Goal: Task Accomplishment & Management: Complete application form

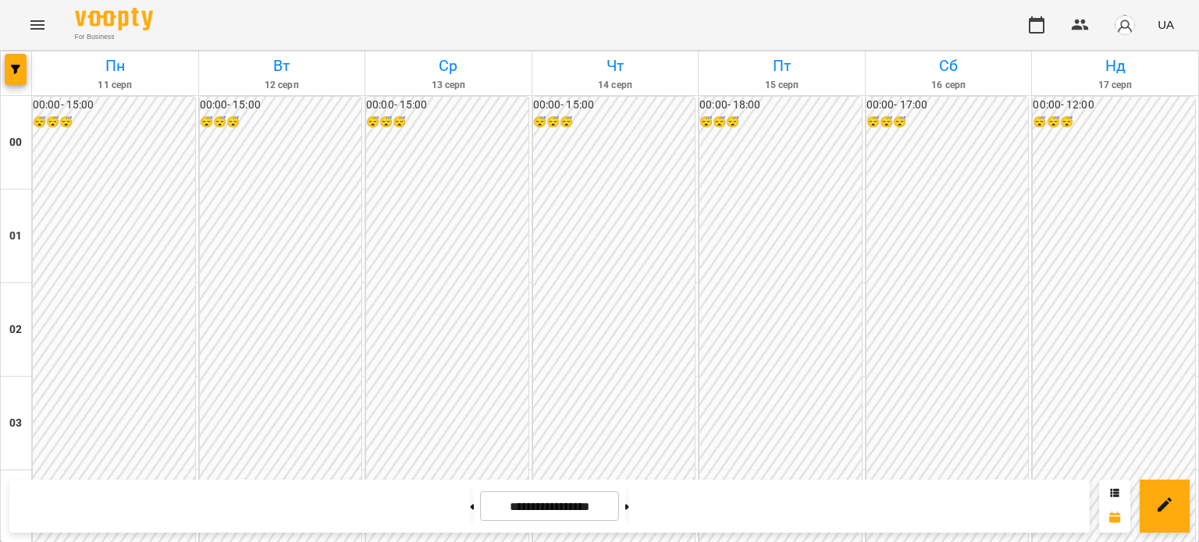
scroll to position [1483, 0]
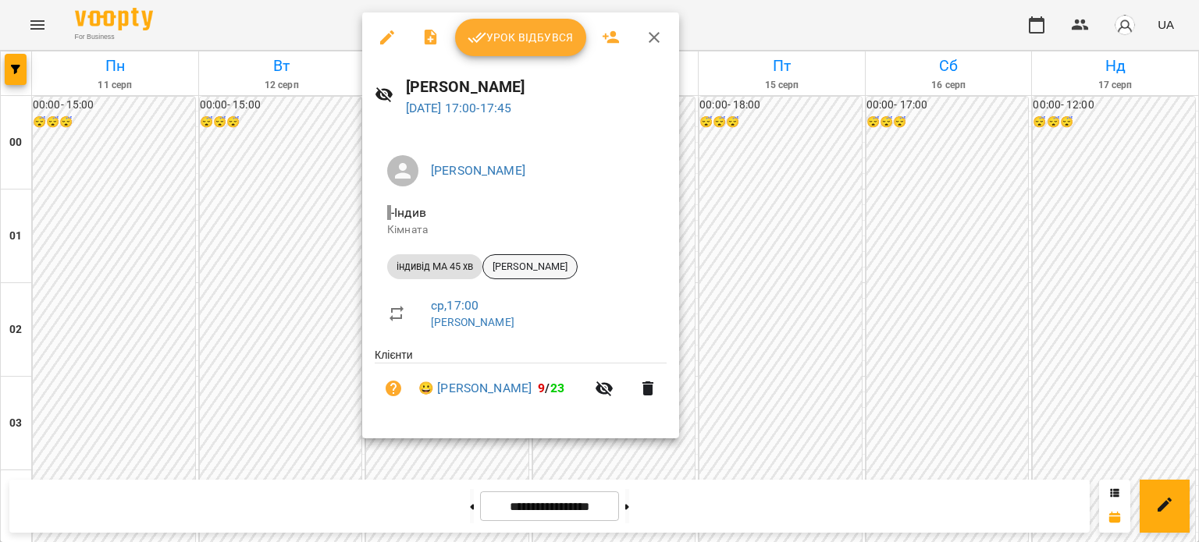
click at [573, 271] on span "[PERSON_NAME]" at bounding box center [530, 267] width 94 height 14
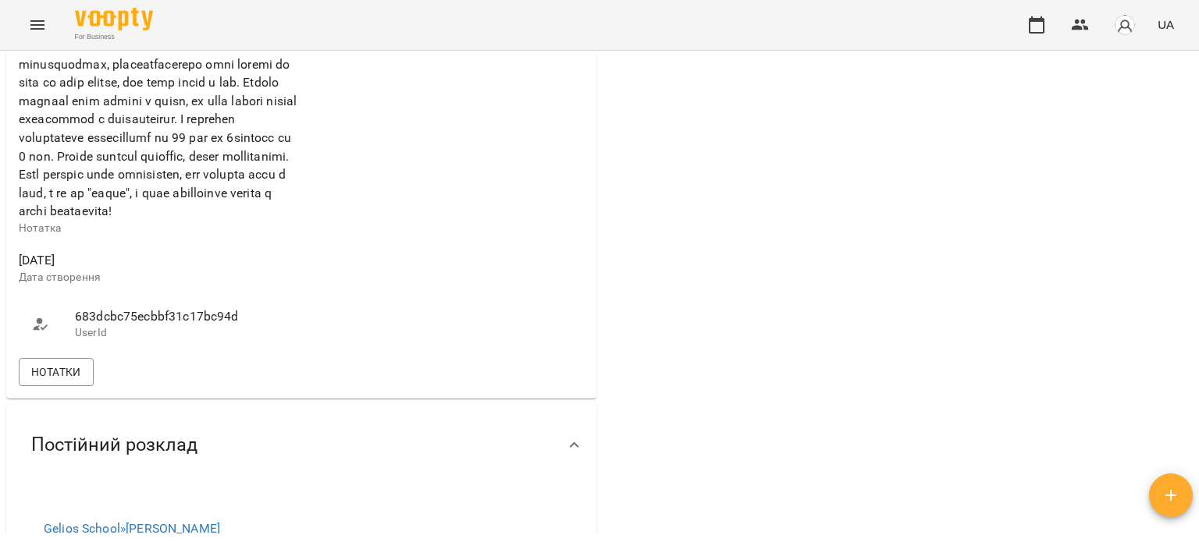
scroll to position [780, 0]
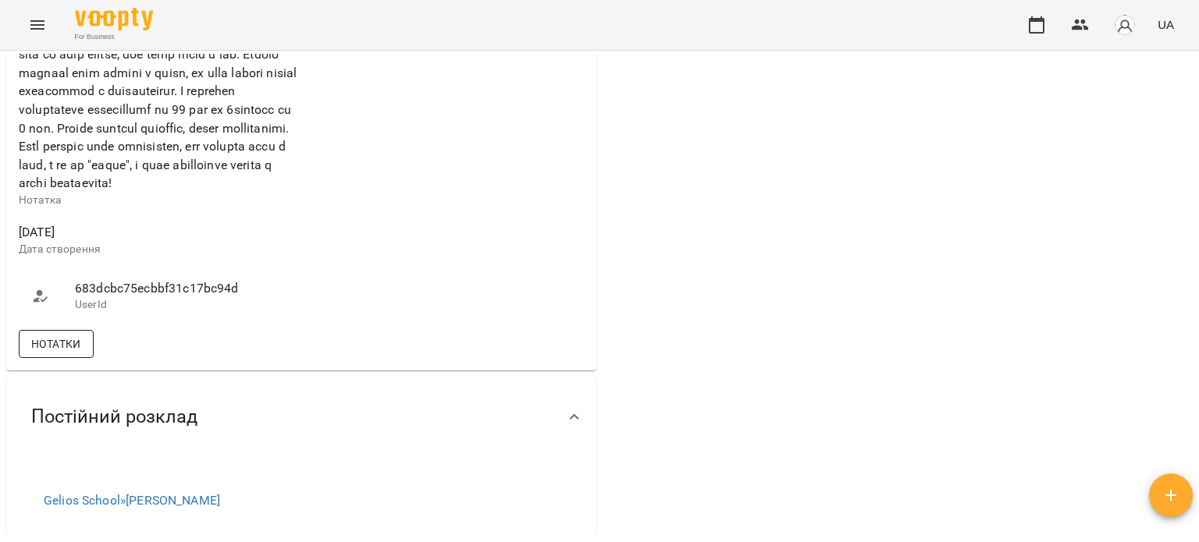
click at [72, 353] on span "Нотатки" at bounding box center [56, 344] width 50 height 19
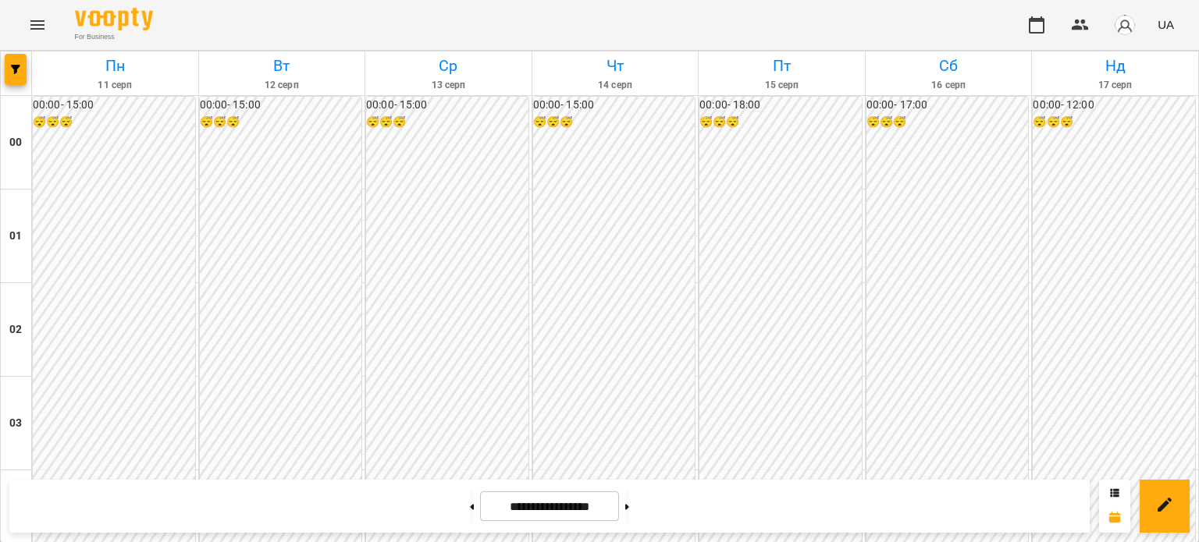
scroll to position [1483, 0]
click at [39, 29] on icon "Menu" at bounding box center [37, 24] width 14 height 9
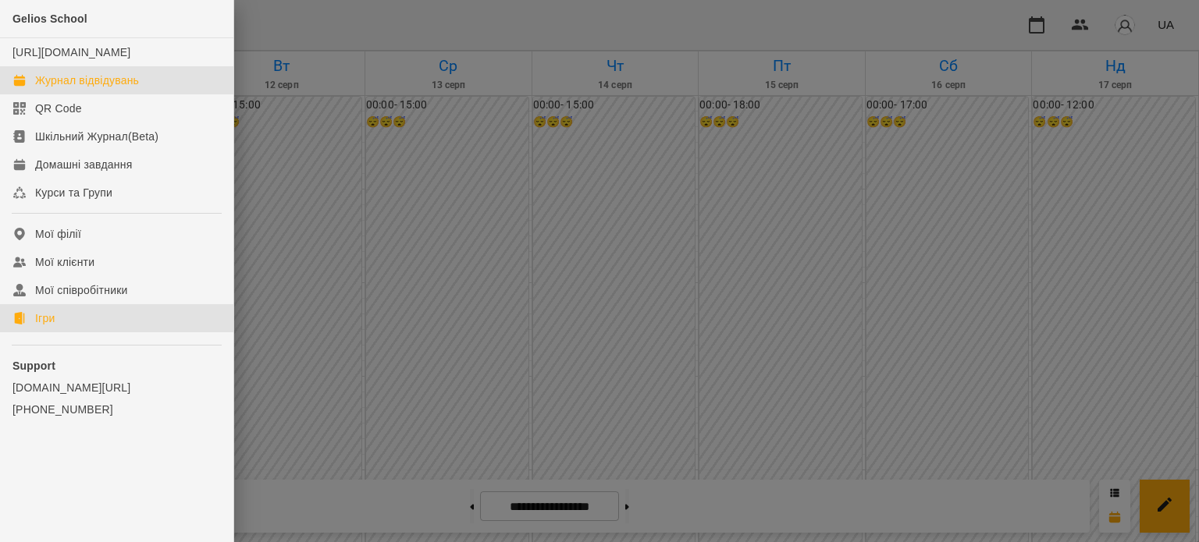
click at [44, 326] on div "Ігри" at bounding box center [45, 319] width 20 height 16
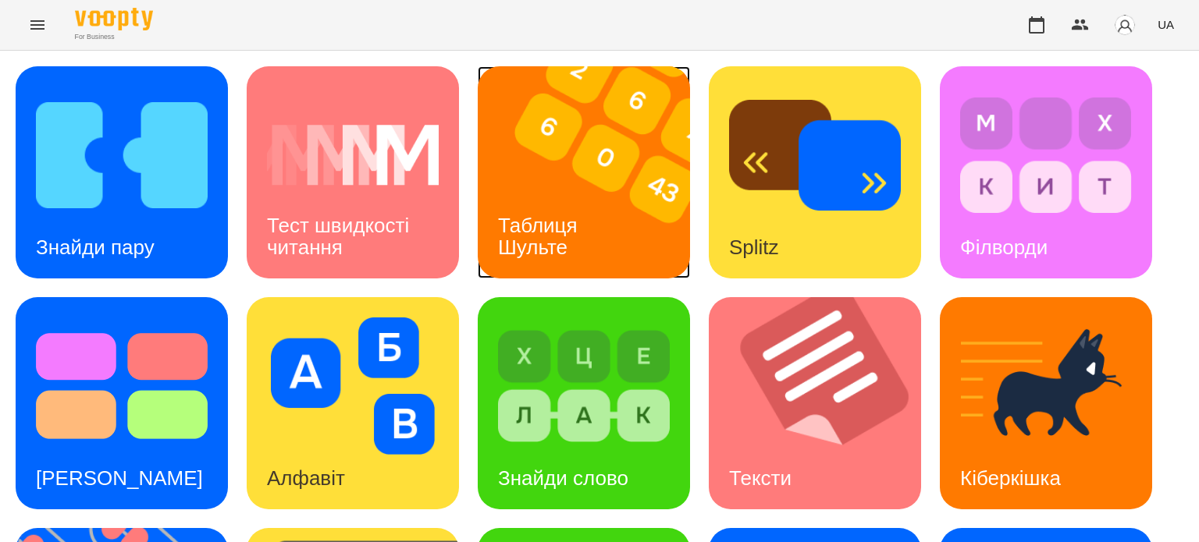
click at [528, 229] on h3 "Таблиця Шульте" at bounding box center [540, 236] width 85 height 44
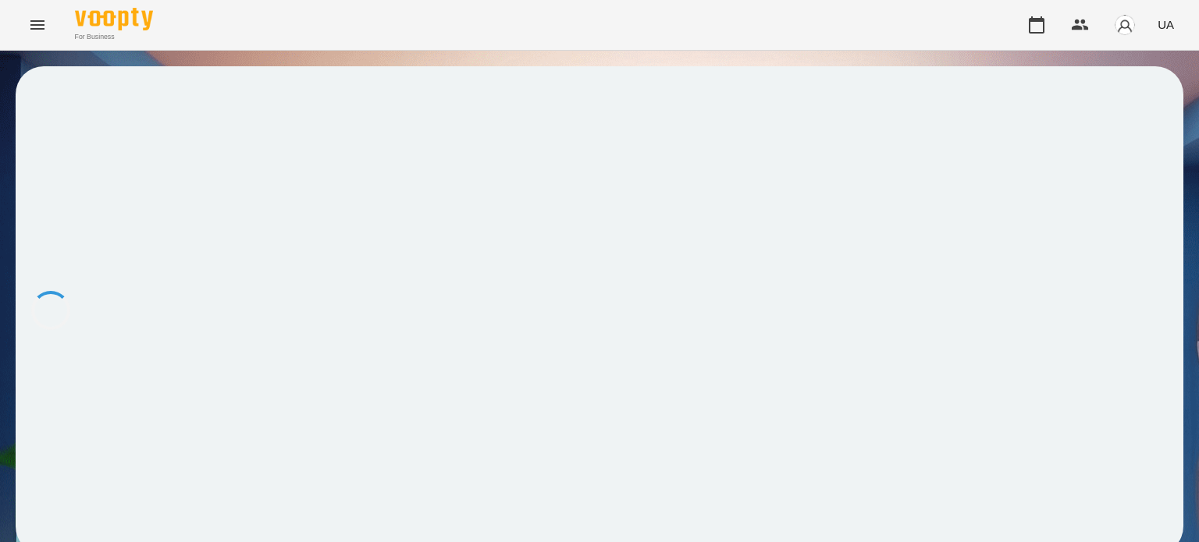
click at [528, 229] on div at bounding box center [599, 310] width 1167 height 488
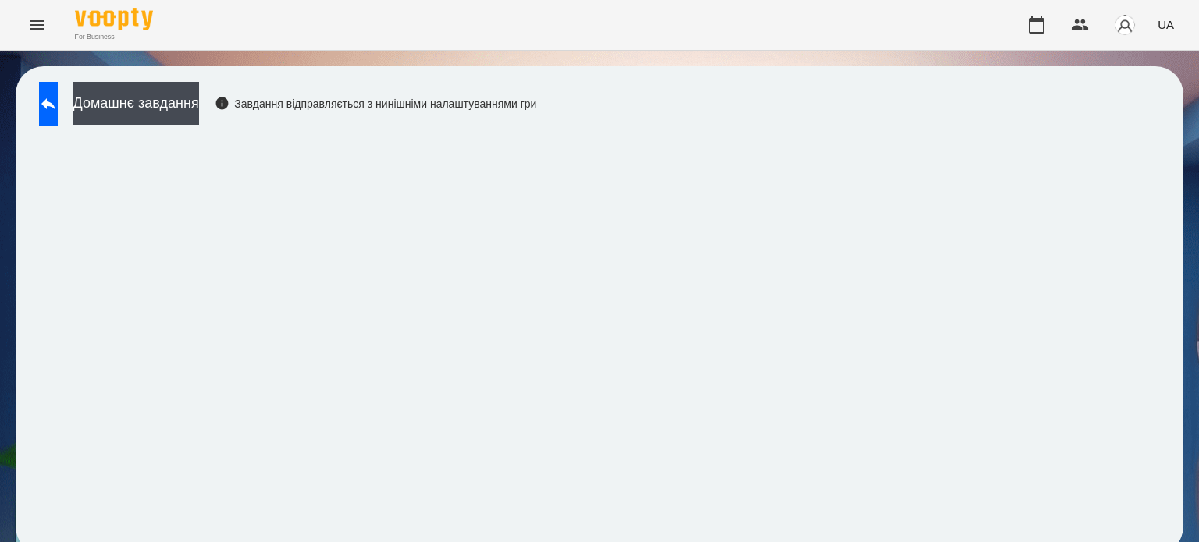
scroll to position [12, 0]
click at [58, 94] on icon at bounding box center [48, 103] width 19 height 19
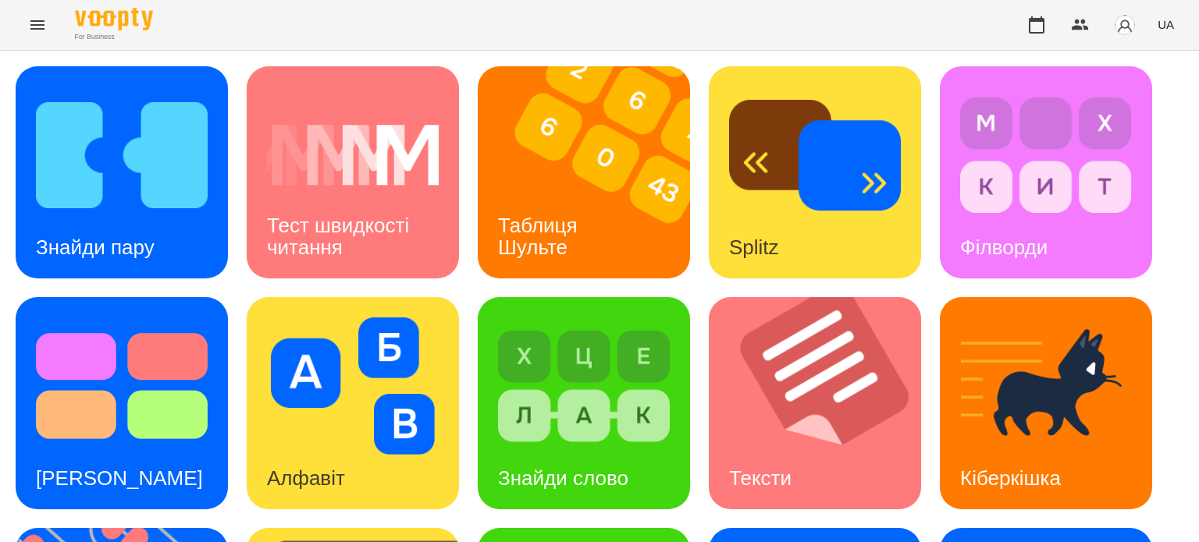
scroll to position [402, 0]
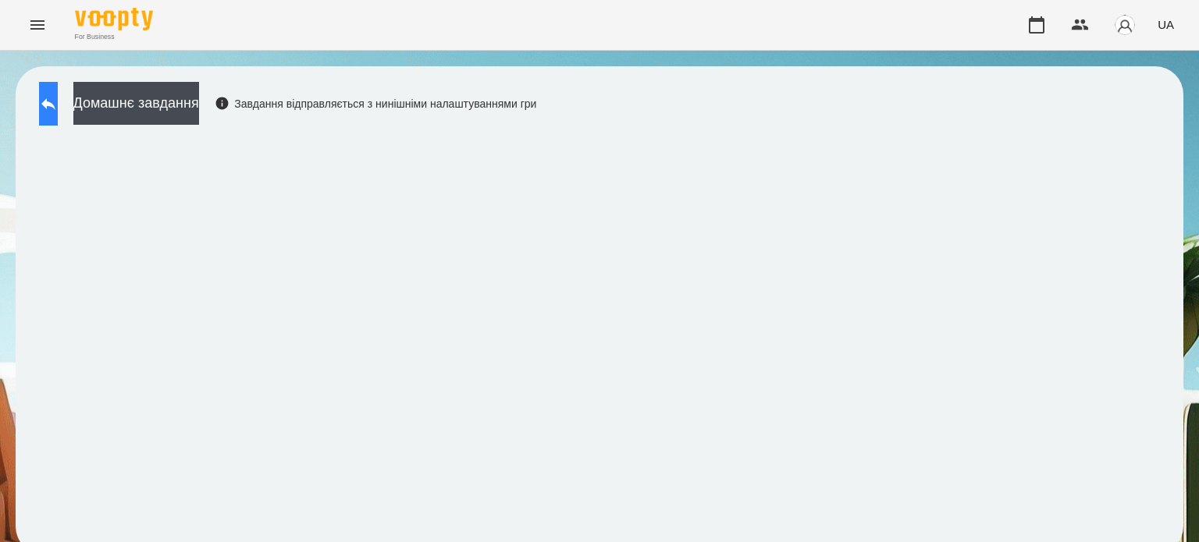
click at [58, 97] on icon at bounding box center [48, 103] width 19 height 19
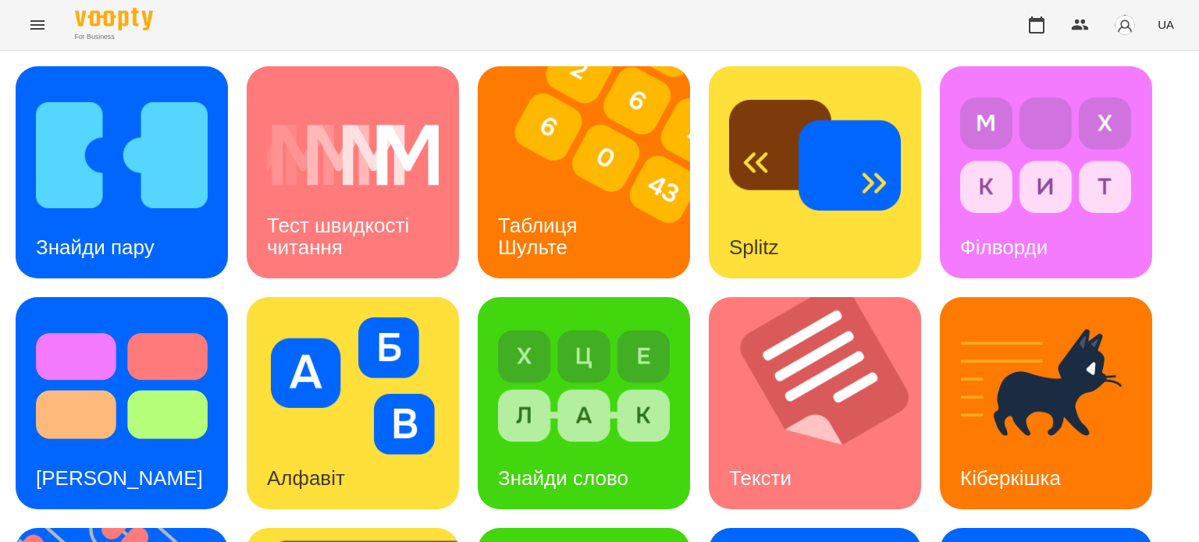
scroll to position [156, 0]
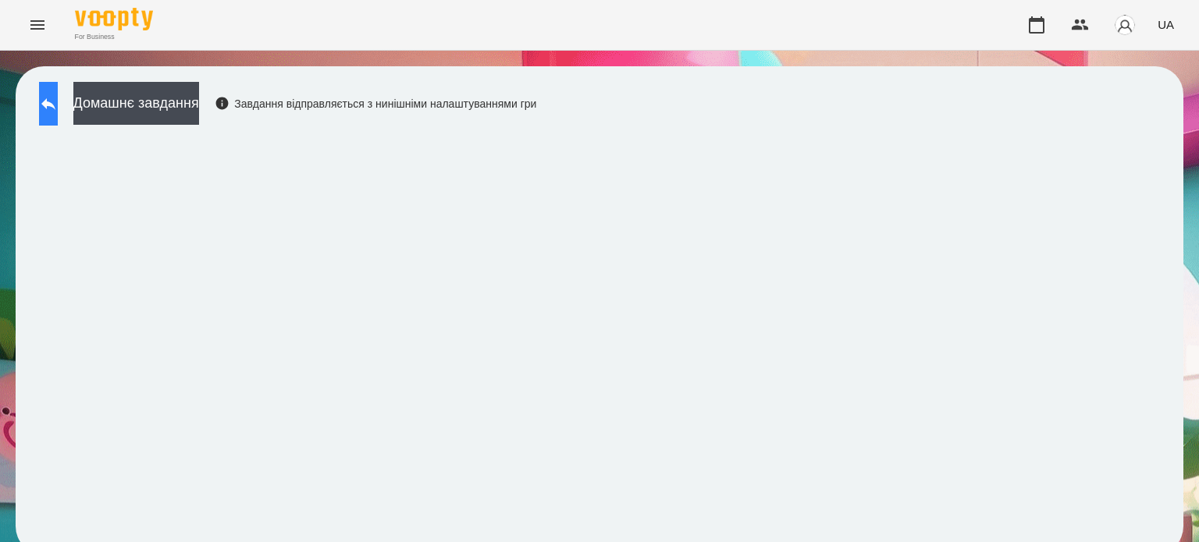
click at [58, 113] on button at bounding box center [48, 104] width 19 height 44
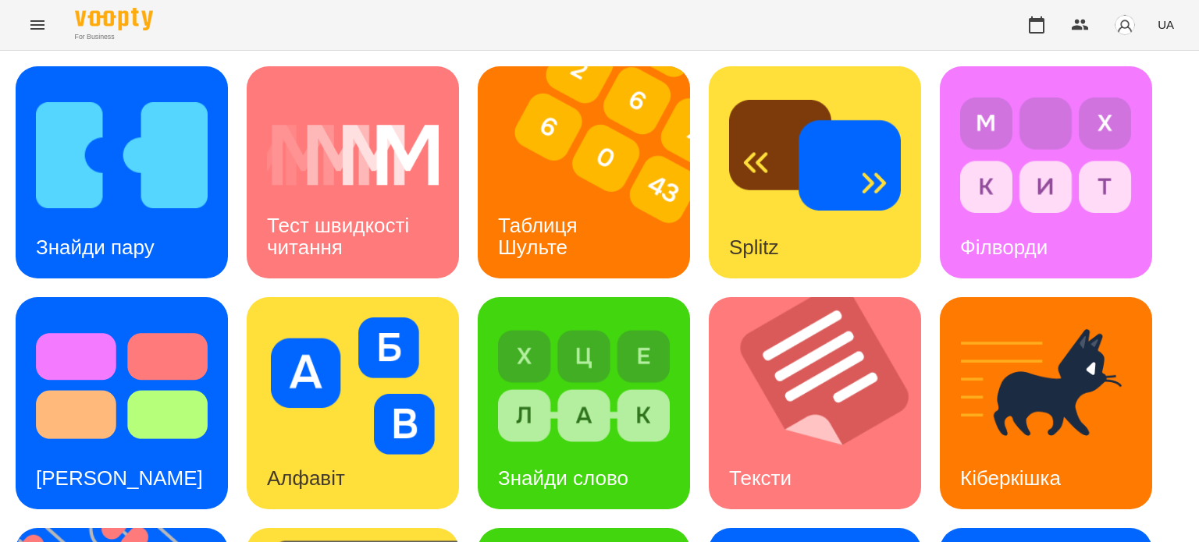
scroll to position [444, 0]
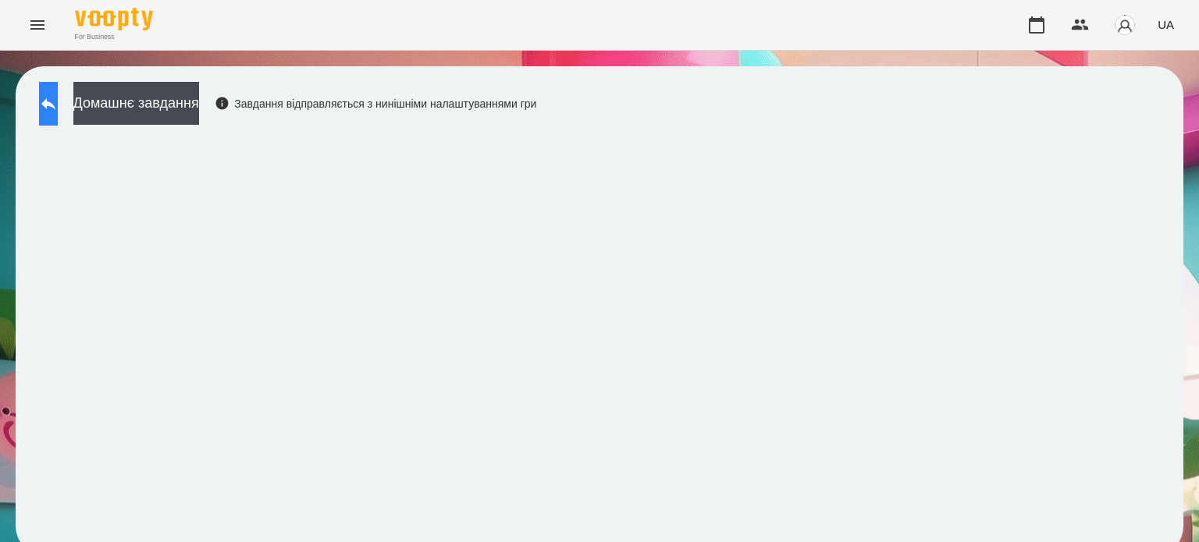
click at [49, 98] on button at bounding box center [48, 104] width 19 height 44
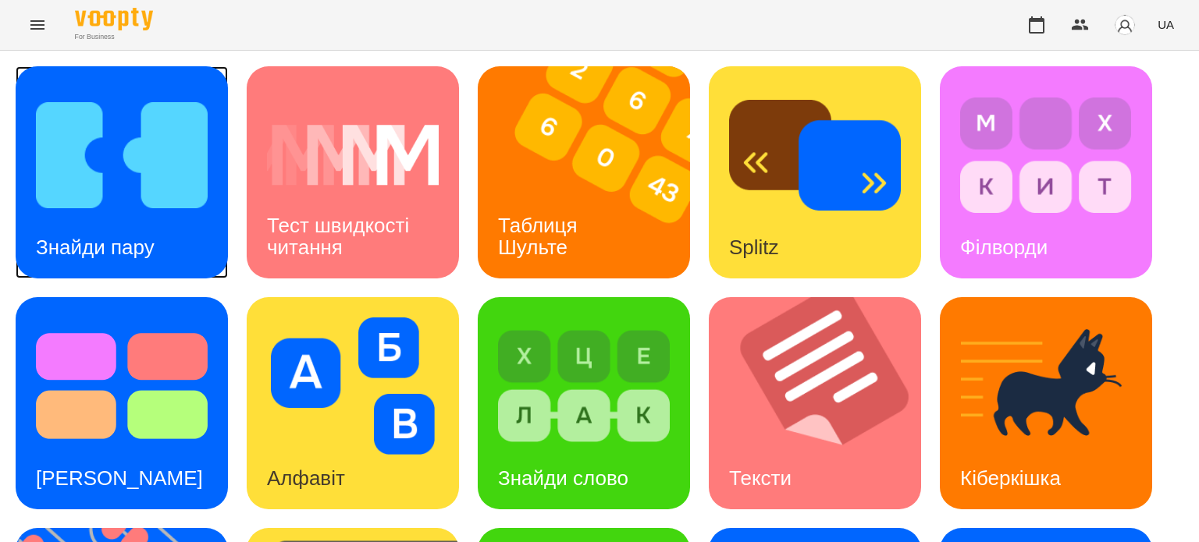
click at [87, 243] on h3 "Знайди пару" at bounding box center [95, 247] width 119 height 23
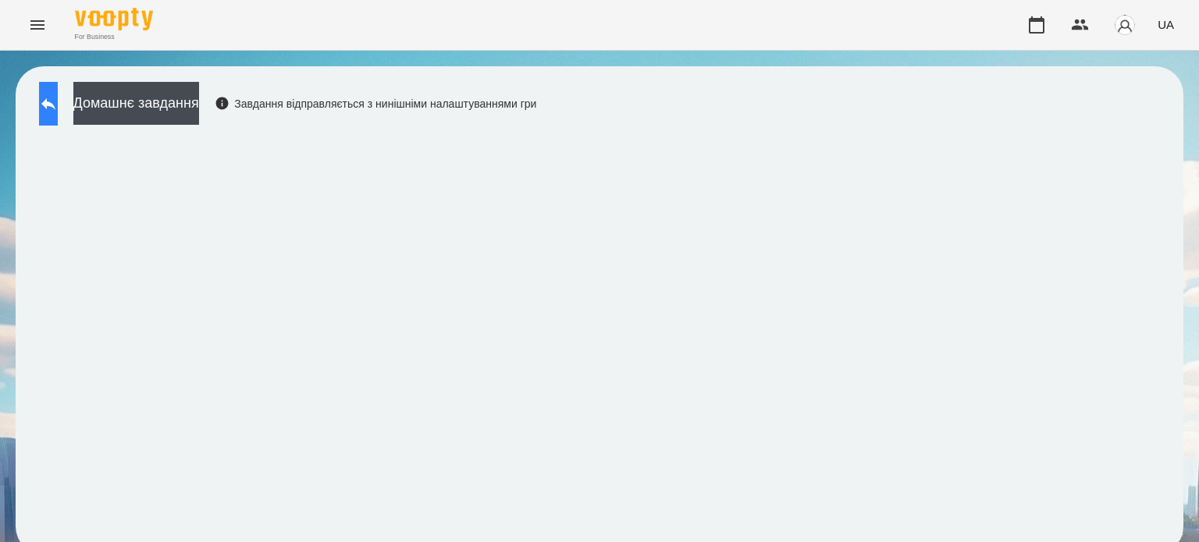
click at [47, 99] on button at bounding box center [48, 104] width 19 height 44
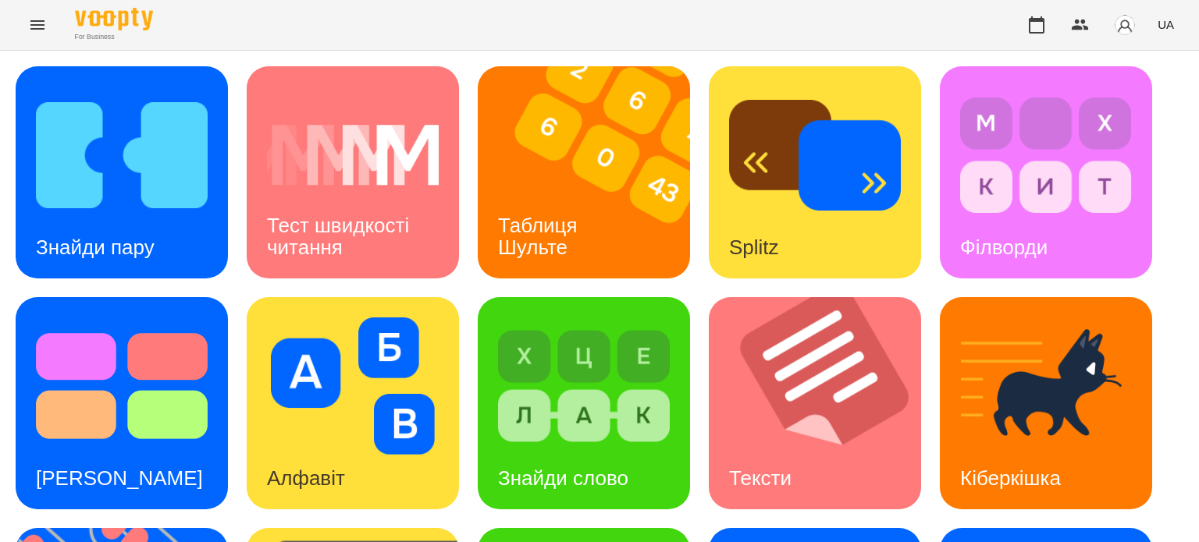
scroll to position [390, 0]
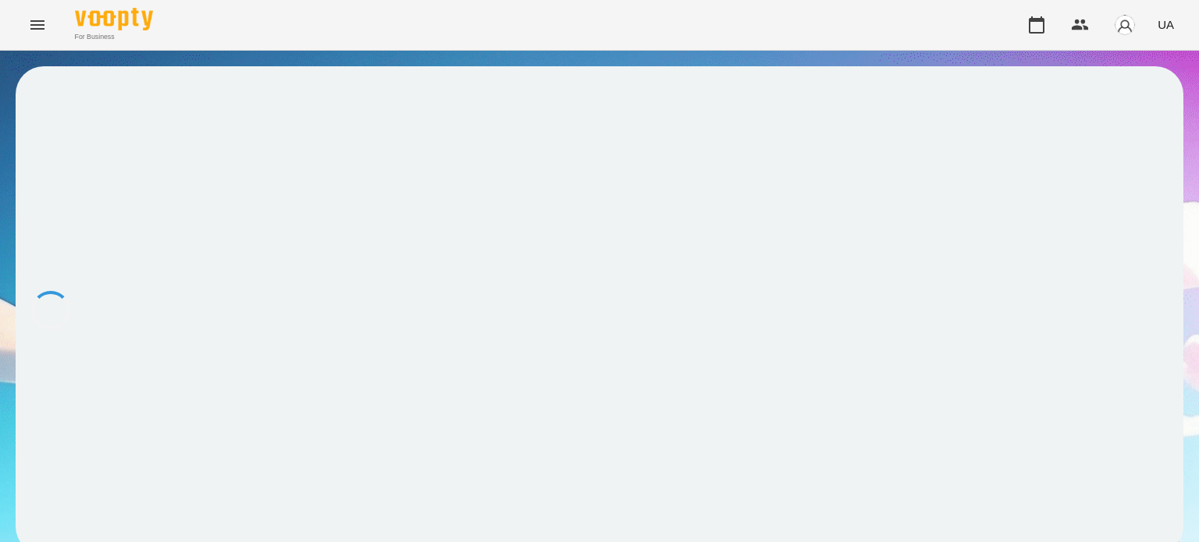
click at [763, 221] on div at bounding box center [599, 310] width 1167 height 488
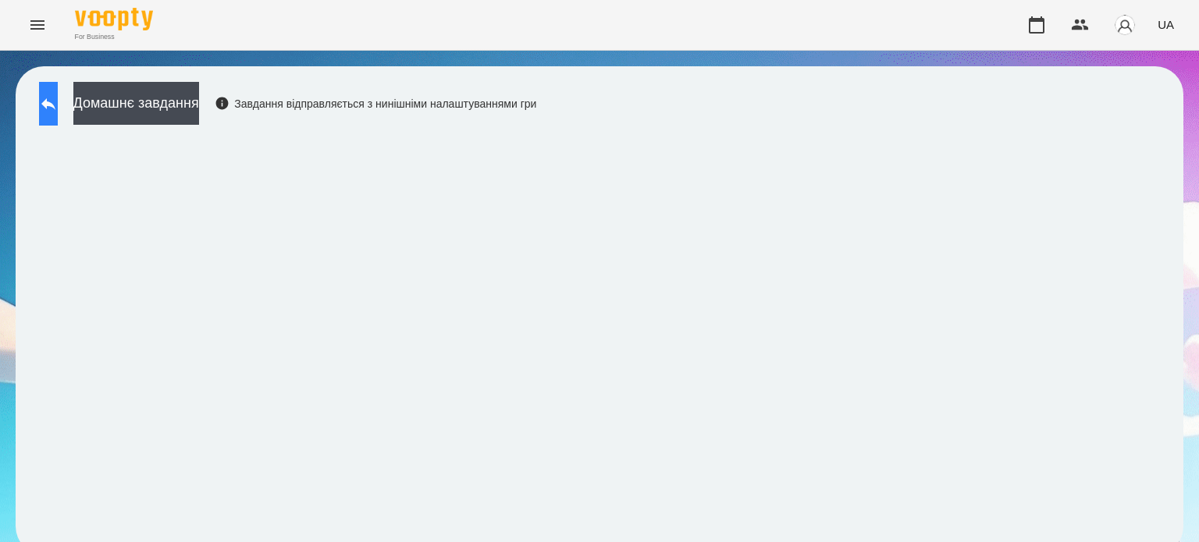
click at [58, 96] on button at bounding box center [48, 104] width 19 height 44
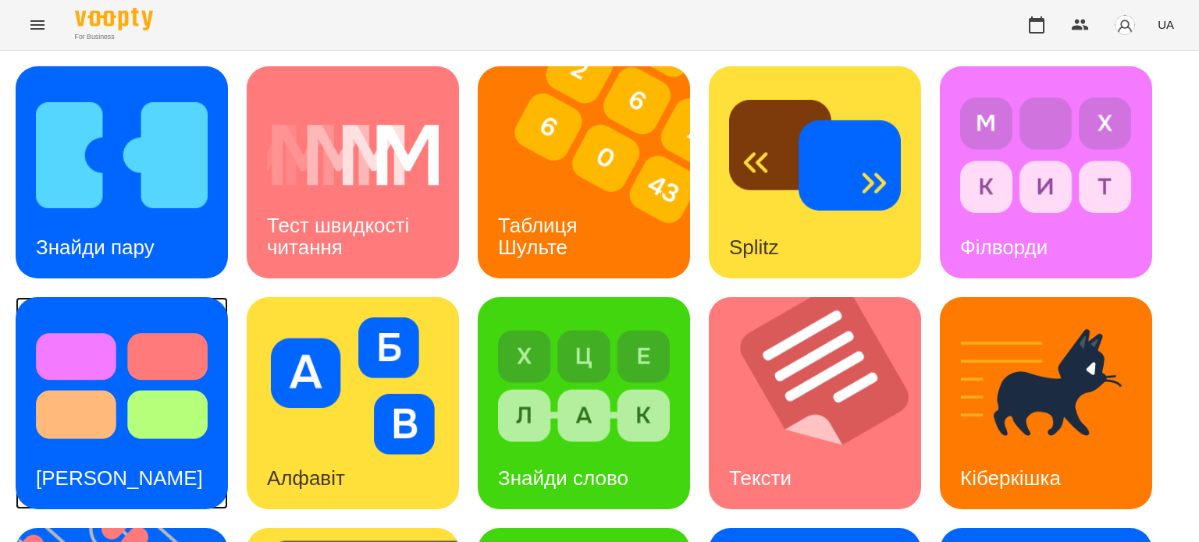
click at [119, 386] on img at bounding box center [122, 386] width 172 height 137
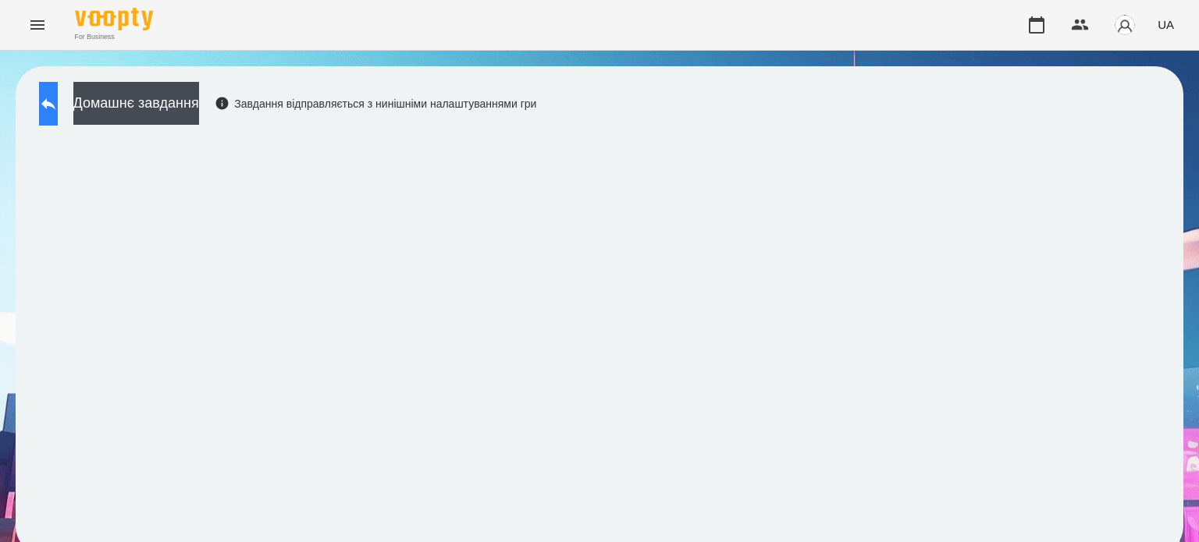
click at [58, 95] on icon at bounding box center [48, 103] width 19 height 19
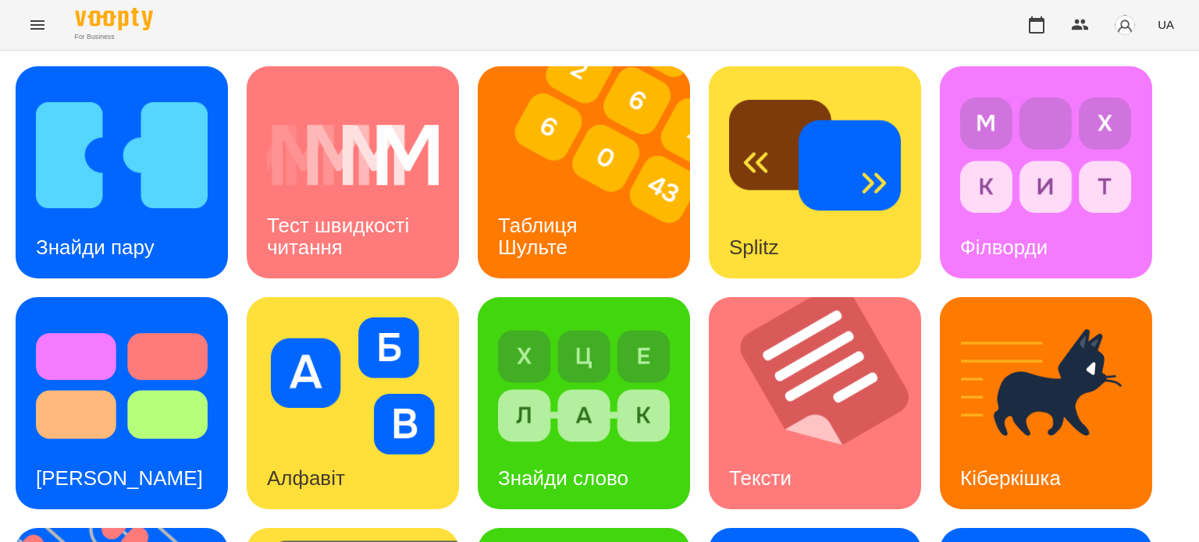
scroll to position [156, 0]
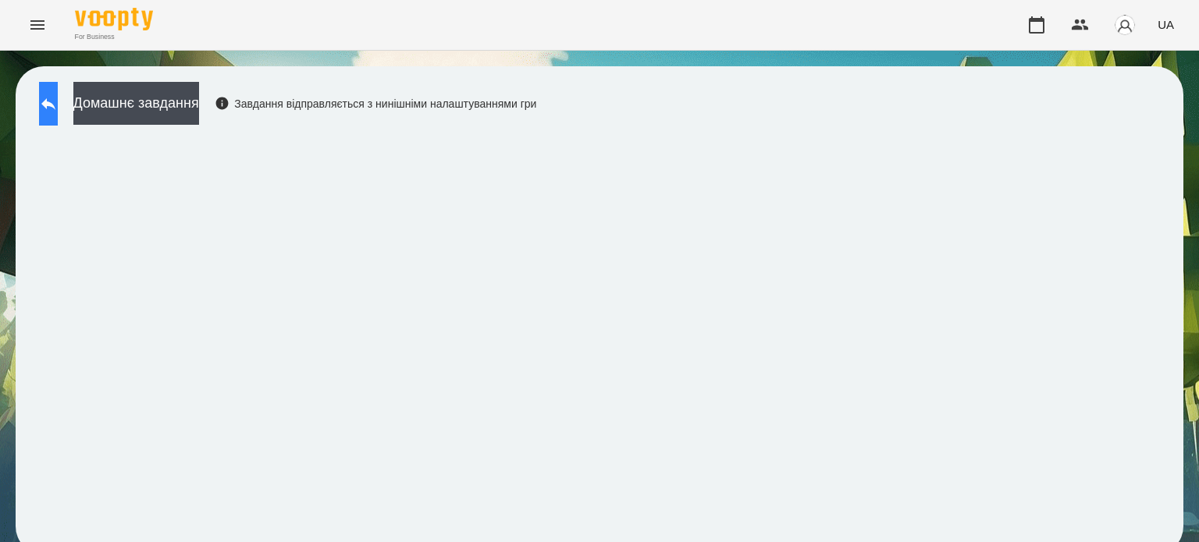
click at [58, 105] on button at bounding box center [48, 104] width 19 height 44
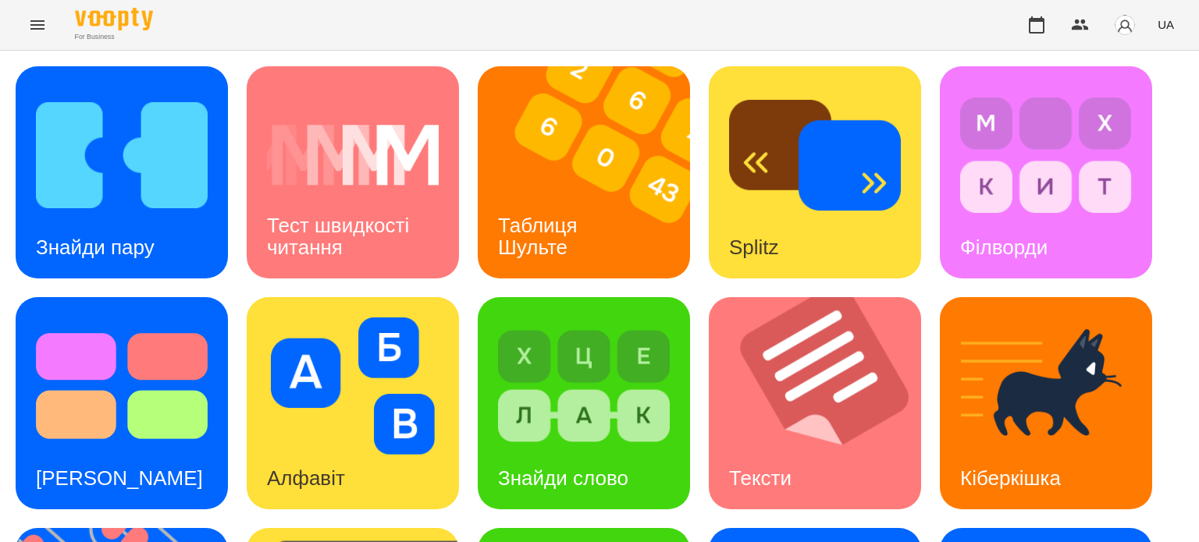
scroll to position [312, 0]
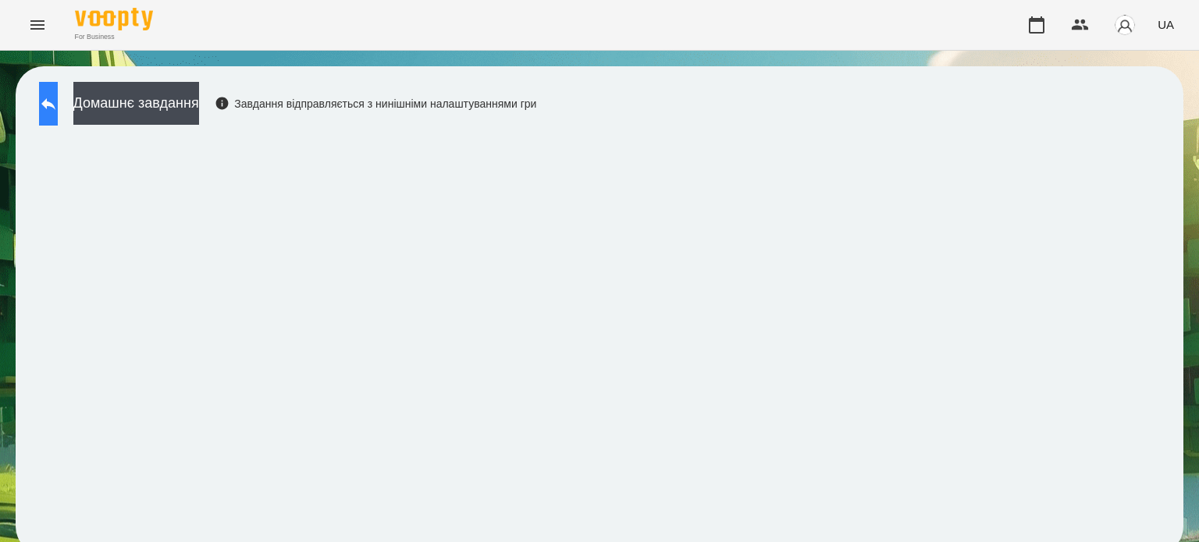
click at [58, 111] on icon at bounding box center [48, 103] width 19 height 19
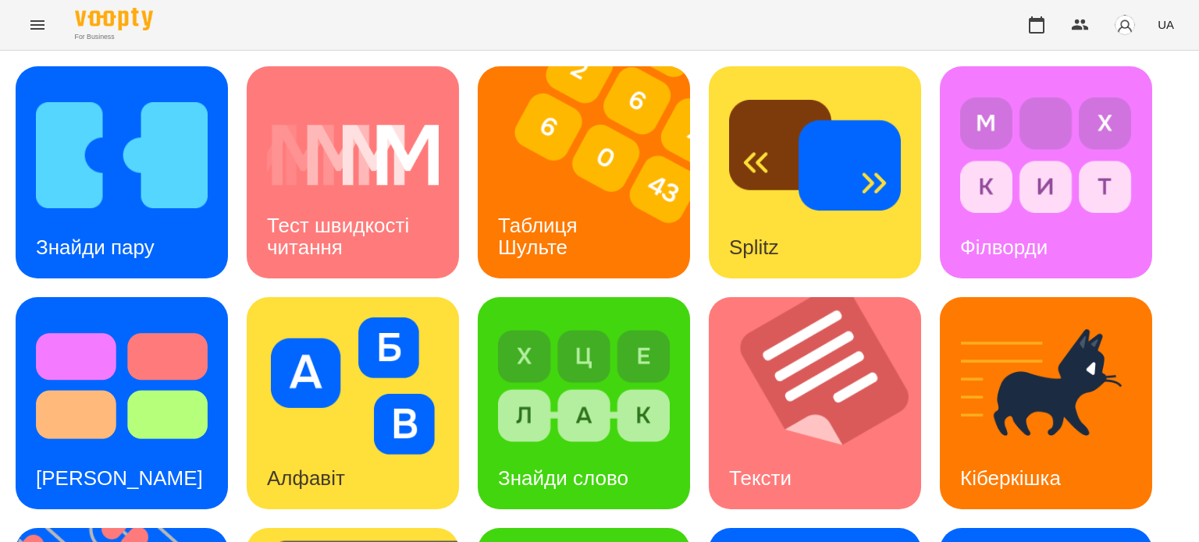
scroll to position [390, 0]
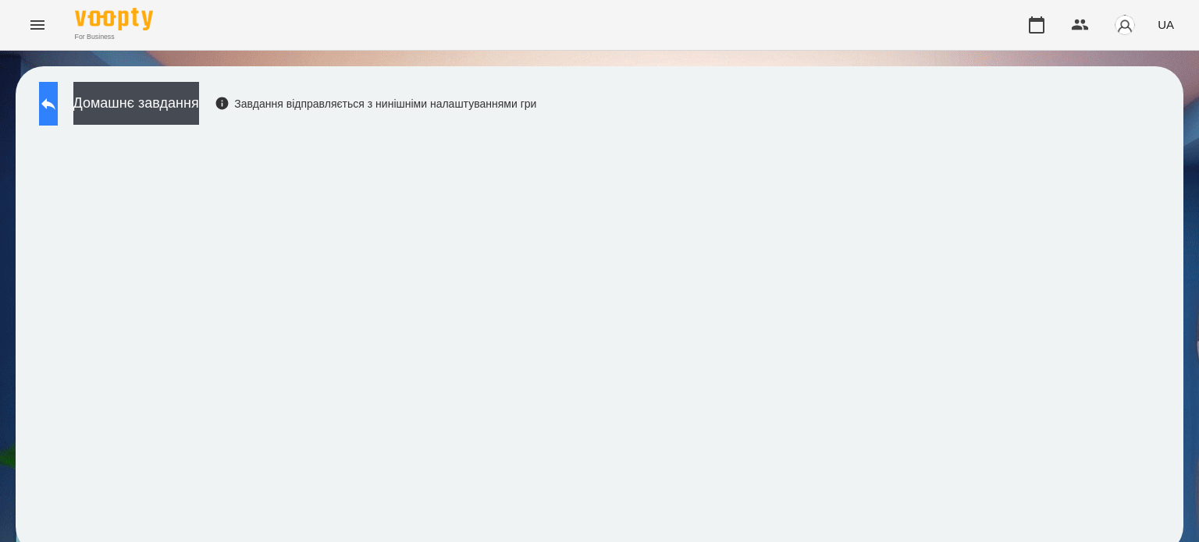
click at [51, 108] on button at bounding box center [48, 104] width 19 height 44
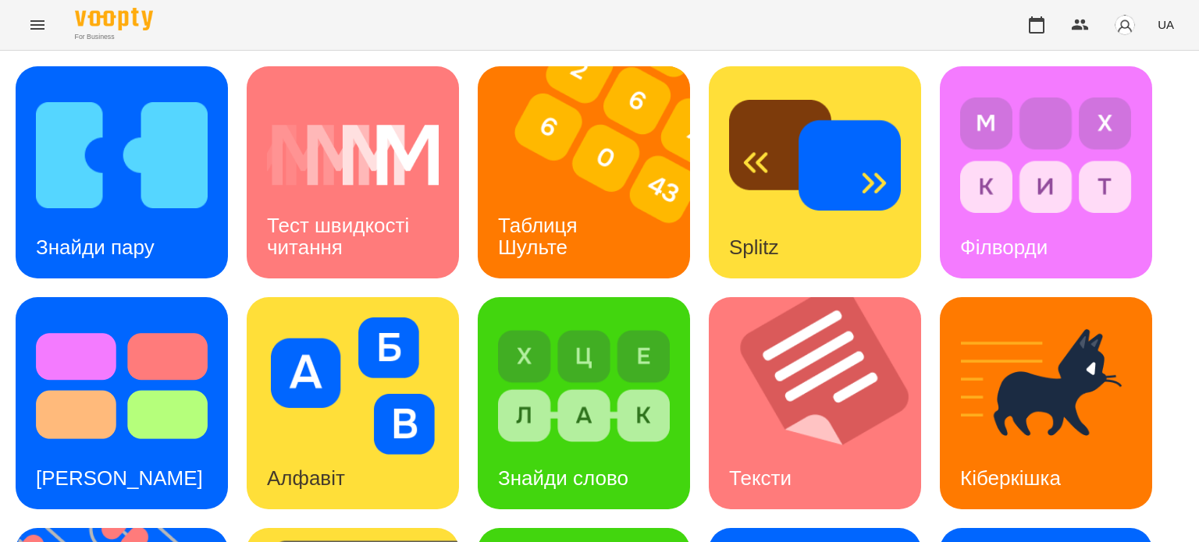
drag, startPoint x: 862, startPoint y: 21, endPoint x: 813, endPoint y: 15, distance: 49.6
click at [863, 21] on div "For Business UA" at bounding box center [599, 25] width 1199 height 50
drag, startPoint x: 238, startPoint y: 40, endPoint x: 236, endPoint y: 27, distance: 12.7
click at [238, 32] on div "For Business UA" at bounding box center [599, 25] width 1199 height 50
click at [757, 524] on div "Знайди пару Тест швидкості читання Таблиця Шульте Splitz Філворди Тест Струпа А…" at bounding box center [599, 518] width 1167 height 905
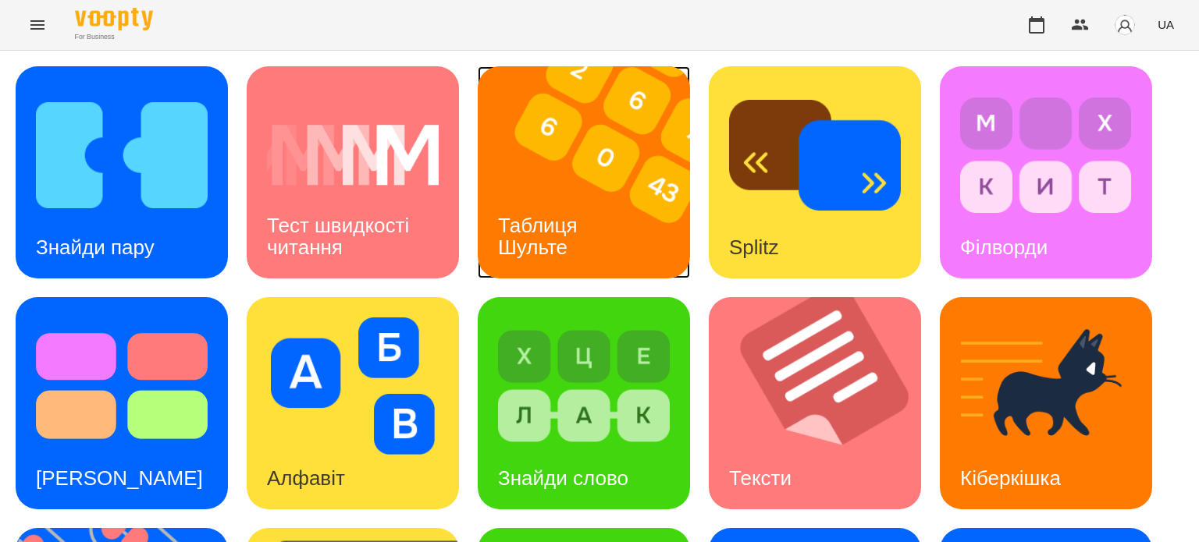
click at [565, 198] on div "Таблиця Шульте" at bounding box center [541, 236] width 126 height 83
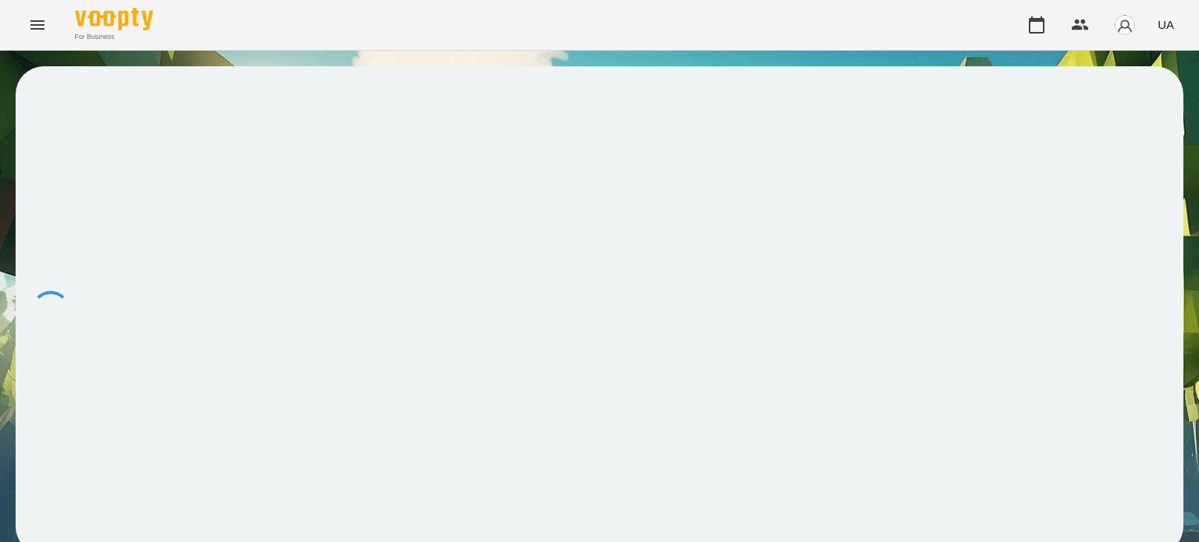
click at [565, 198] on div at bounding box center [599, 310] width 1167 height 488
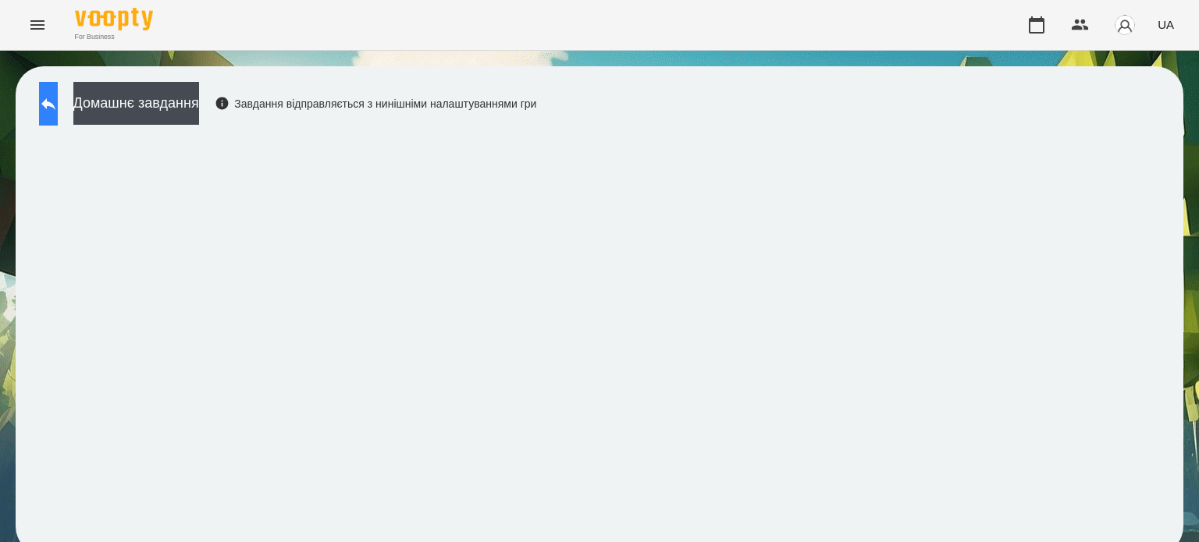
click at [58, 104] on button at bounding box center [48, 104] width 19 height 44
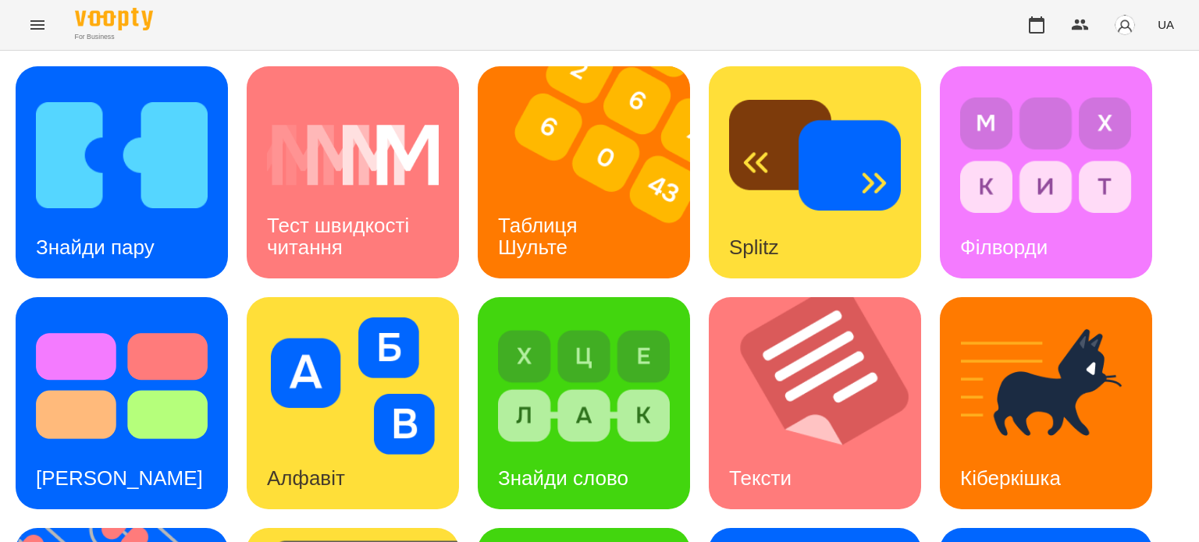
scroll to position [234, 0]
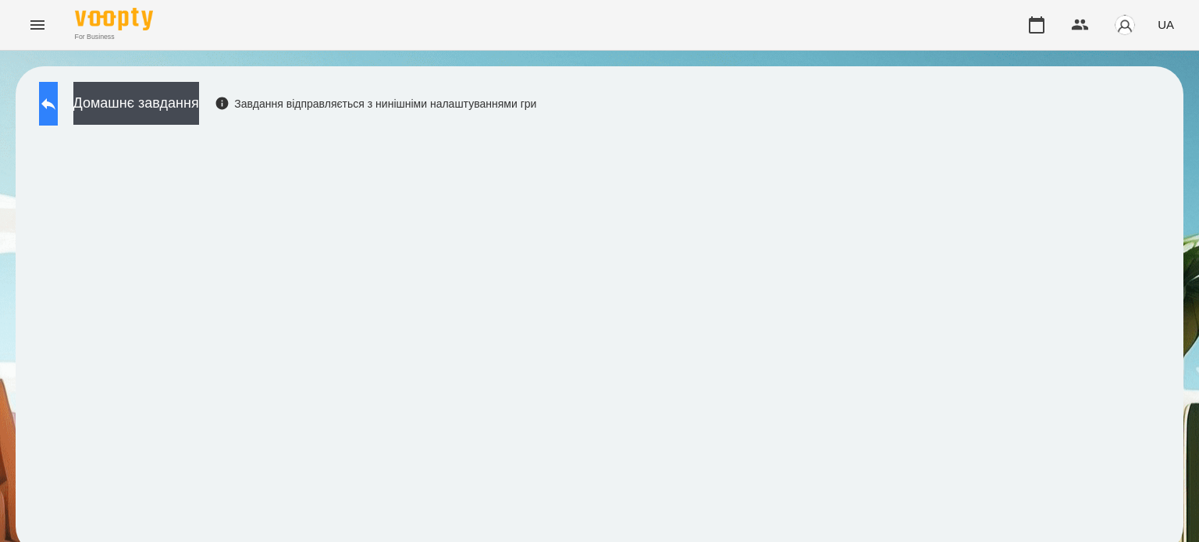
click at [58, 100] on button at bounding box center [48, 104] width 19 height 44
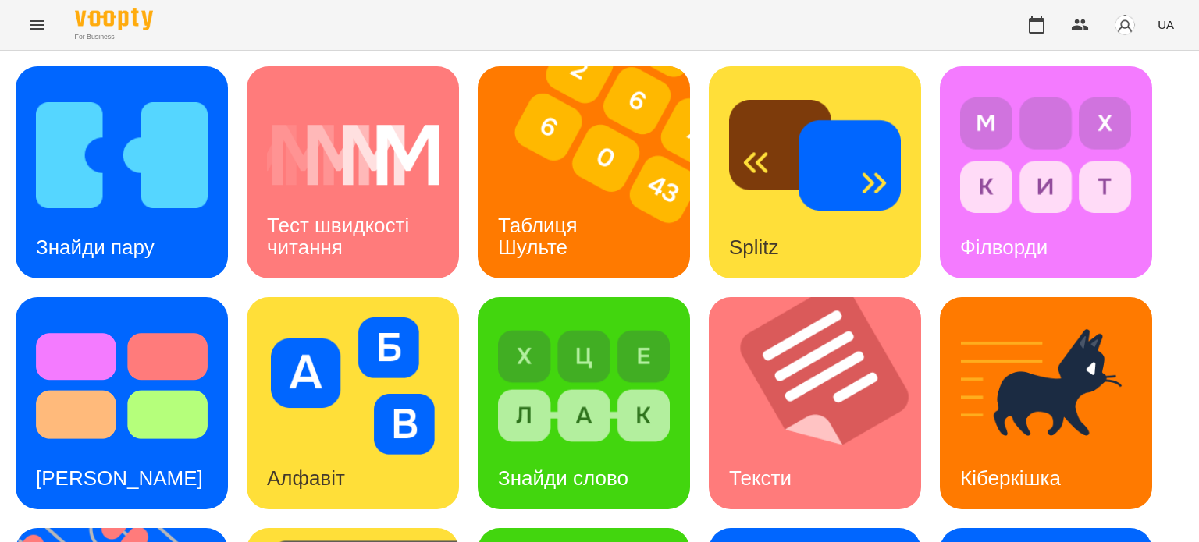
scroll to position [312, 0]
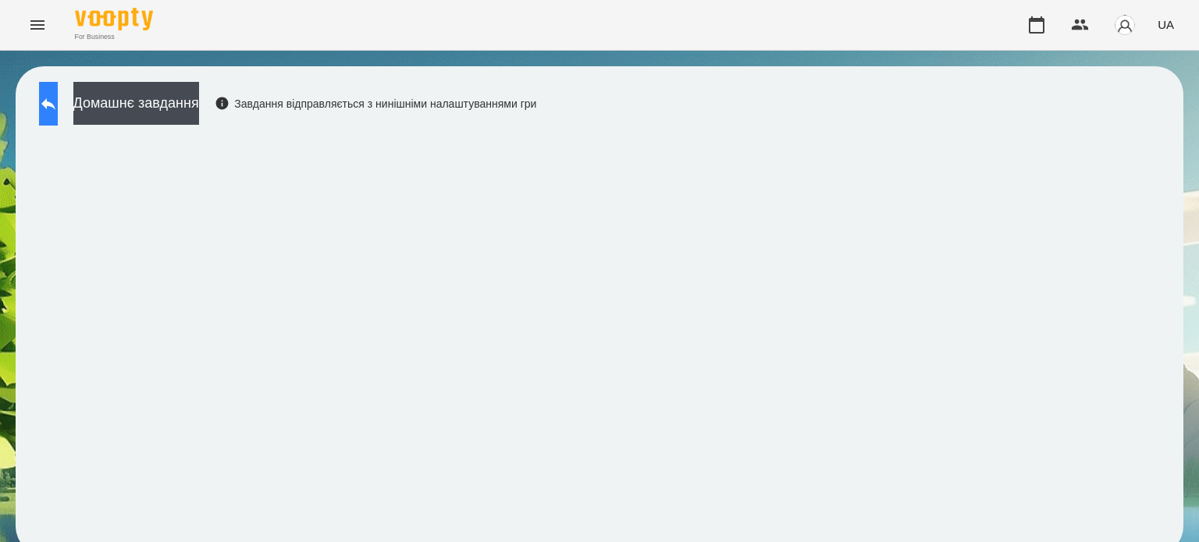
click at [58, 97] on icon at bounding box center [48, 103] width 19 height 19
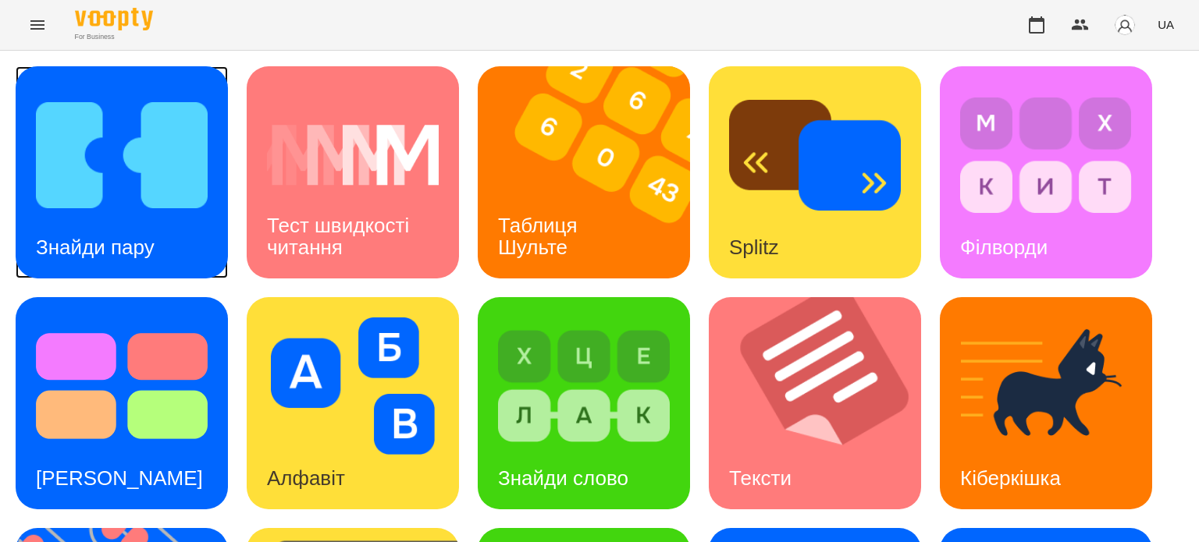
click at [94, 238] on h3 "Знайди пару" at bounding box center [95, 247] width 119 height 23
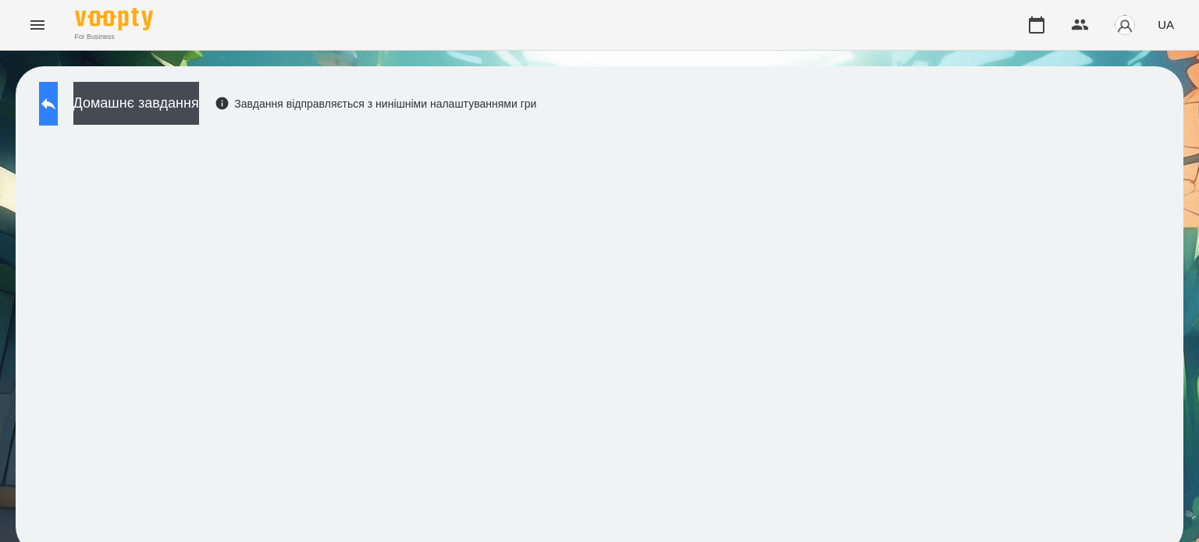
click at [58, 108] on icon at bounding box center [48, 103] width 19 height 19
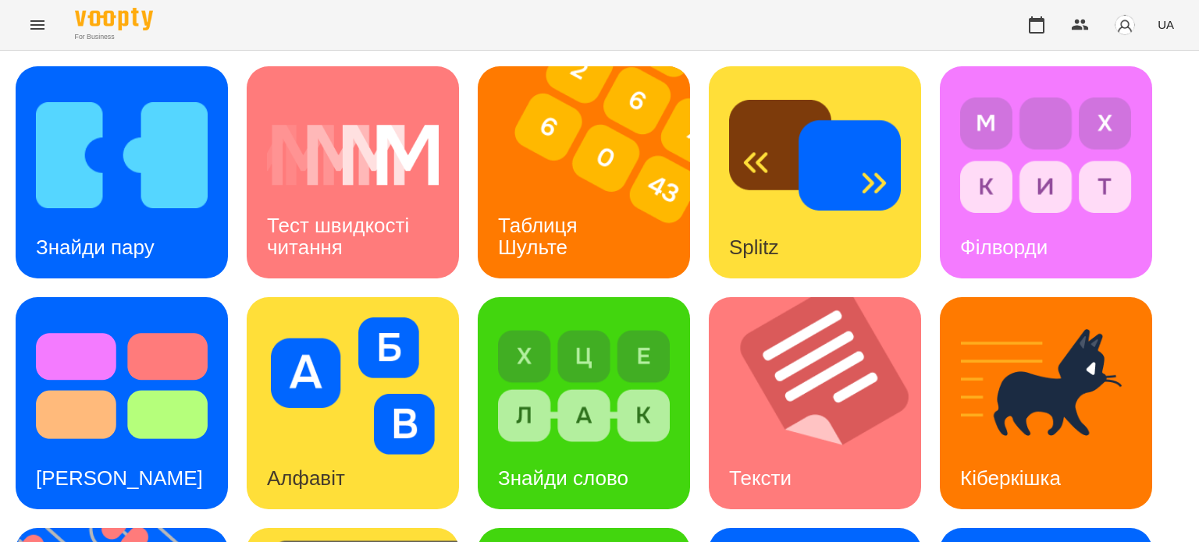
scroll to position [390, 0]
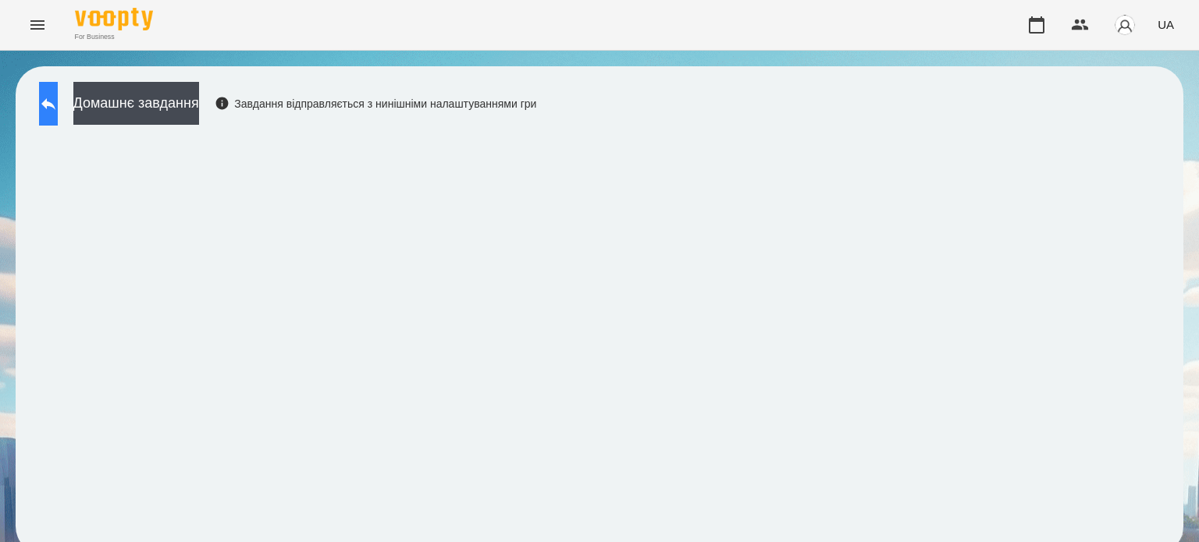
click at [58, 98] on icon at bounding box center [48, 103] width 19 height 19
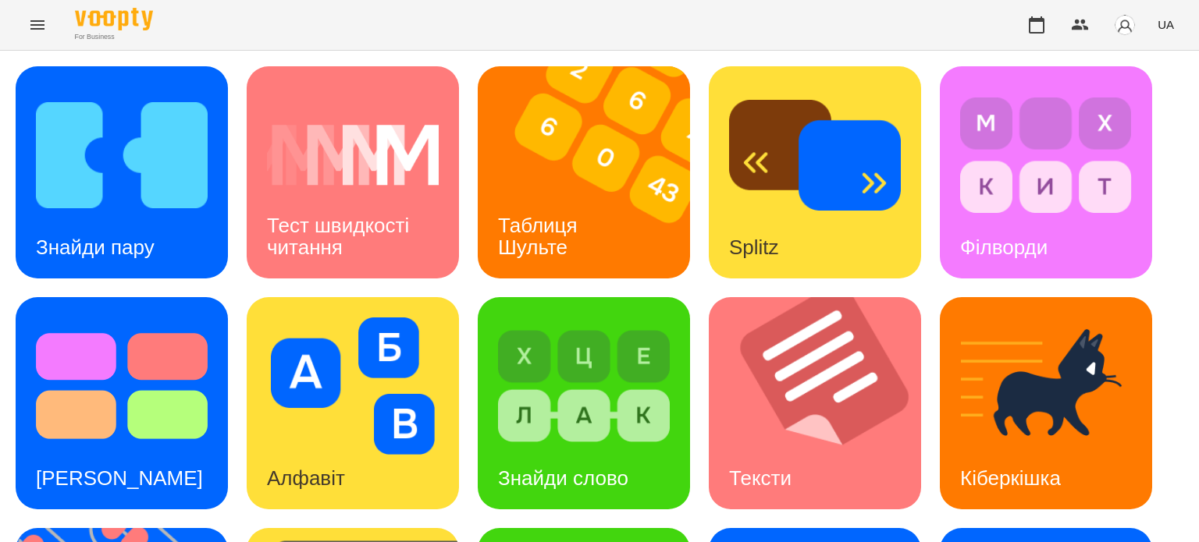
scroll to position [234, 0]
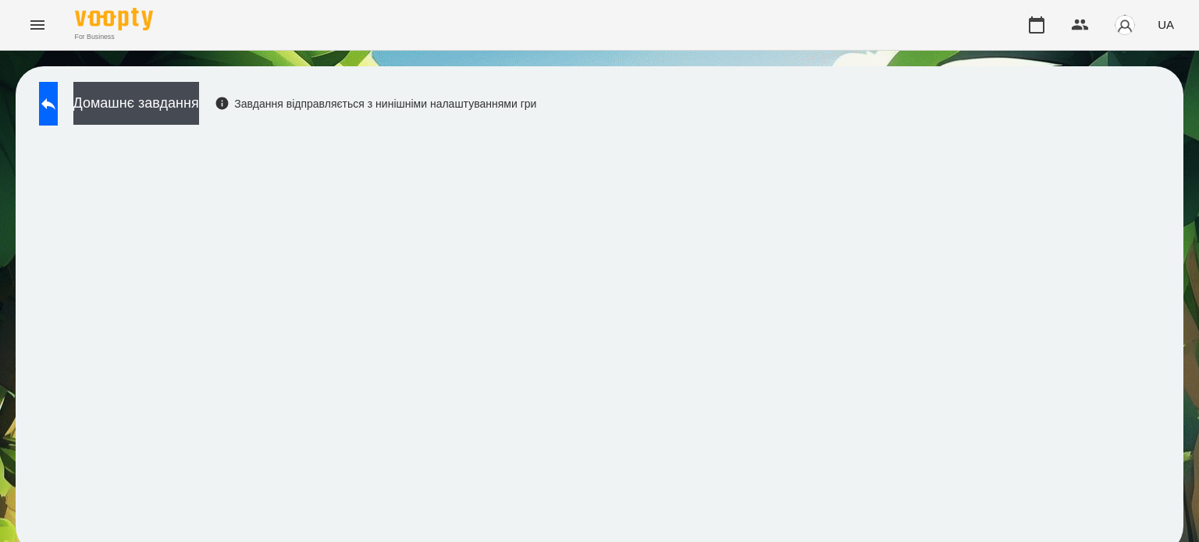
scroll to position [12, 0]
click at [55, 98] on icon at bounding box center [48, 104] width 14 height 12
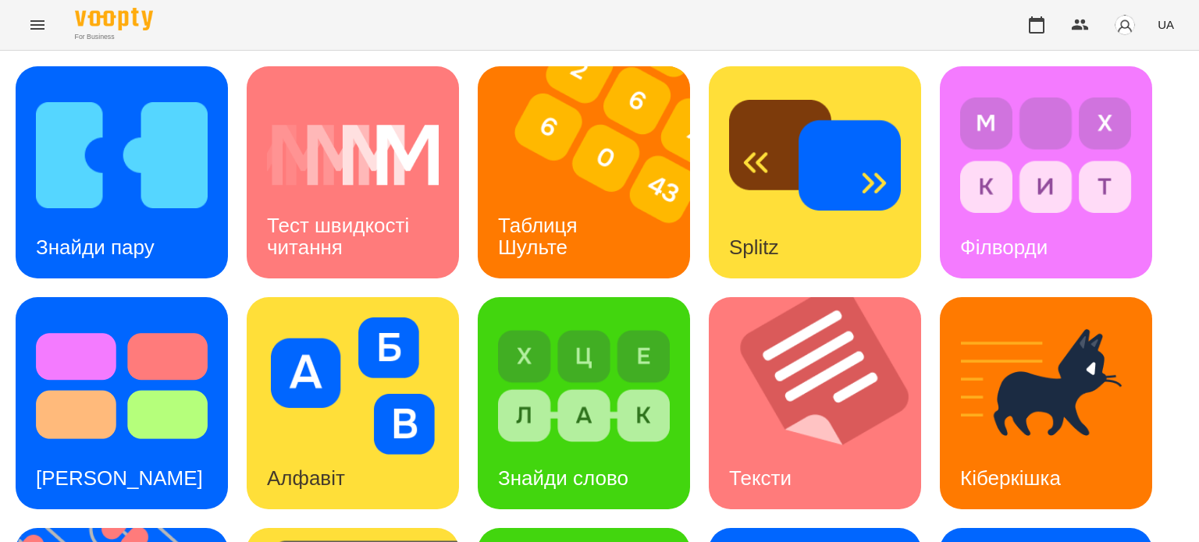
scroll to position [168, 0]
click at [78, 448] on div "Тест Струпа" at bounding box center [120, 479] width 208 height 62
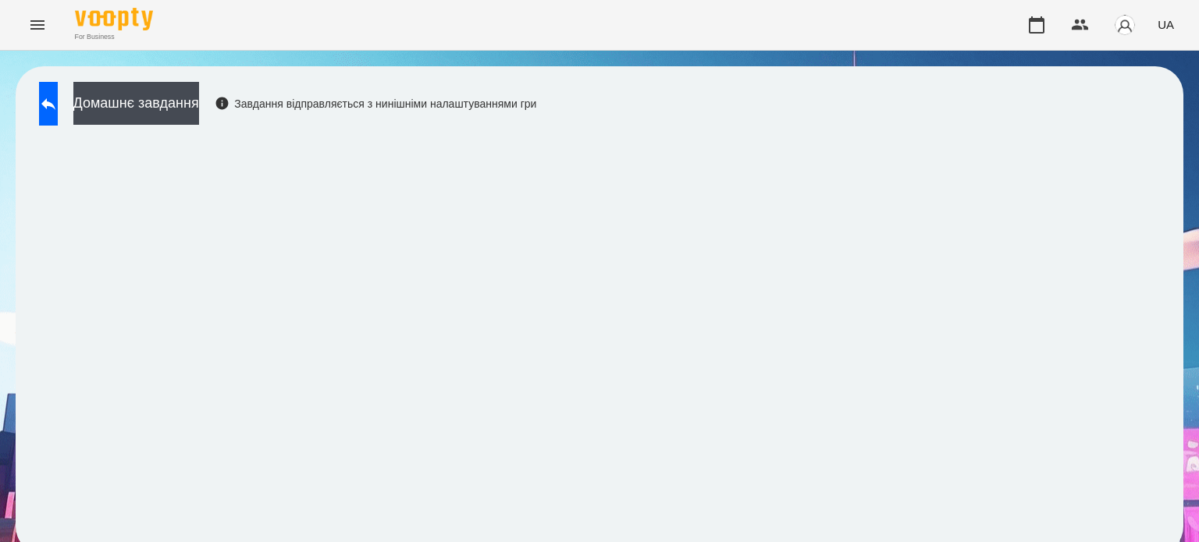
scroll to position [12, 0]
click at [57, 94] on icon at bounding box center [48, 103] width 19 height 19
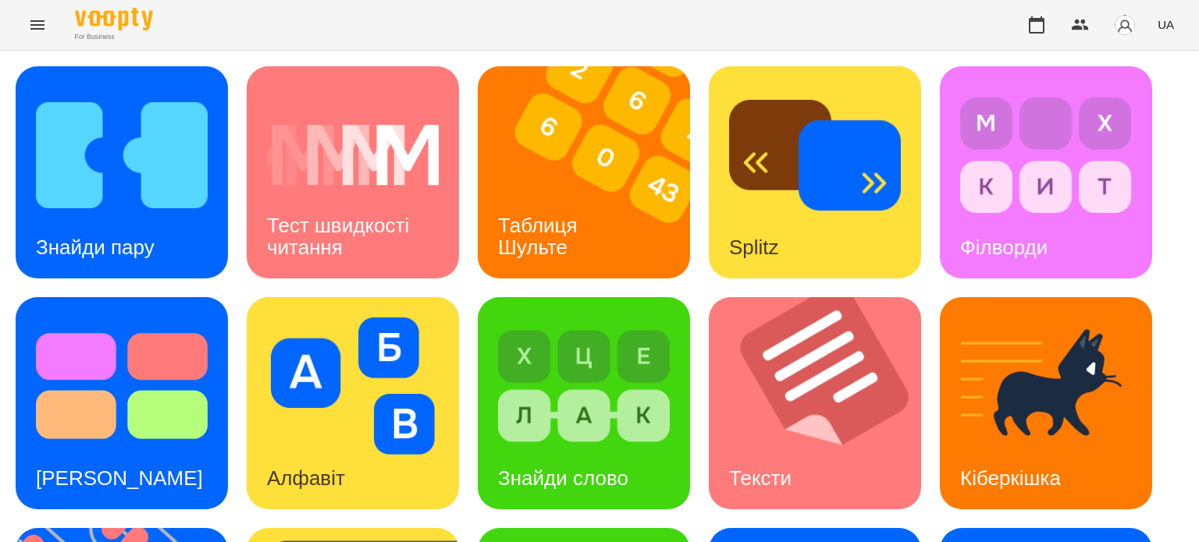
scroll to position [402, 0]
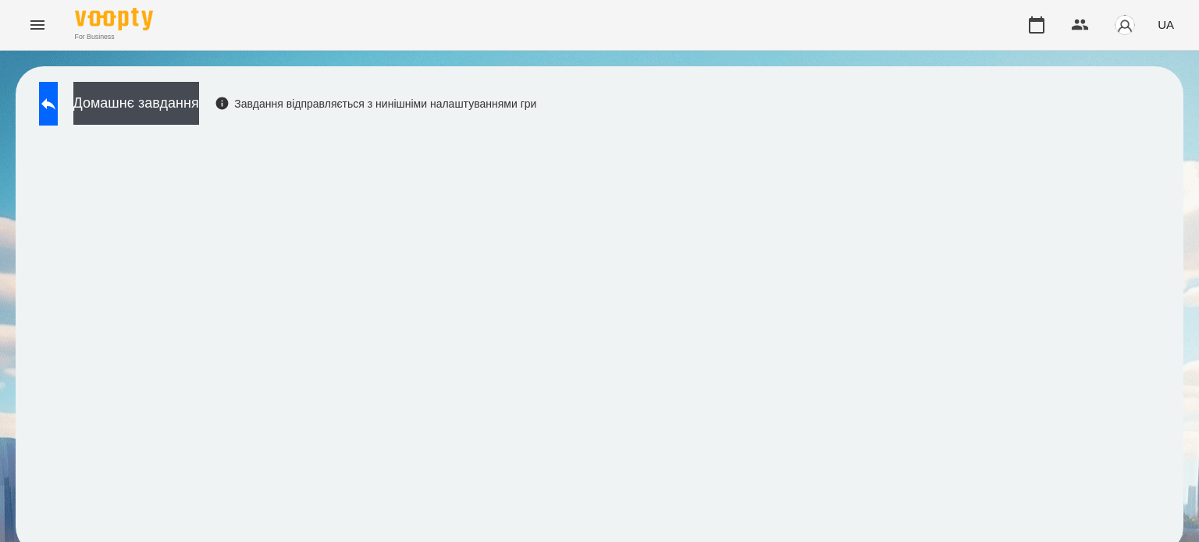
scroll to position [12, 0]
click at [58, 94] on icon at bounding box center [48, 103] width 19 height 19
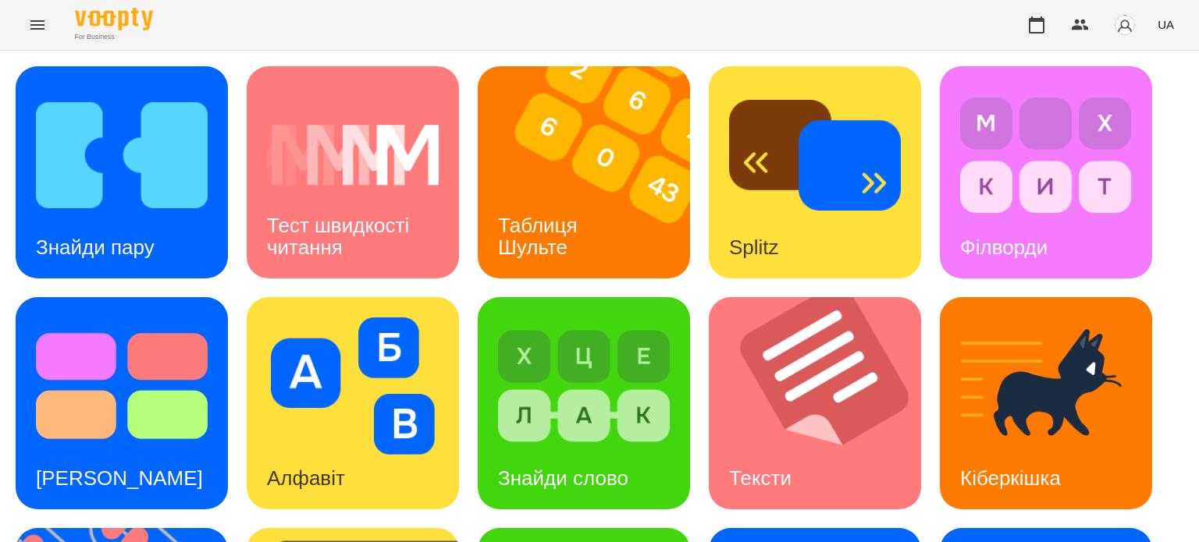
scroll to position [444, 0]
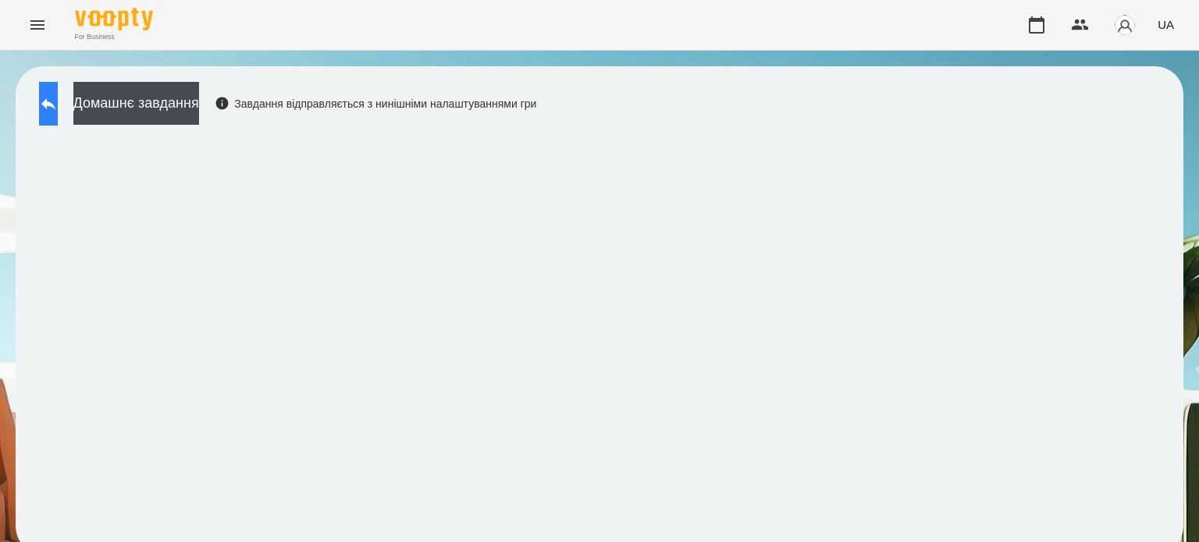
click at [58, 96] on icon at bounding box center [48, 103] width 19 height 19
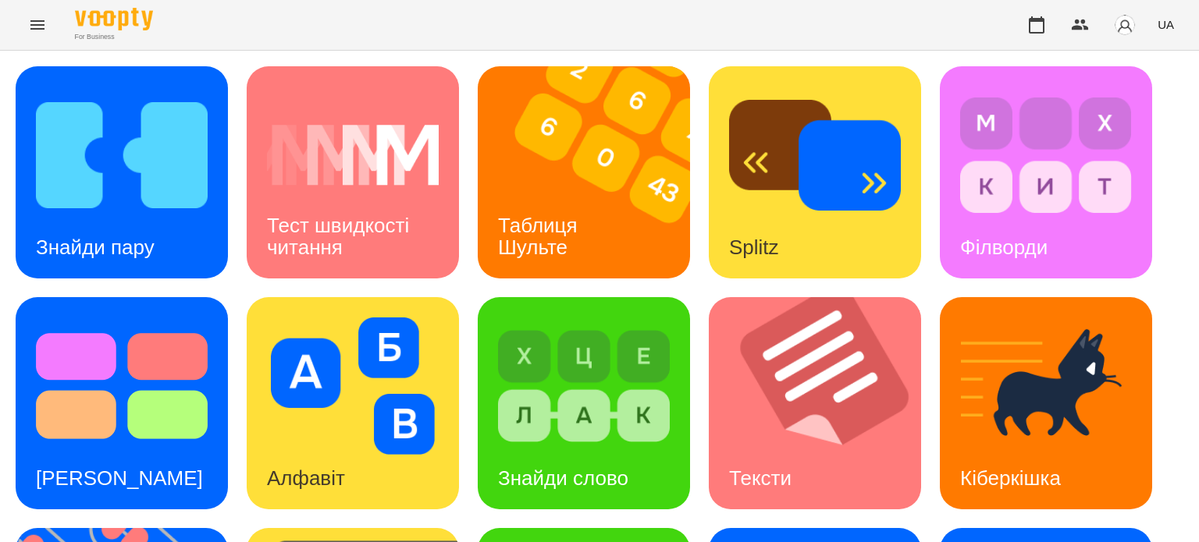
scroll to position [444, 0]
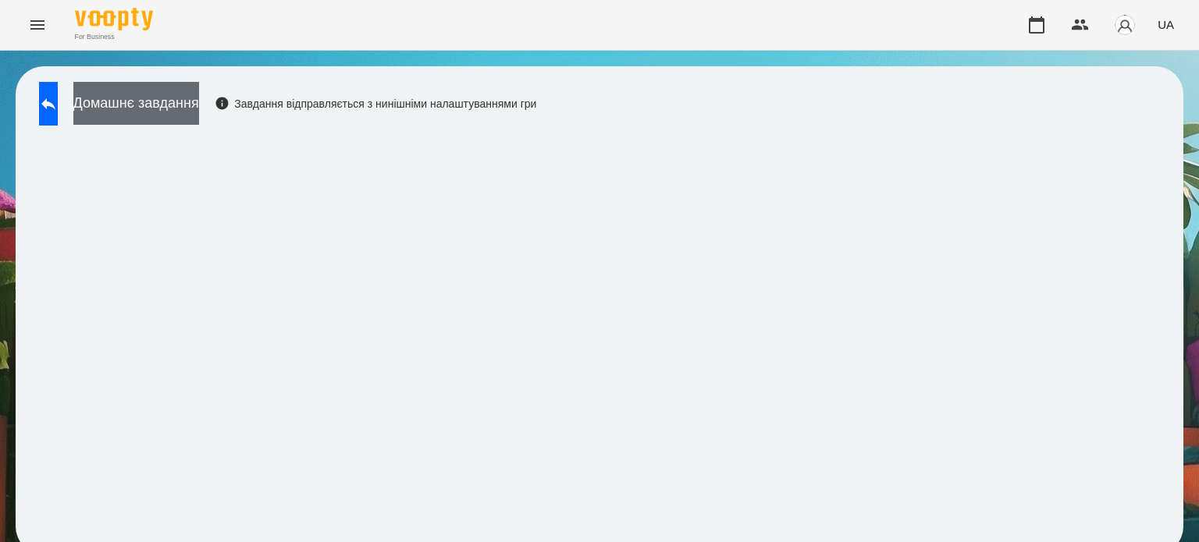
click at [199, 93] on button "Домашнє завдання" at bounding box center [136, 103] width 126 height 43
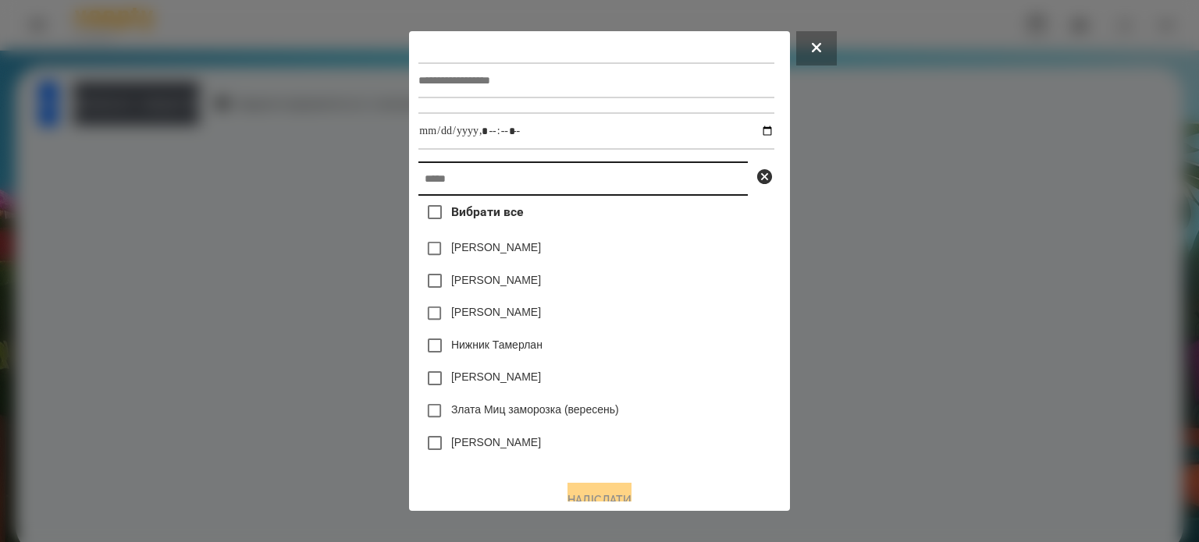
click at [455, 172] on input "text" at bounding box center [582, 179] width 329 height 34
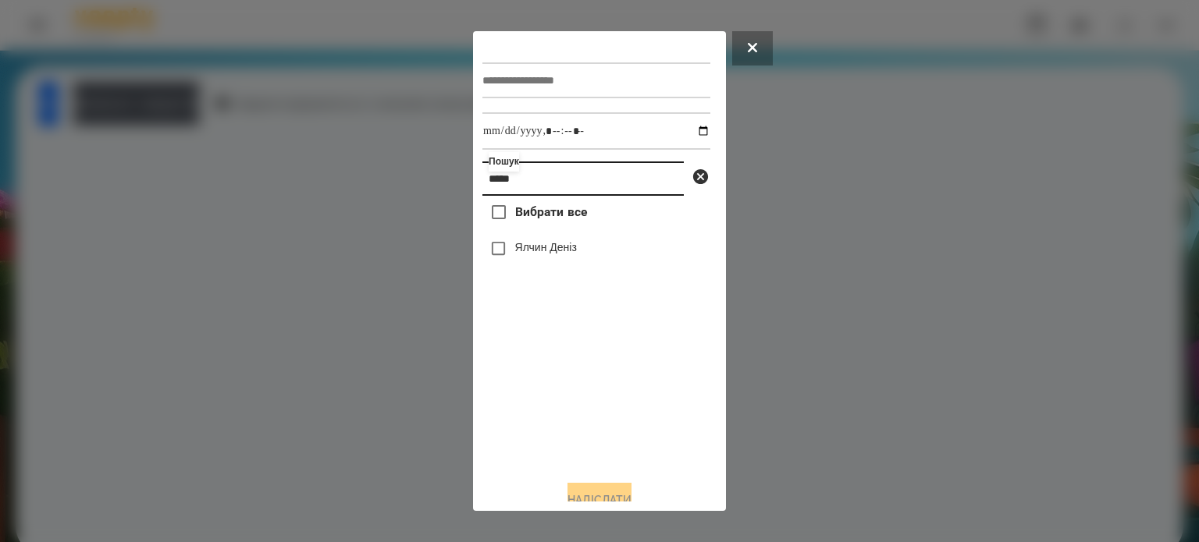
type input "*****"
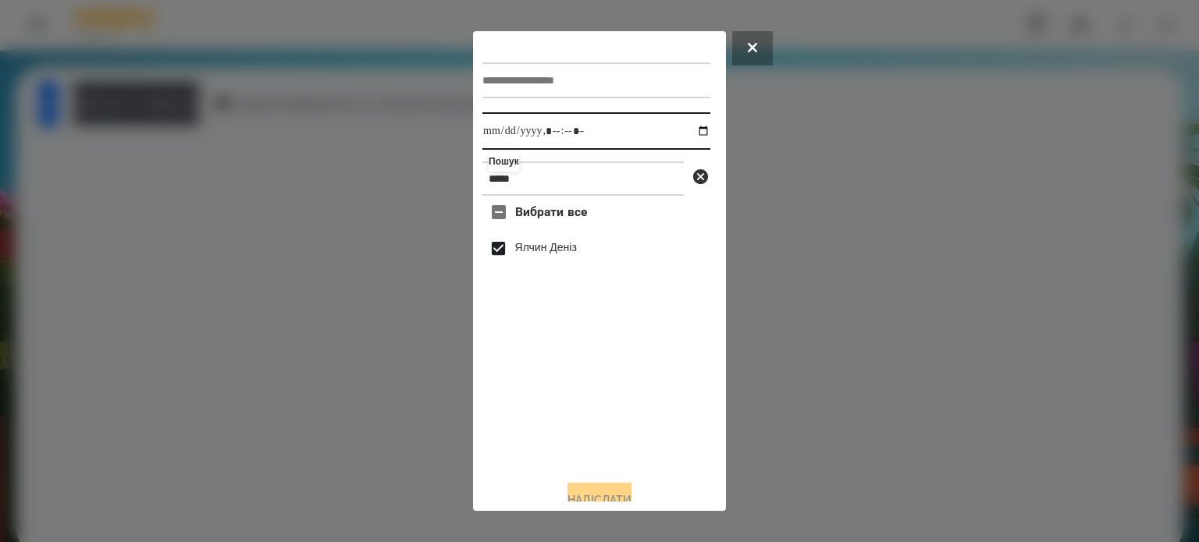
click at [692, 133] on input "datetime-local" at bounding box center [596, 130] width 228 height 37
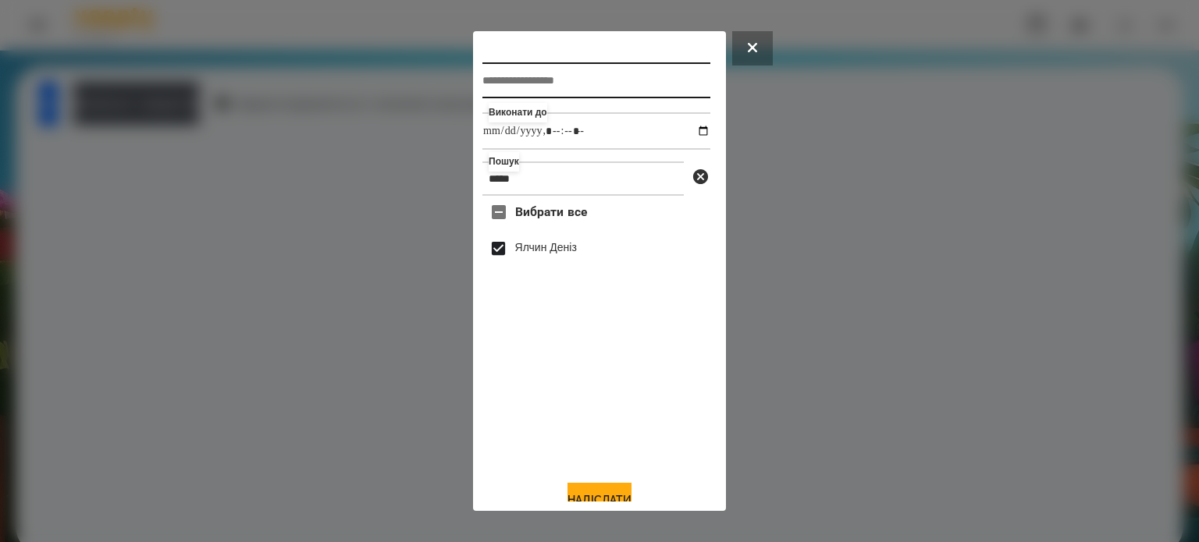
type input "**********"
click at [535, 80] on input "text" at bounding box center [596, 80] width 228 height 36
type input "*********"
click at [579, 495] on button "Надіслати" at bounding box center [599, 500] width 64 height 34
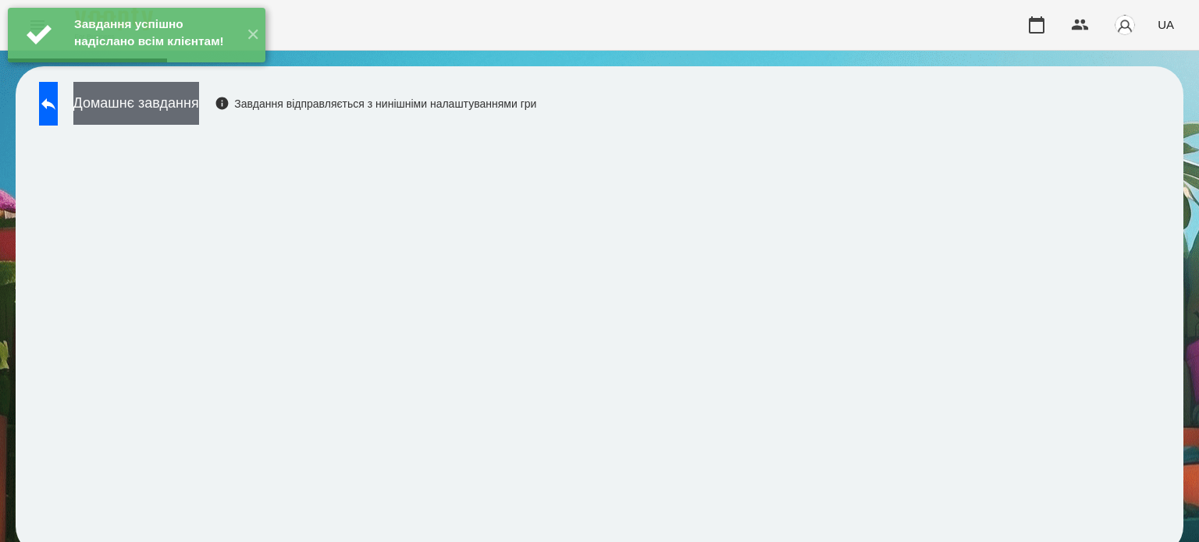
click at [185, 105] on button "Домашнє завдання" at bounding box center [136, 103] width 126 height 43
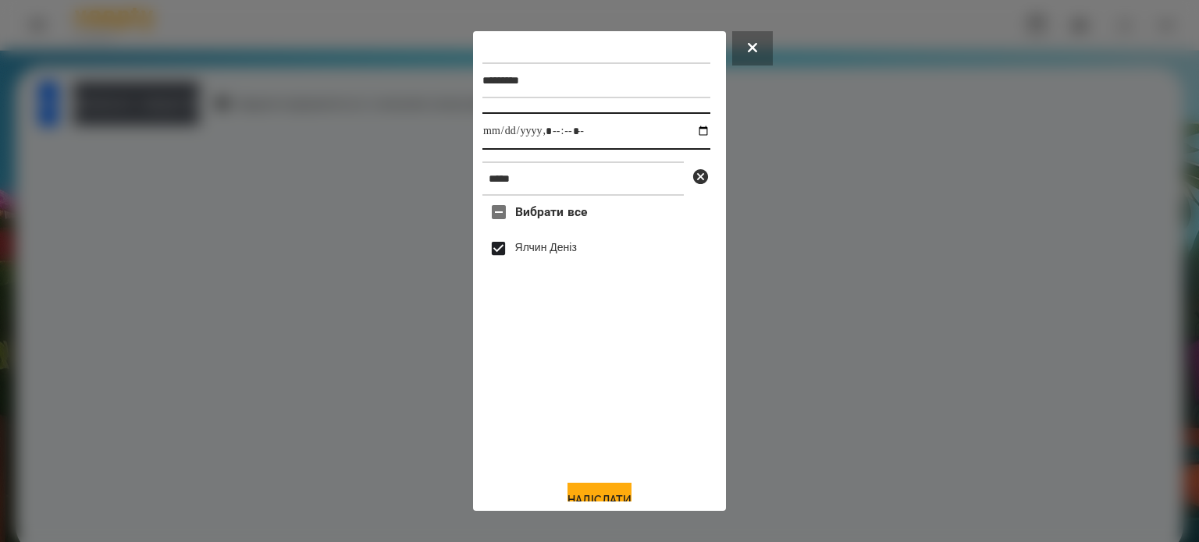
click at [694, 135] on input "datetime-local" at bounding box center [596, 130] width 228 height 37
type input "**********"
drag, startPoint x: 581, startPoint y: 493, endPoint x: 575, endPoint y: 487, distance: 8.3
click at [582, 493] on button "Надіслати" at bounding box center [599, 500] width 64 height 34
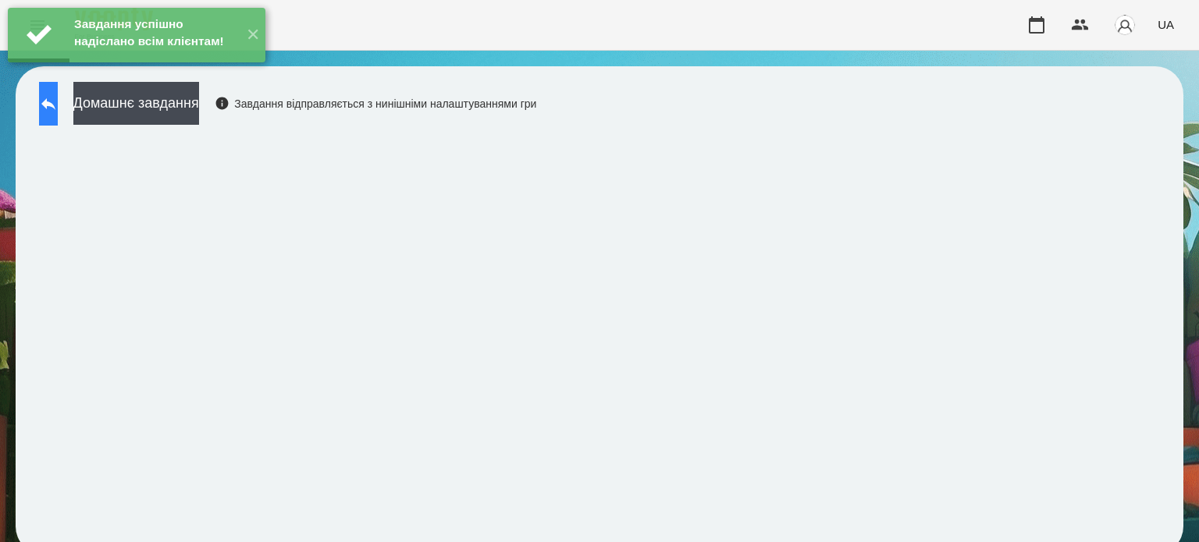
click at [58, 113] on button at bounding box center [48, 104] width 19 height 44
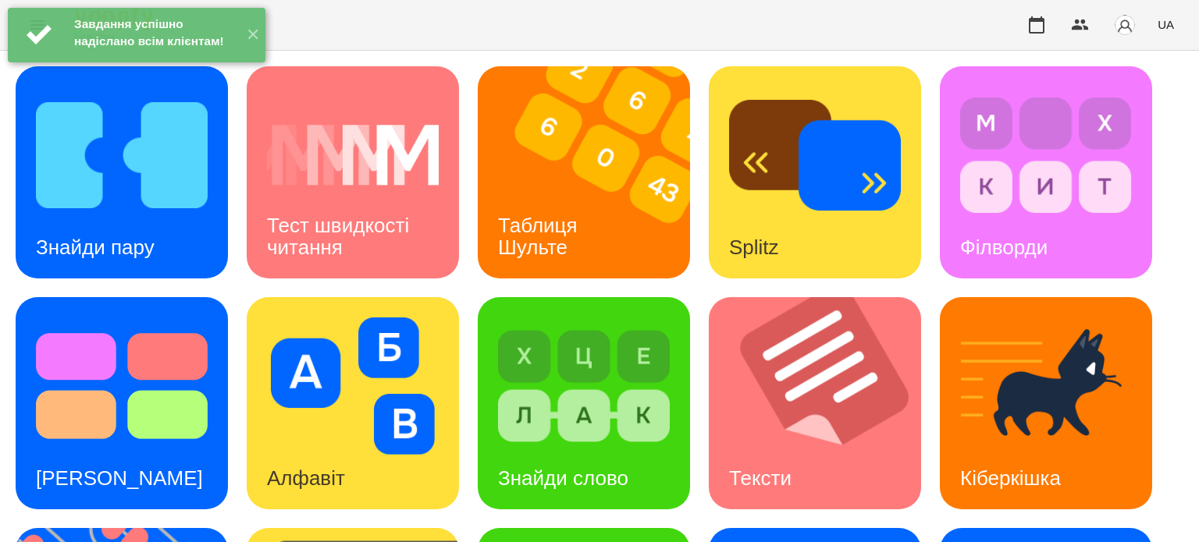
scroll to position [444, 0]
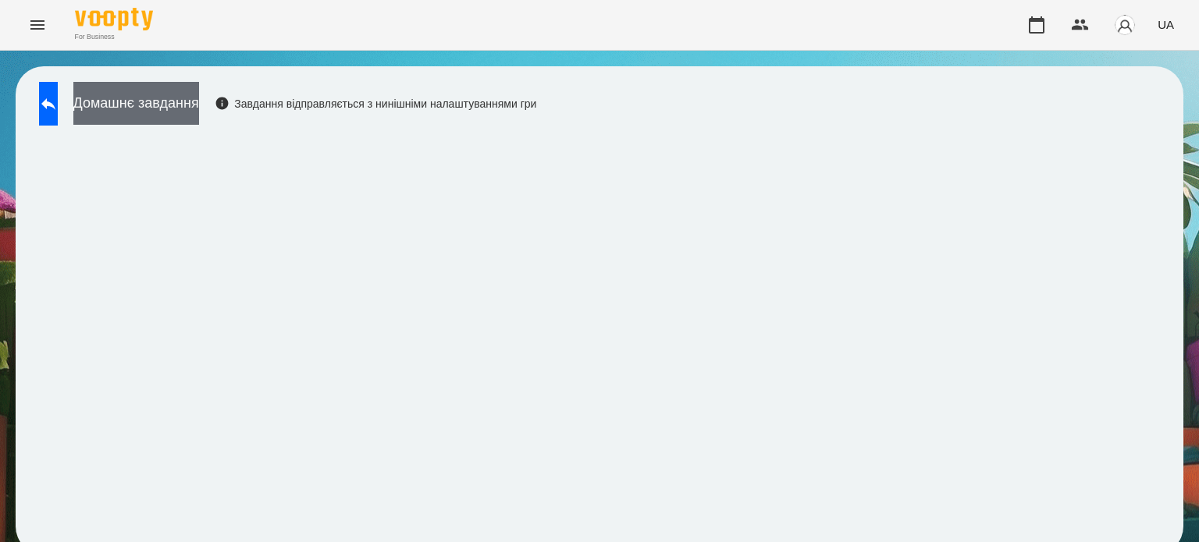
click at [156, 99] on button "Домашнє завдання" at bounding box center [136, 103] width 126 height 43
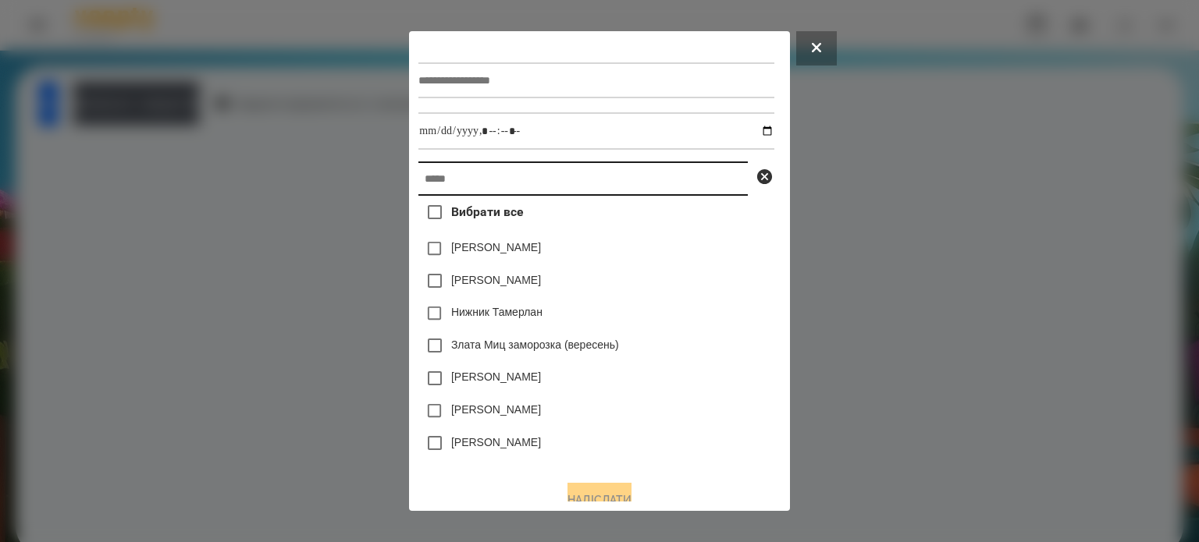
click at [421, 183] on input "text" at bounding box center [582, 179] width 329 height 34
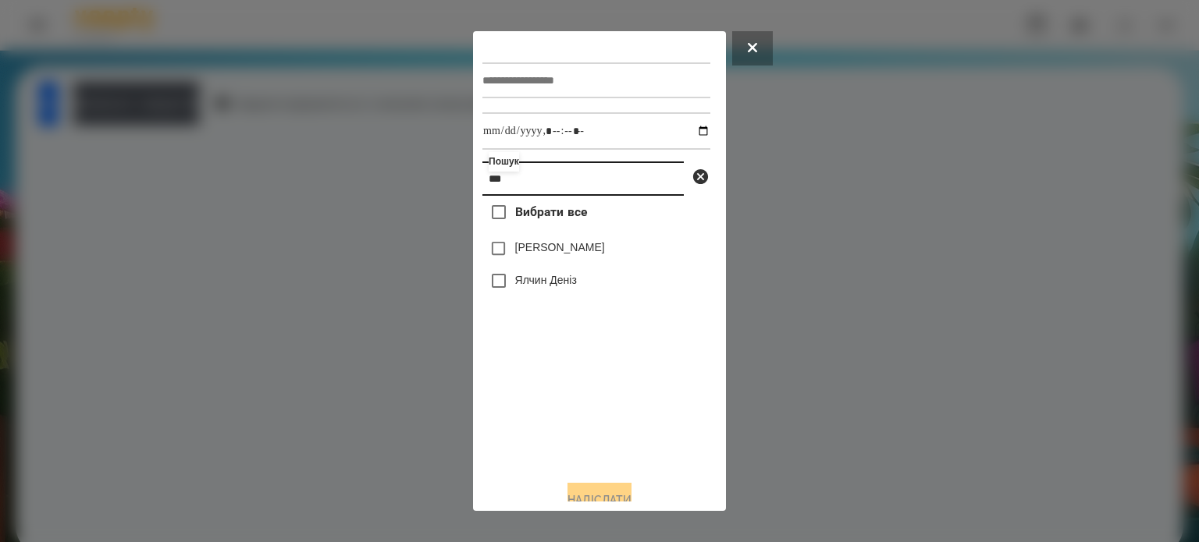
type input "***"
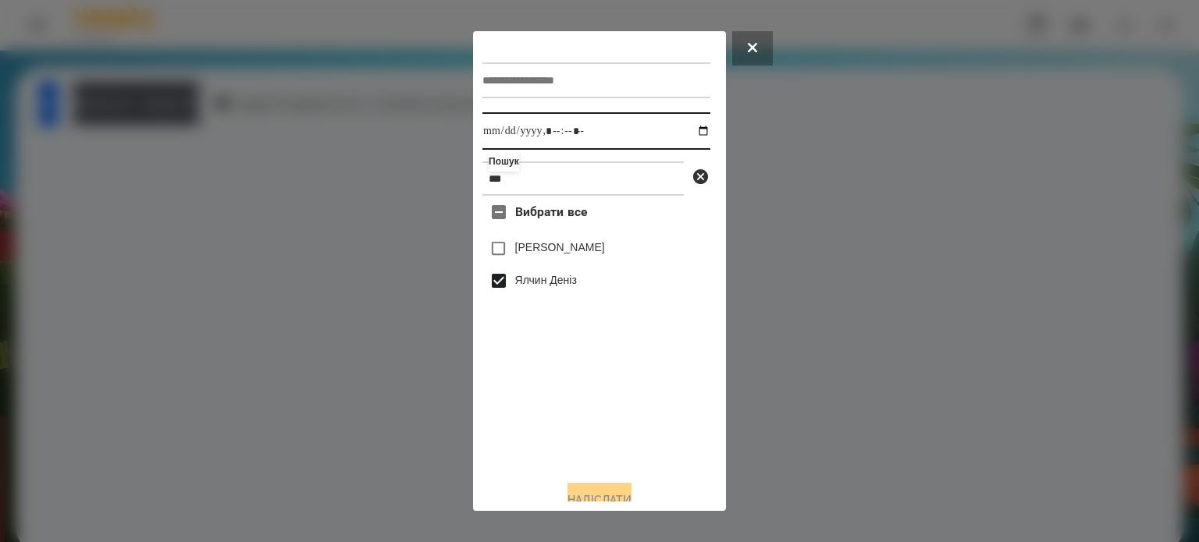
click at [690, 130] on input "datetime-local" at bounding box center [596, 130] width 228 height 37
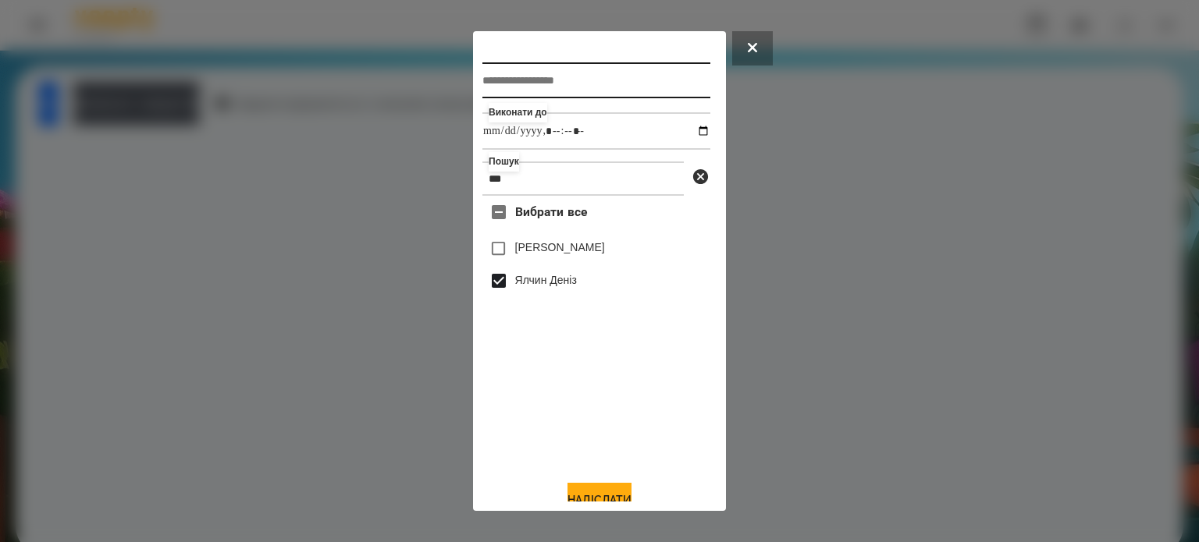
type input "**********"
click at [539, 90] on input "text" at bounding box center [596, 80] width 228 height 36
type input "*******"
click at [594, 498] on button "Надіслати" at bounding box center [599, 500] width 64 height 34
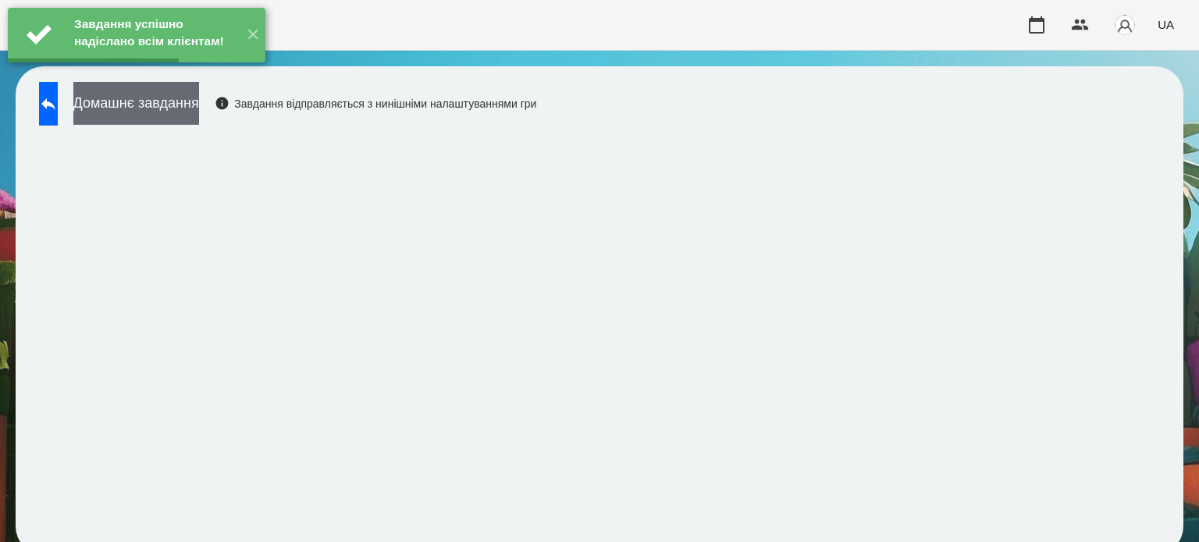
click at [170, 107] on button "Домашнє завдання" at bounding box center [136, 103] width 126 height 43
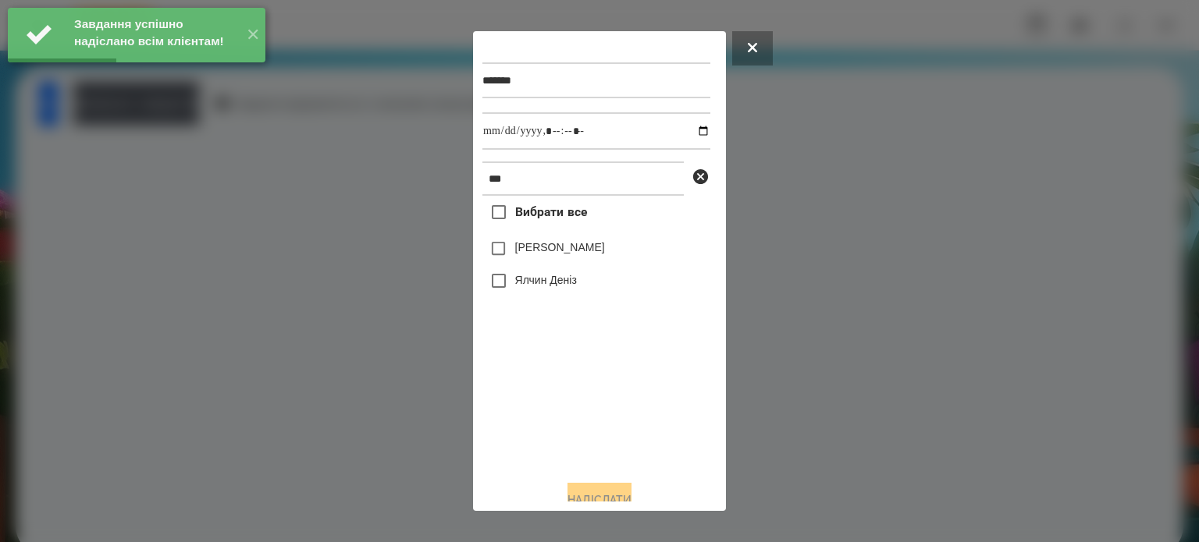
click at [520, 279] on div "Ялчин Деніз" at bounding box center [596, 281] width 228 height 33
click at [688, 130] on input "datetime-local" at bounding box center [596, 130] width 228 height 37
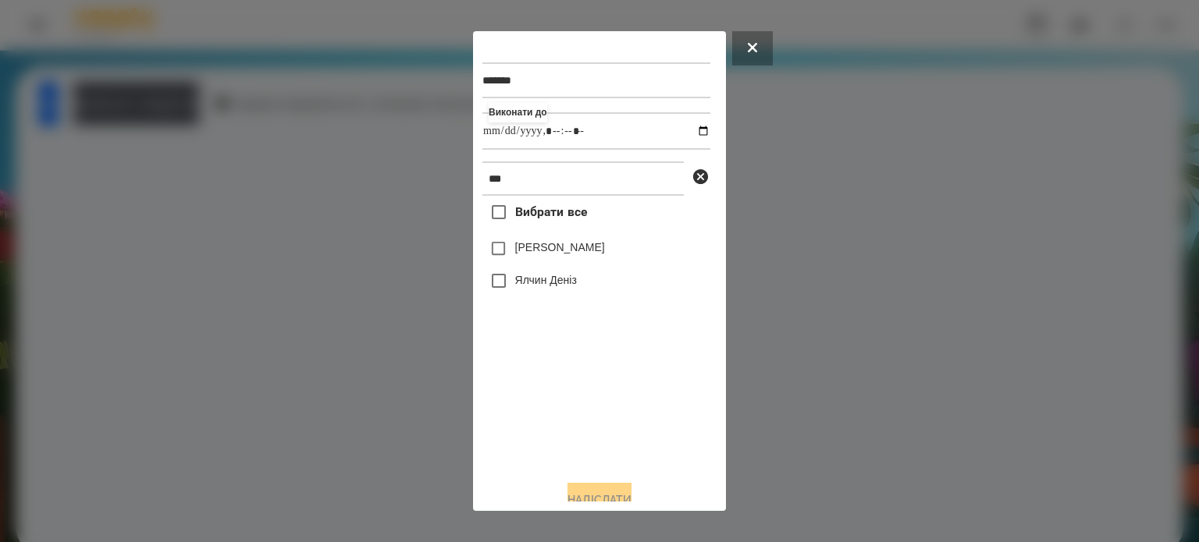
type input "**********"
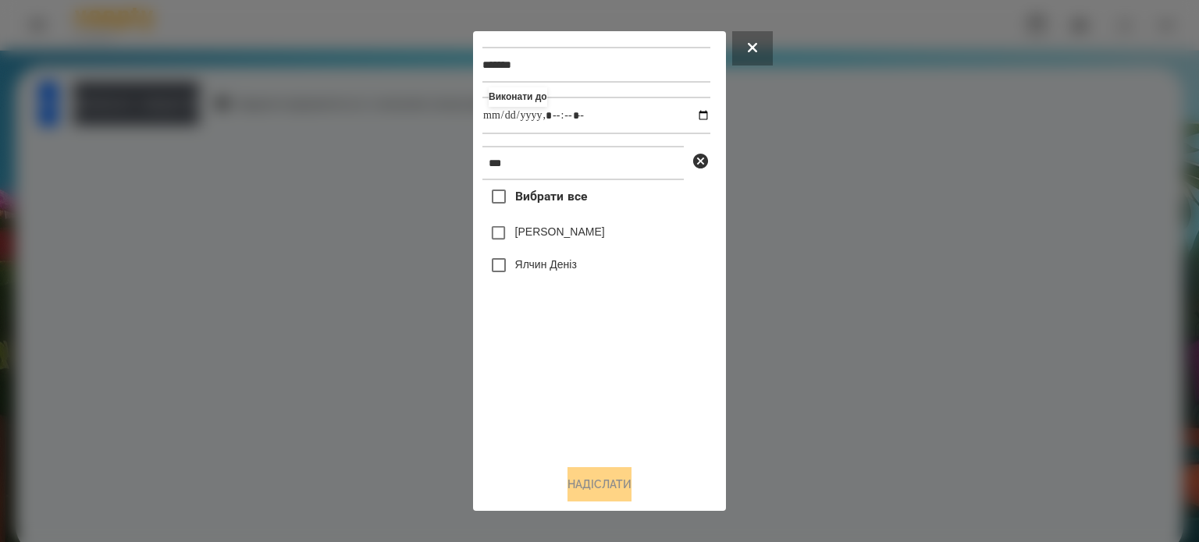
click at [746, 50] on button at bounding box center [752, 48] width 41 height 34
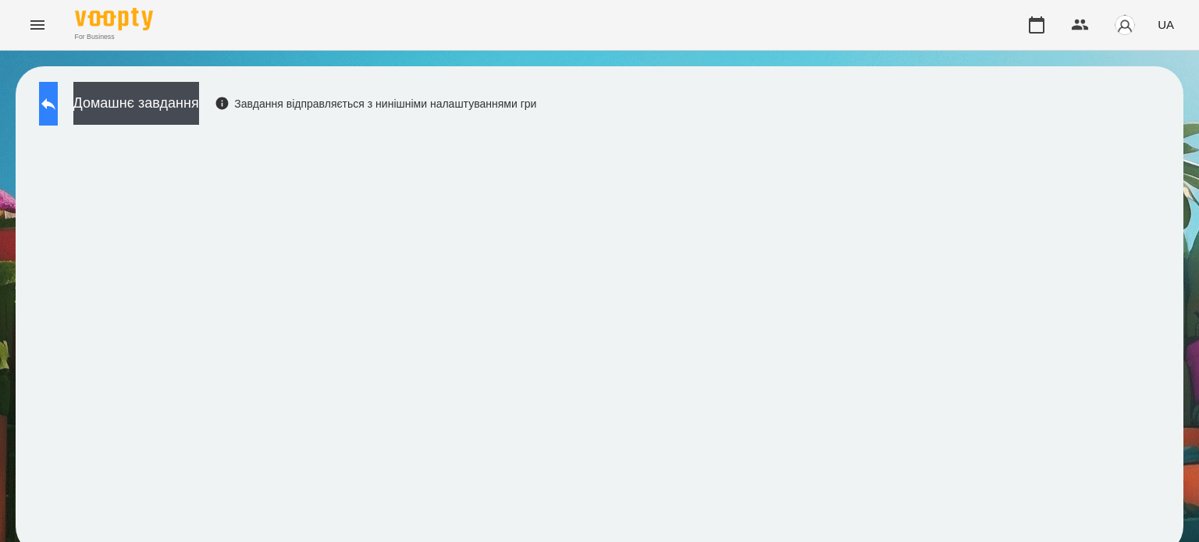
click at [55, 103] on icon at bounding box center [48, 103] width 19 height 19
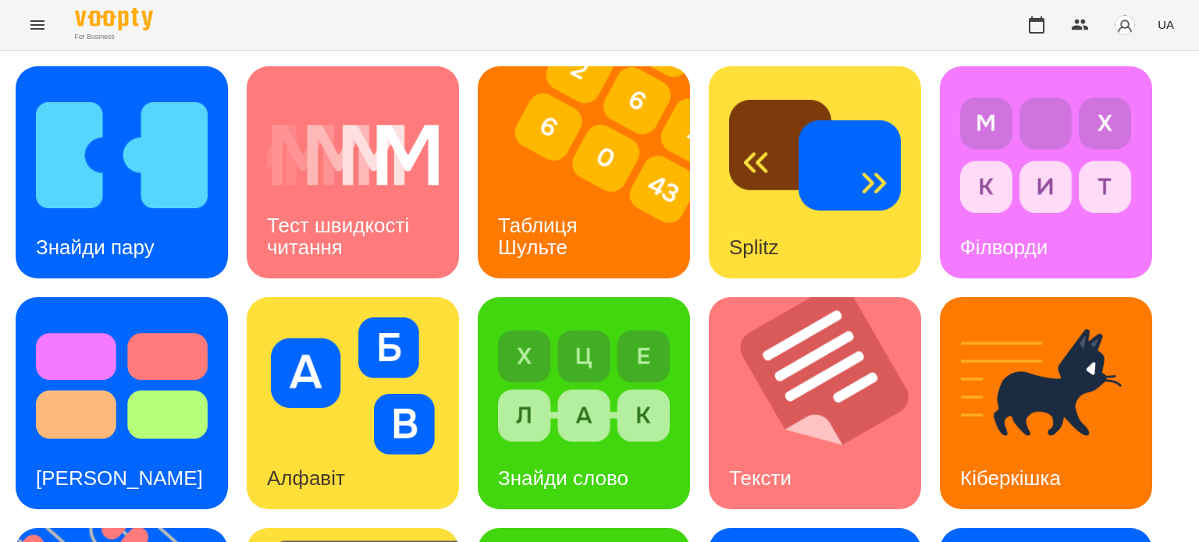
scroll to position [312, 0]
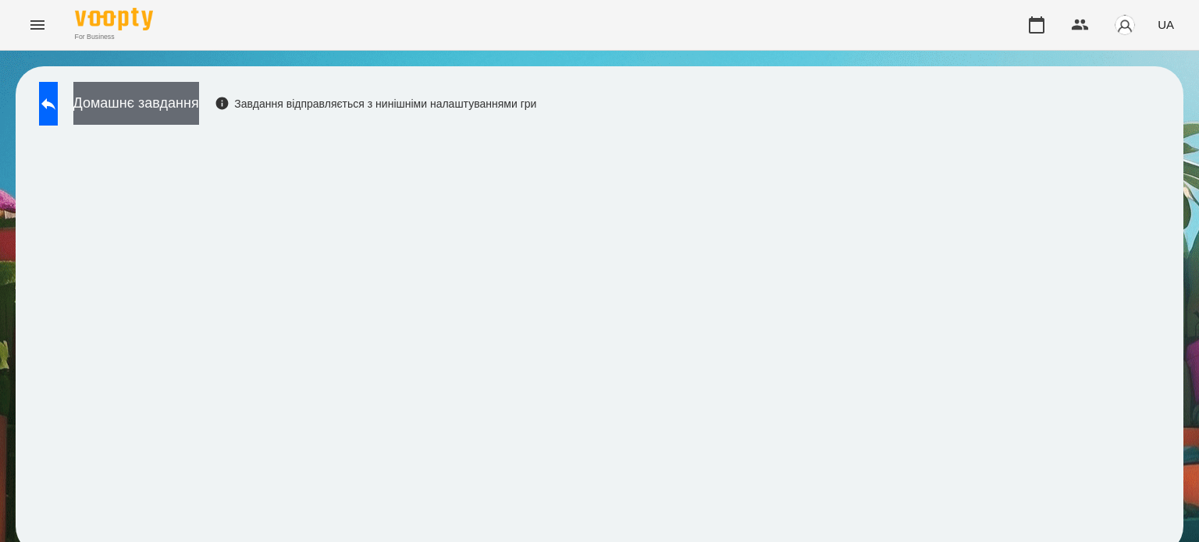
click at [199, 101] on button "Домашнє завдання" at bounding box center [136, 103] width 126 height 43
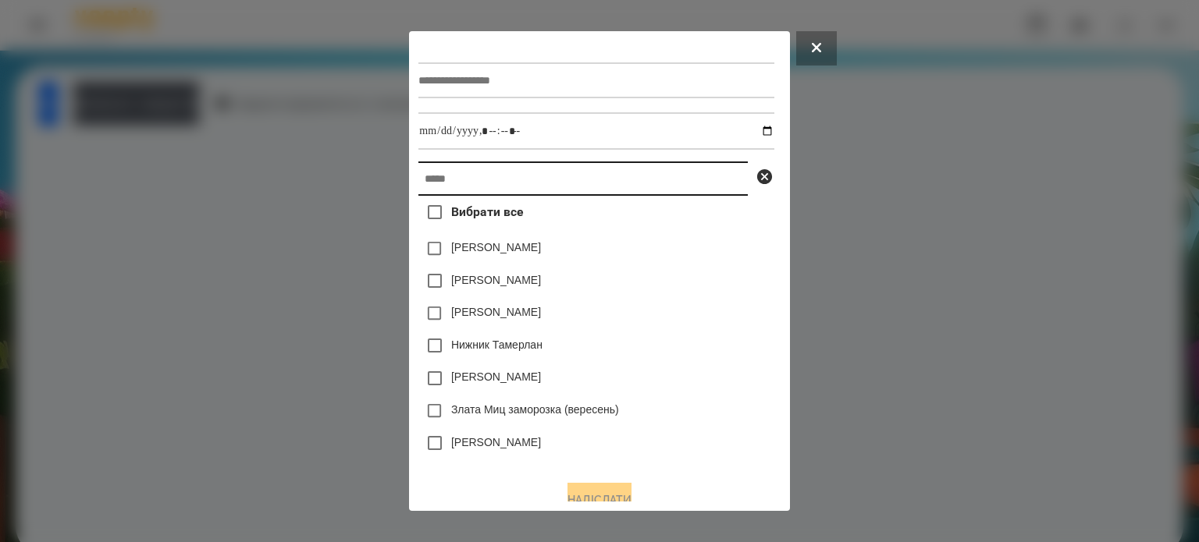
click at [486, 171] on input "text" at bounding box center [582, 179] width 329 height 34
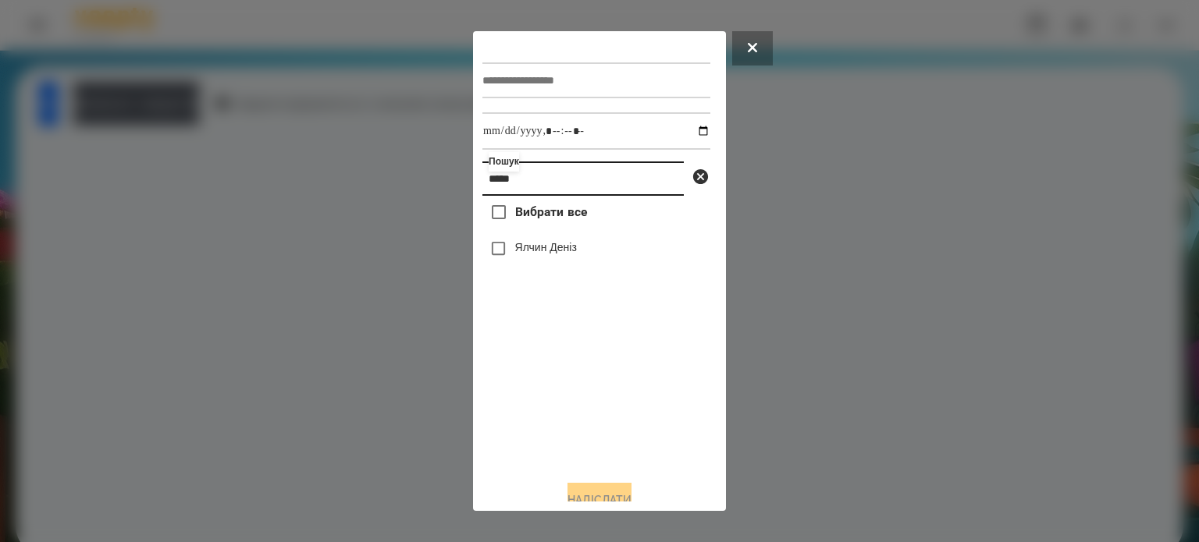
type input "*****"
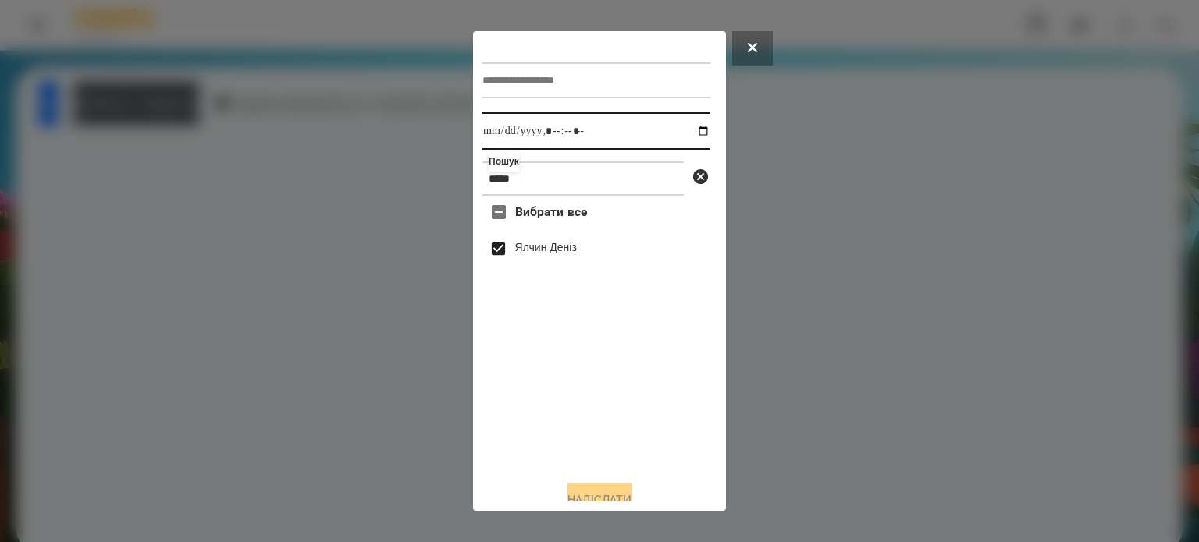
drag, startPoint x: 702, startPoint y: 138, endPoint x: 687, endPoint y: 137, distance: 14.1
click at [699, 138] on input "datetime-local" at bounding box center [596, 130] width 228 height 37
click at [684, 137] on input "datetime-local" at bounding box center [596, 130] width 228 height 37
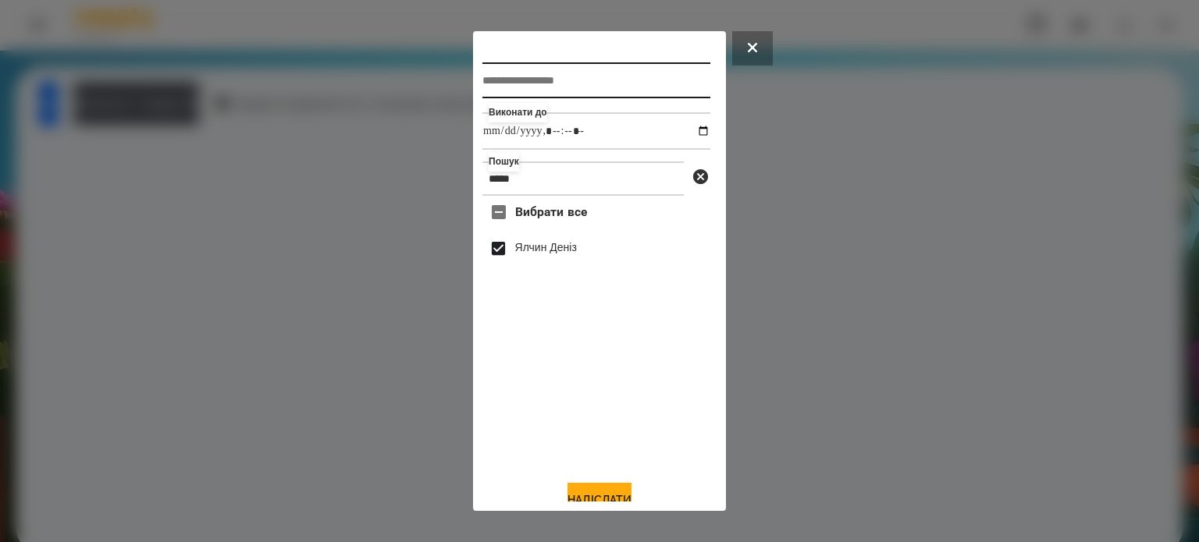
type input "**********"
click at [563, 89] on input "text" at bounding box center [596, 80] width 228 height 36
type input "**********"
click at [588, 492] on button "Надіслати" at bounding box center [599, 500] width 64 height 34
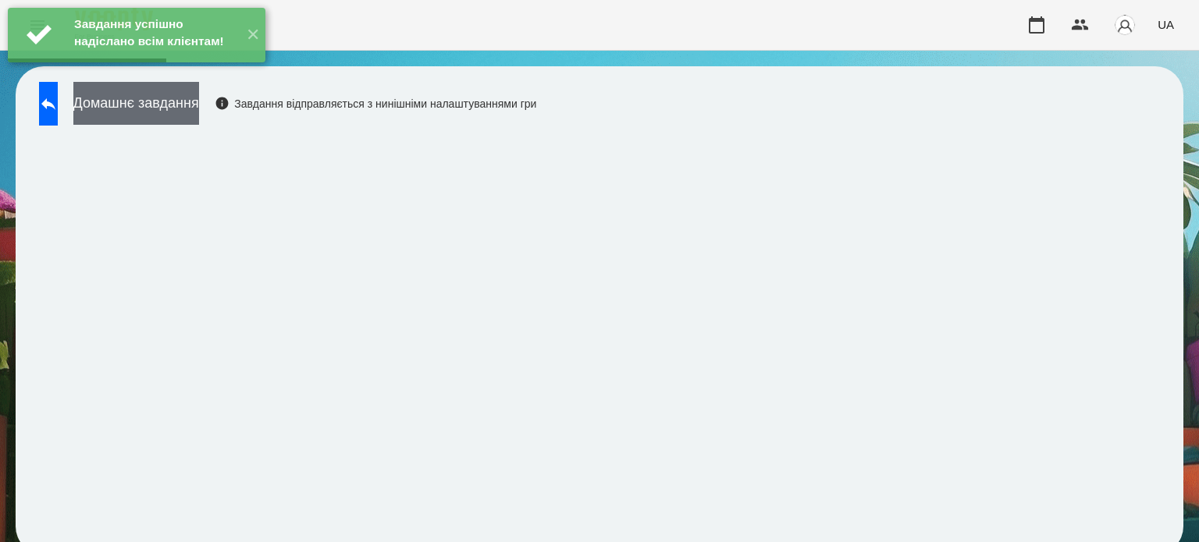
click at [155, 111] on button "Домашнє завдання" at bounding box center [136, 103] width 126 height 43
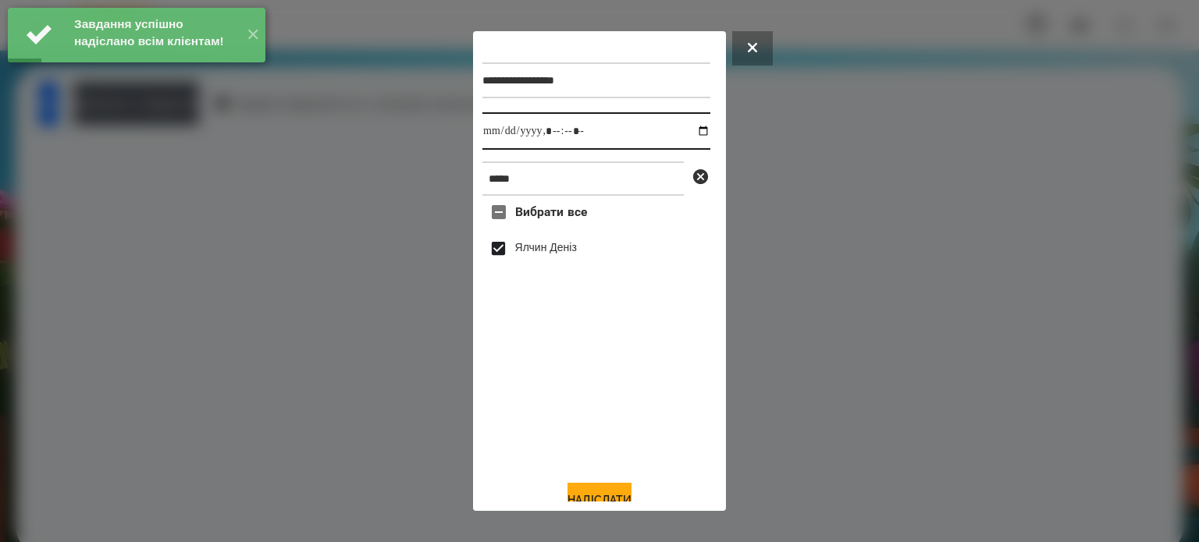
click at [689, 133] on input "datetime-local" at bounding box center [596, 130] width 228 height 37
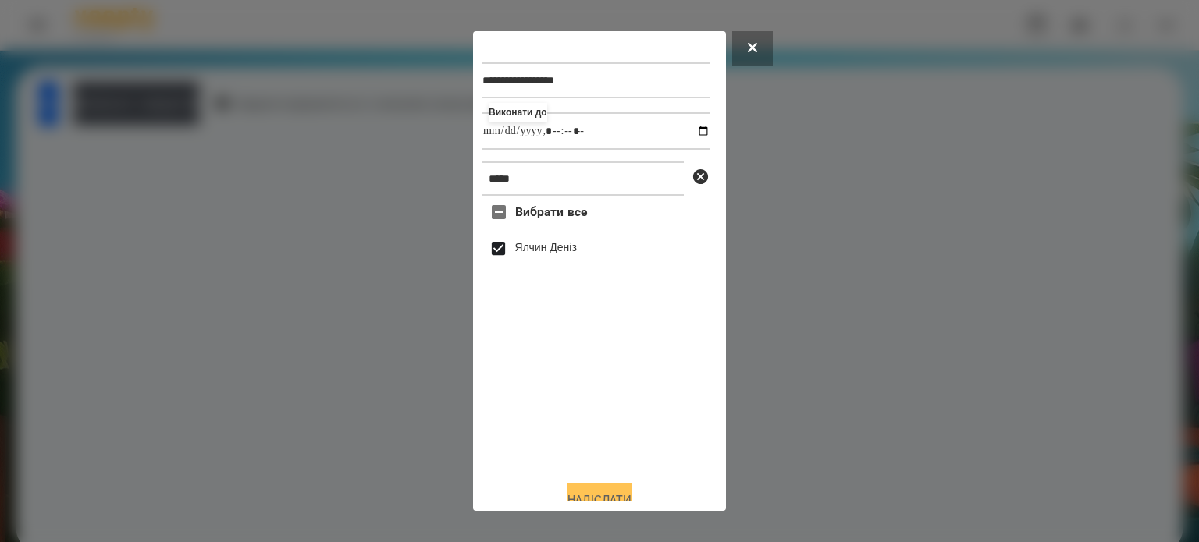
type input "**********"
click at [584, 489] on button "Надіслати" at bounding box center [599, 500] width 64 height 34
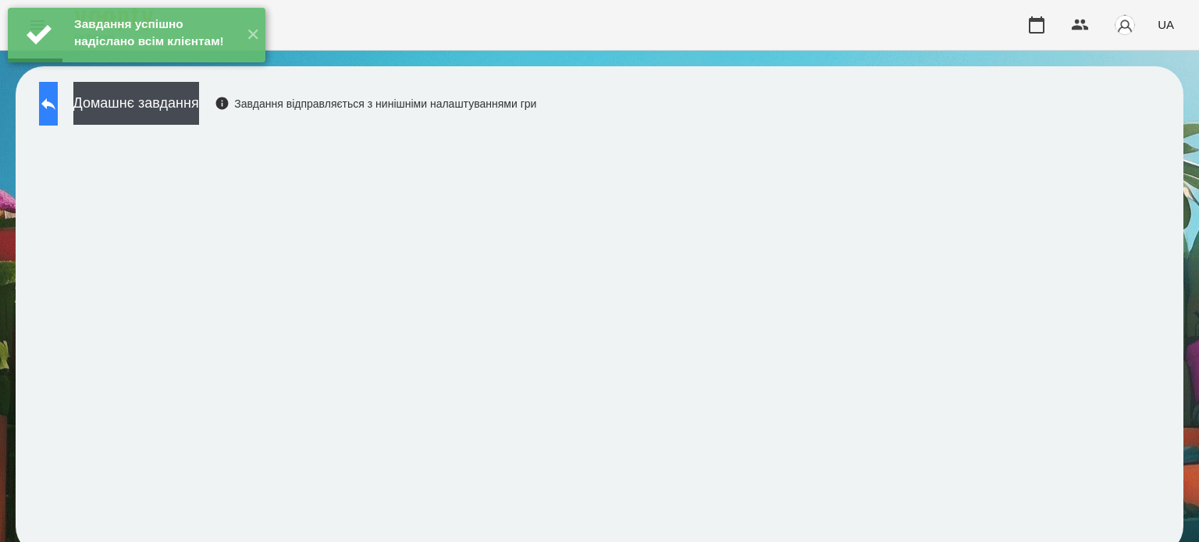
click at [58, 108] on icon at bounding box center [48, 103] width 19 height 19
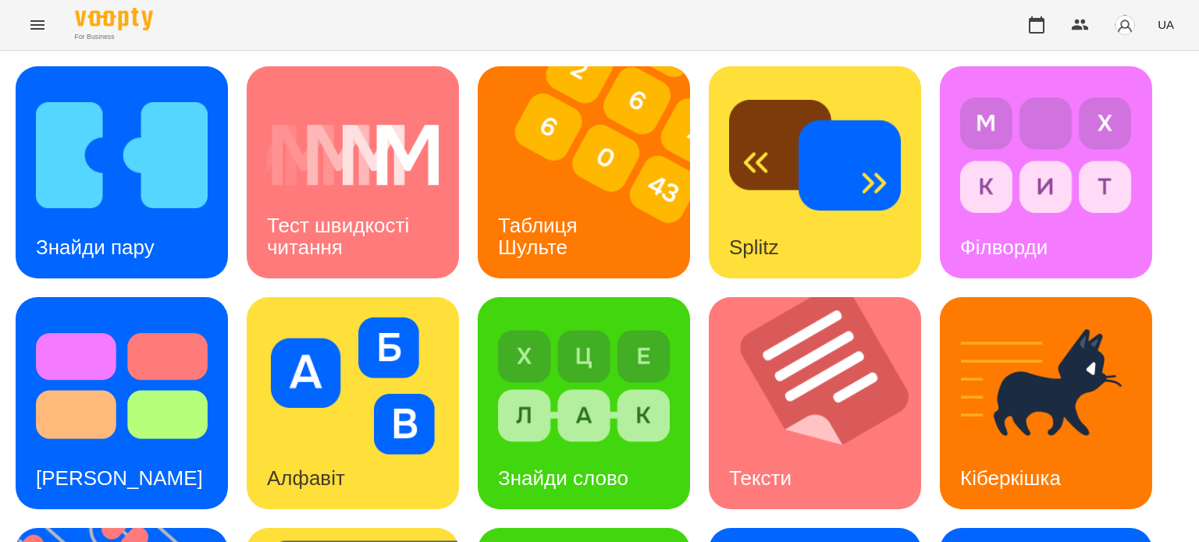
scroll to position [234, 0]
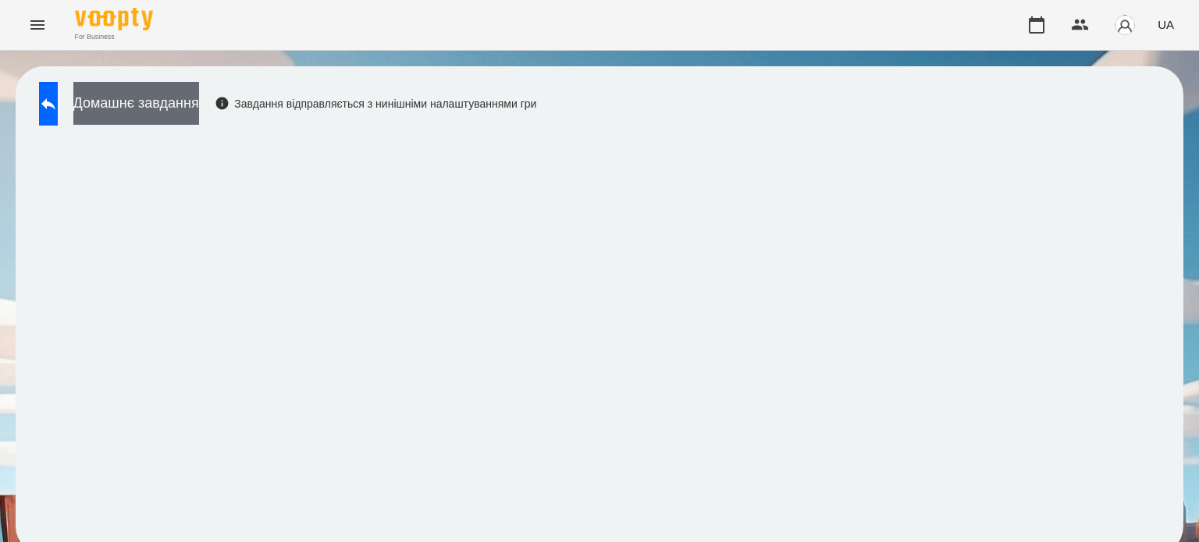
click at [178, 108] on button "Домашнє завдання" at bounding box center [136, 103] width 126 height 43
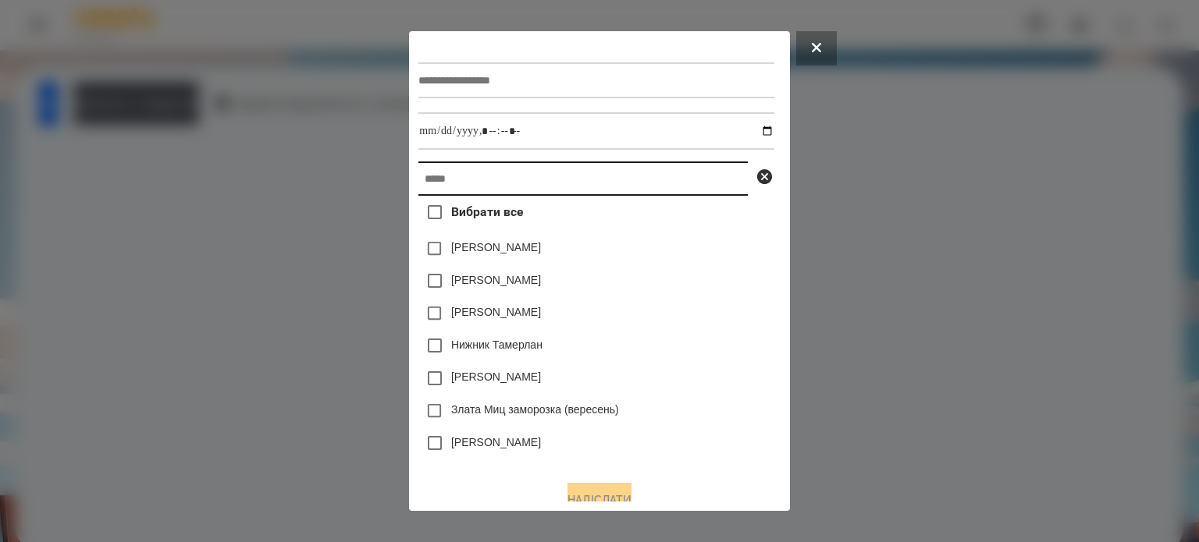
click at [480, 195] on input "text" at bounding box center [582, 179] width 329 height 34
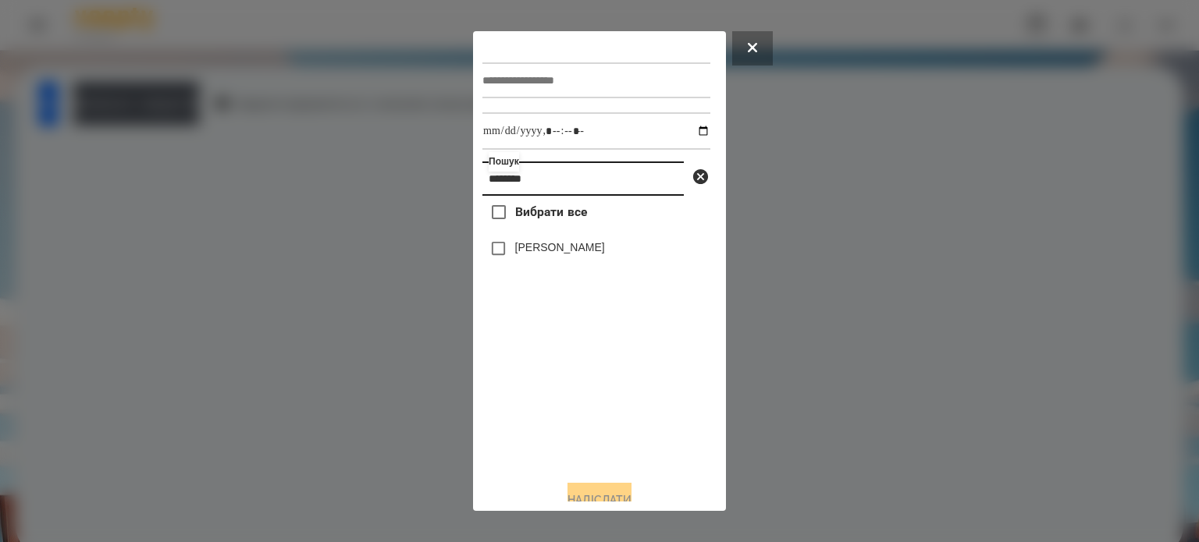
type input "*******"
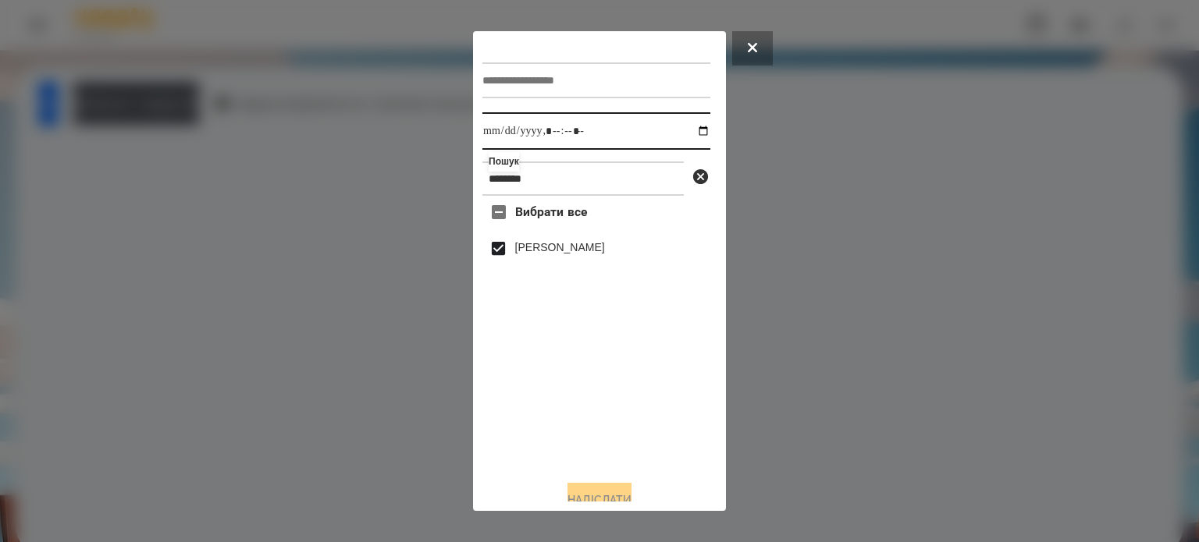
click at [684, 130] on input "datetime-local" at bounding box center [596, 130] width 228 height 37
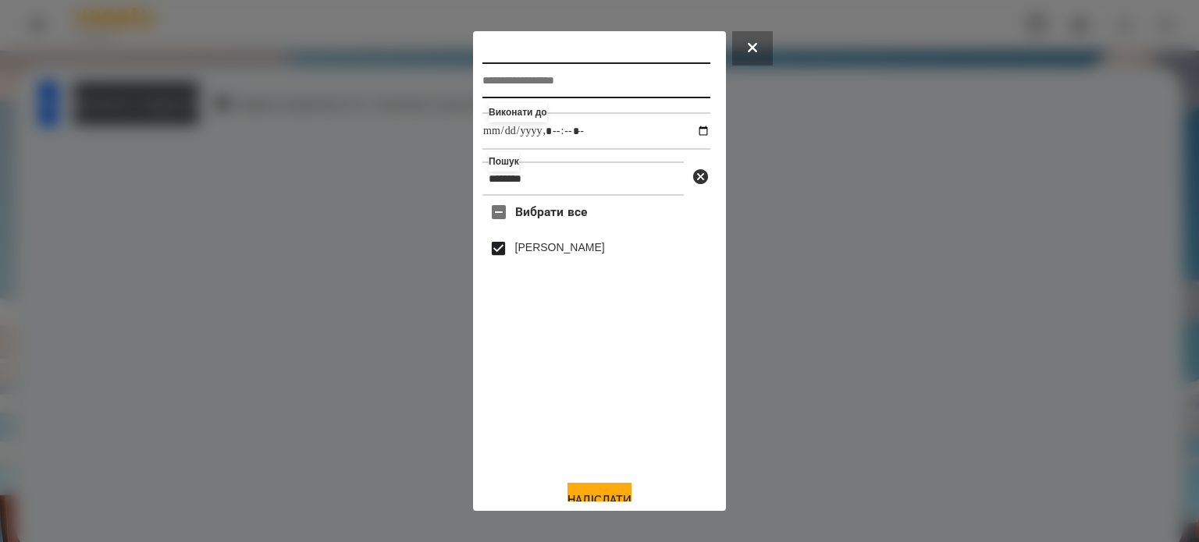
type input "**********"
click at [509, 76] on input "text" at bounding box center [596, 80] width 228 height 36
type input "**********"
click at [594, 495] on button "Надіслати" at bounding box center [599, 500] width 64 height 34
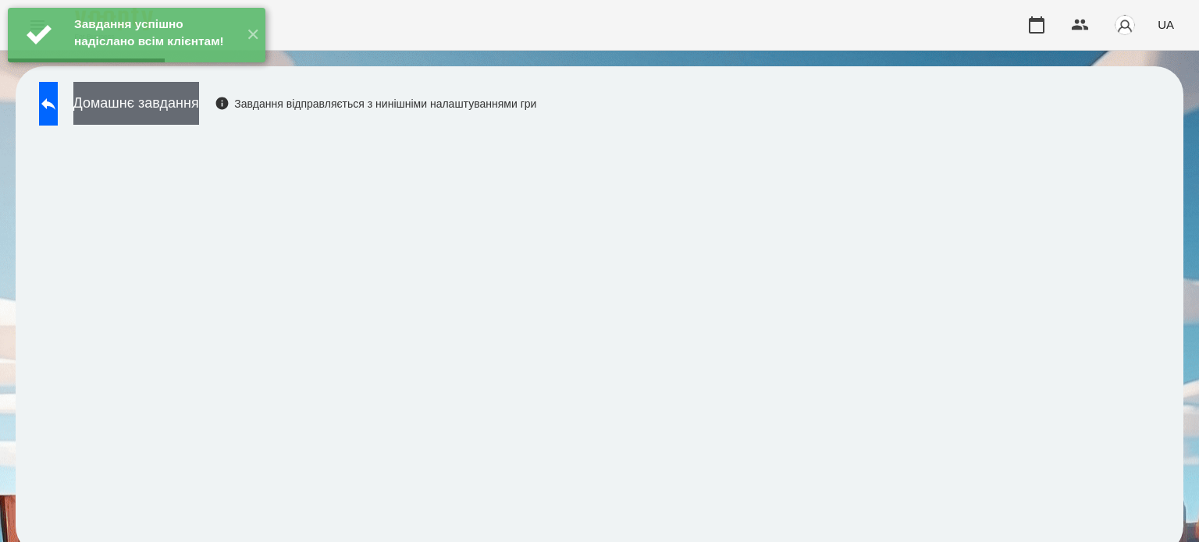
click at [199, 112] on button "Домашнє завдання" at bounding box center [136, 103] width 126 height 43
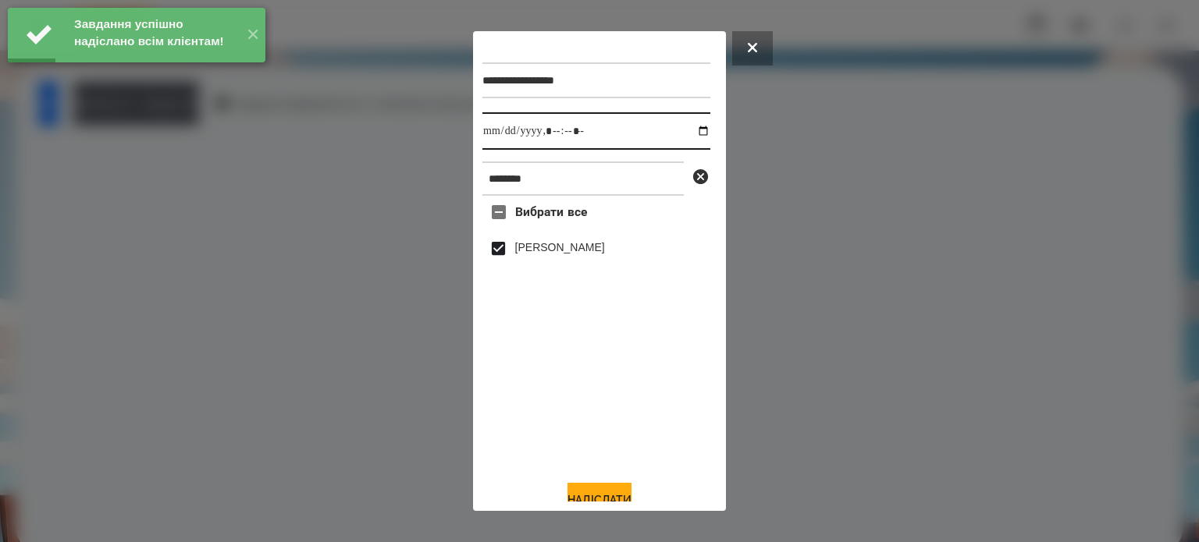
click at [686, 130] on input "datetime-local" at bounding box center [596, 130] width 228 height 37
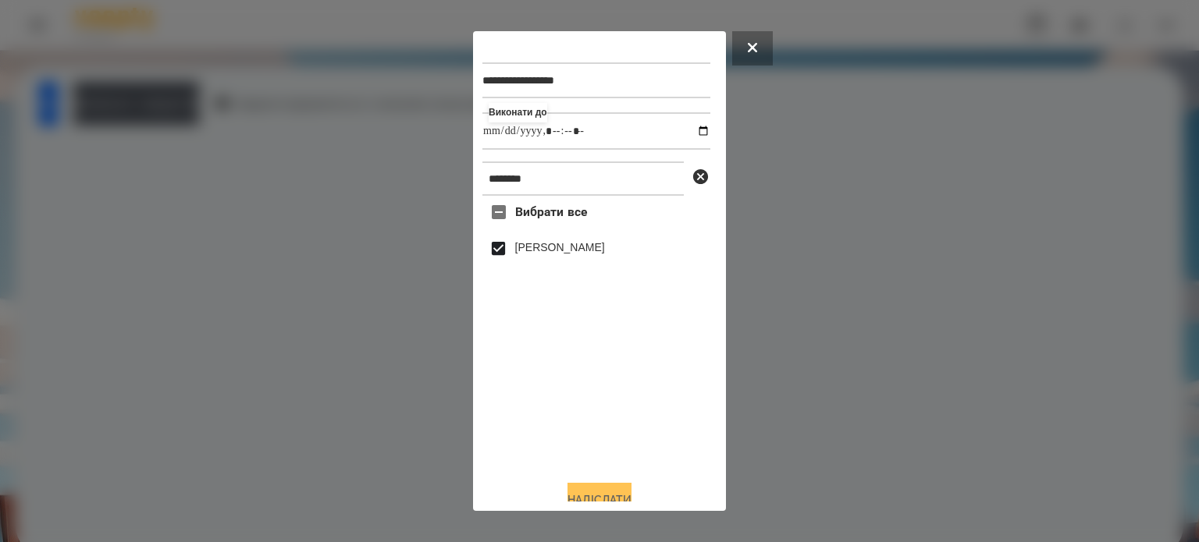
type input "**********"
click at [602, 492] on button "Надіслати" at bounding box center [599, 500] width 64 height 34
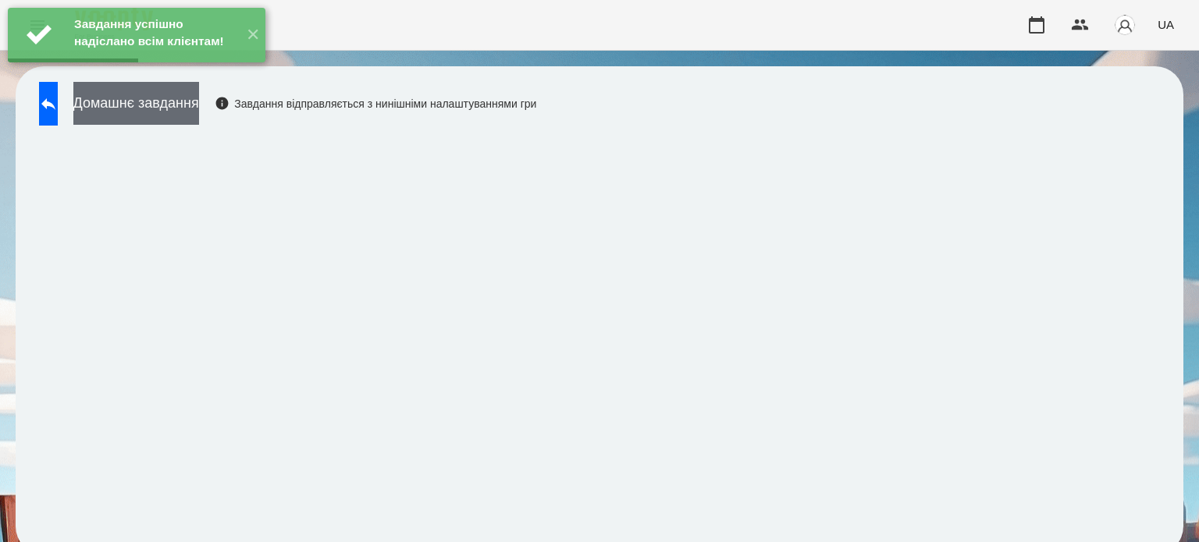
click at [194, 112] on button "Домашнє завдання" at bounding box center [136, 103] width 126 height 43
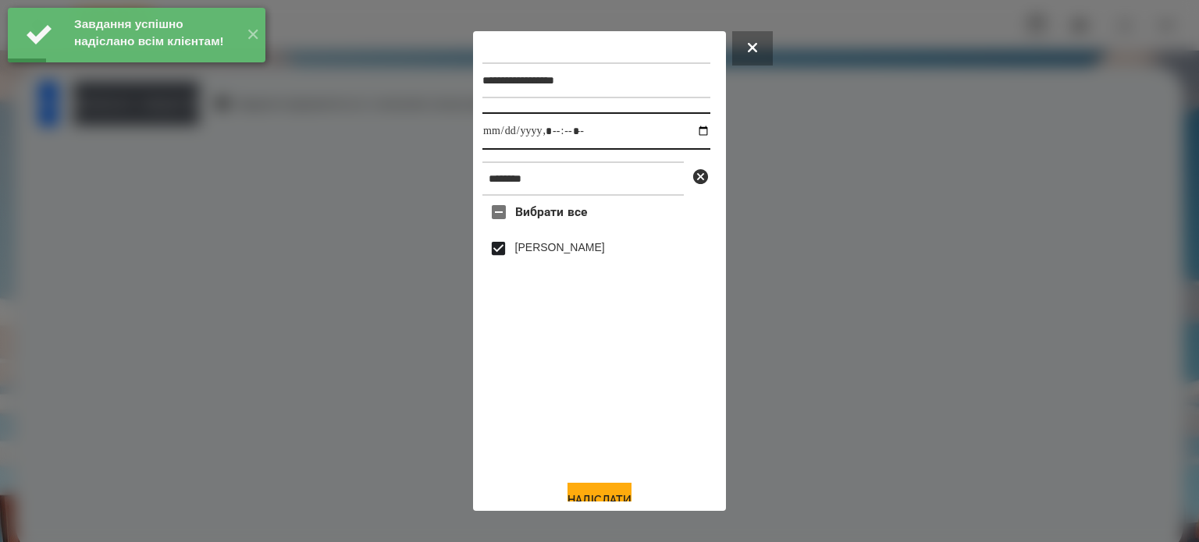
click at [694, 131] on input "datetime-local" at bounding box center [596, 130] width 228 height 37
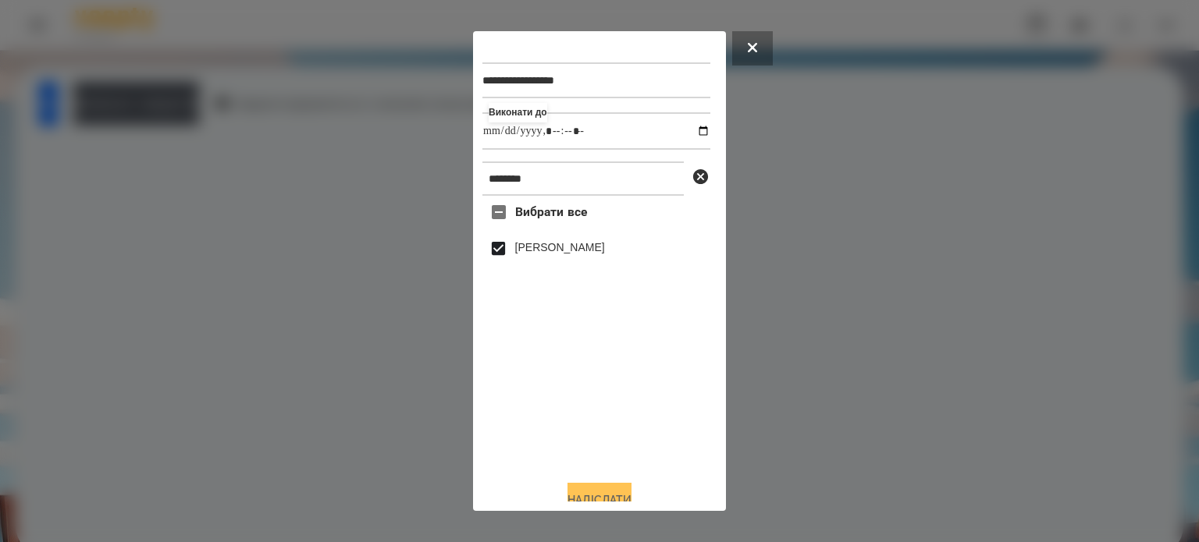
type input "**********"
click at [585, 493] on button "Надіслати" at bounding box center [599, 500] width 64 height 34
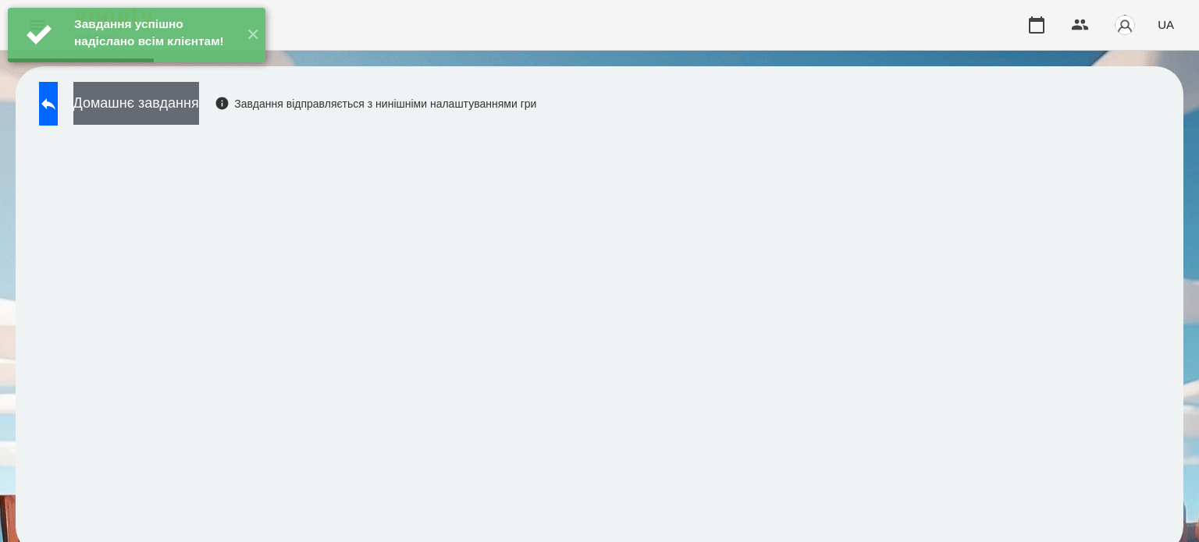
click at [199, 115] on button "Домашнє завдання" at bounding box center [136, 103] width 126 height 43
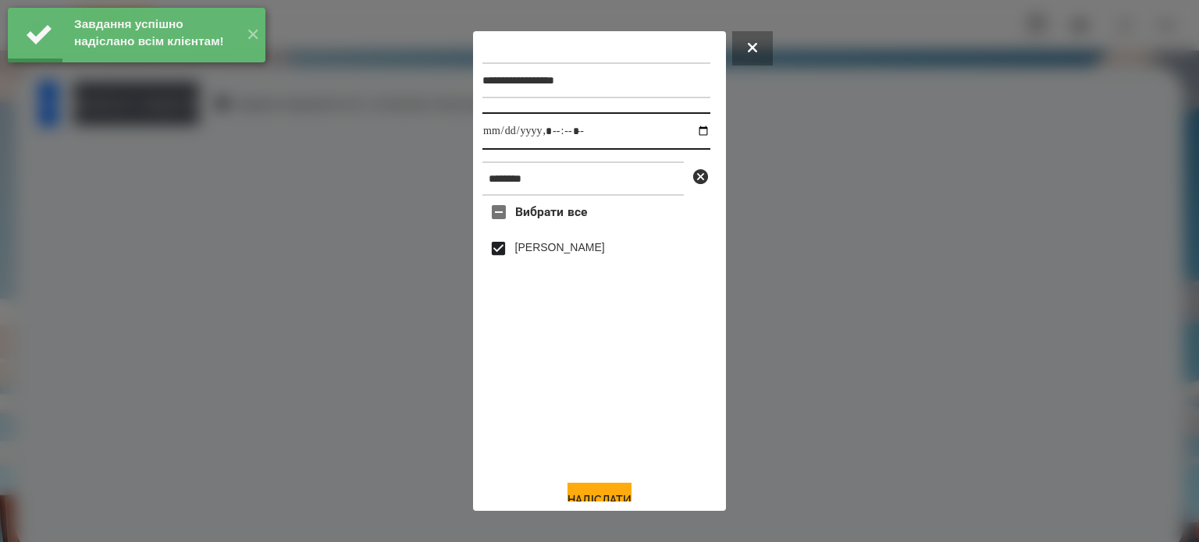
click at [688, 133] on input "datetime-local" at bounding box center [596, 130] width 228 height 37
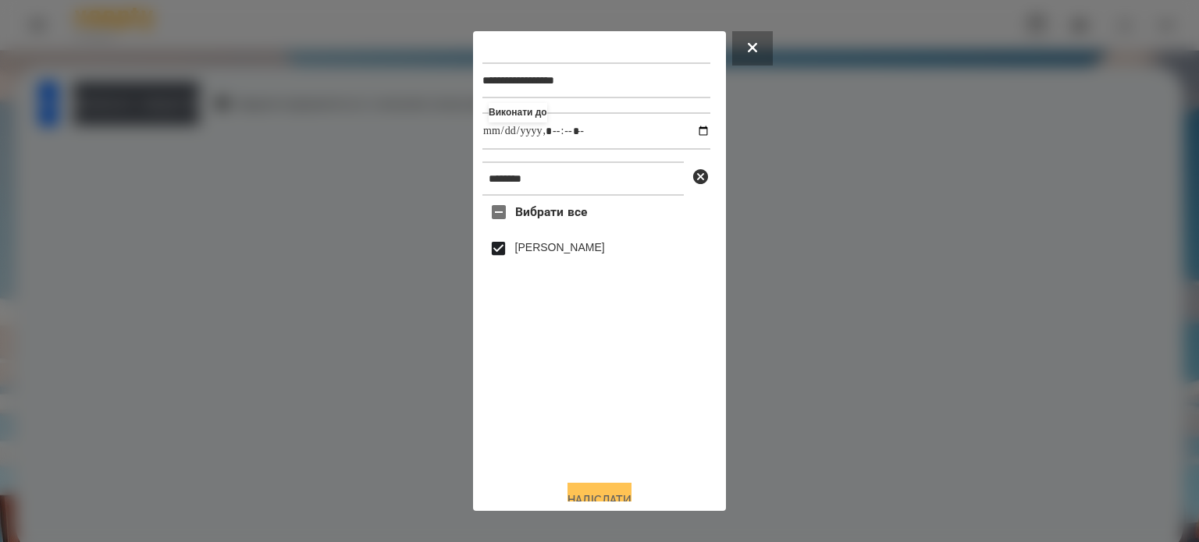
type input "**********"
drag, startPoint x: 612, startPoint y: 492, endPoint x: 602, endPoint y: 488, distance: 10.5
click at [612, 492] on button "Надіслати" at bounding box center [599, 500] width 64 height 34
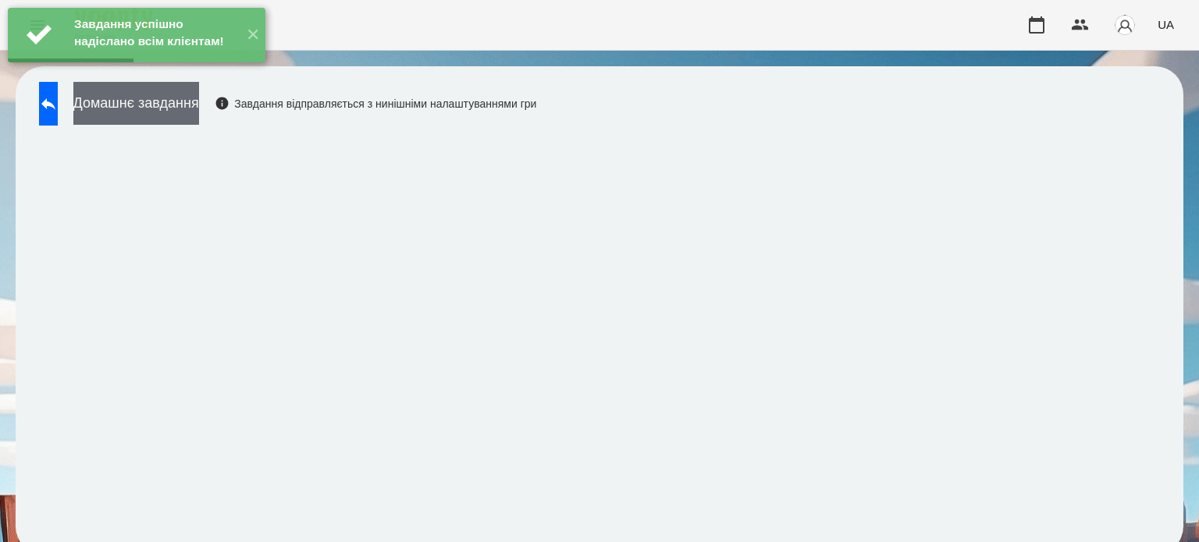
click at [164, 97] on button "Домашнє завдання" at bounding box center [136, 103] width 126 height 43
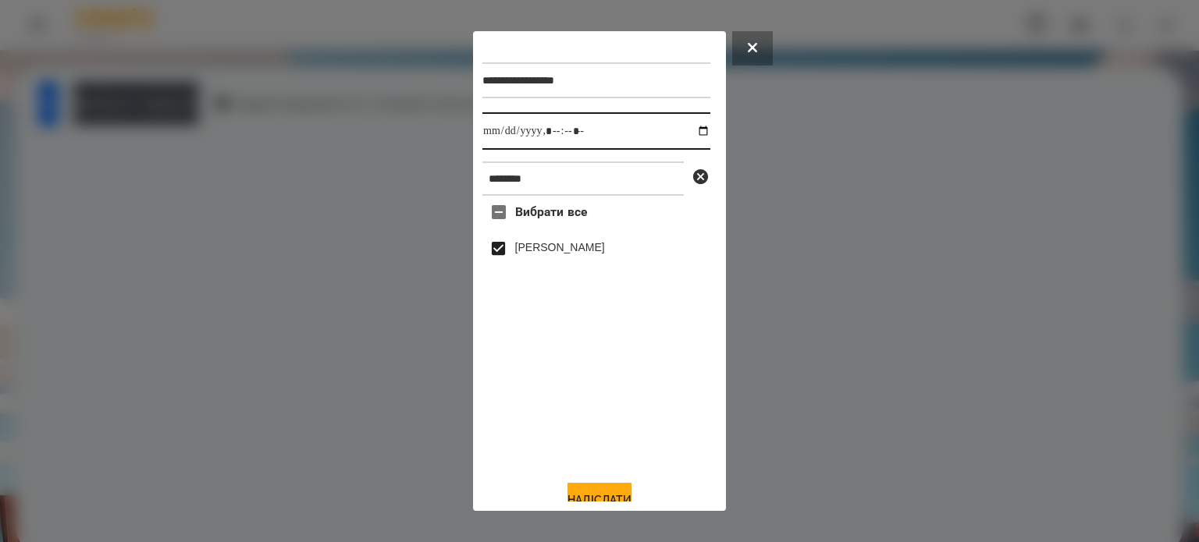
click at [690, 131] on input "datetime-local" at bounding box center [596, 130] width 228 height 37
type input "**********"
click at [581, 496] on button "Надіслати" at bounding box center [599, 500] width 64 height 34
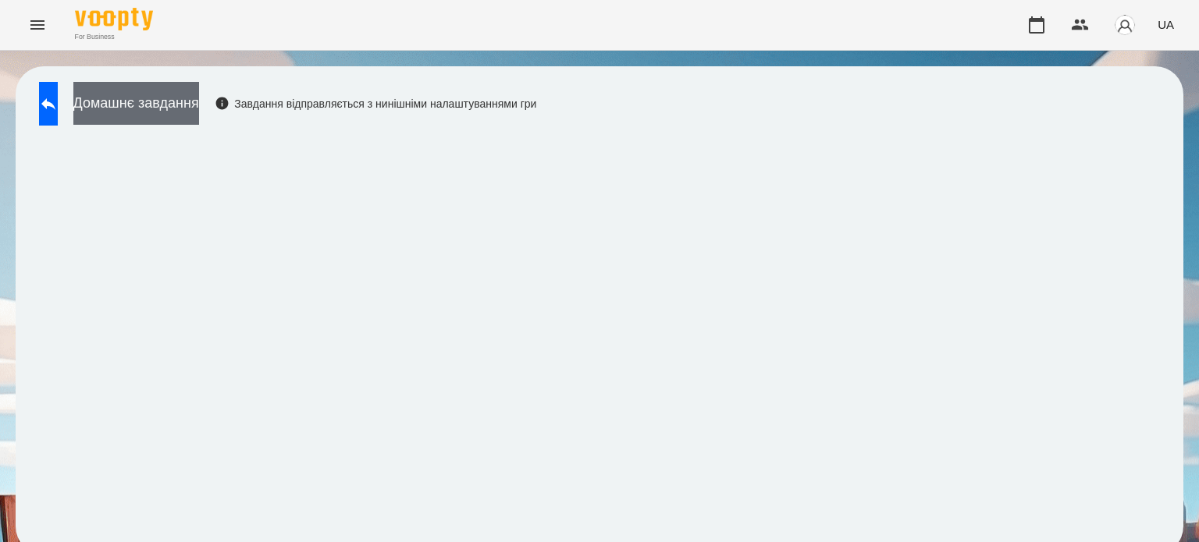
click at [190, 105] on button "Домашнє завдання" at bounding box center [136, 103] width 126 height 43
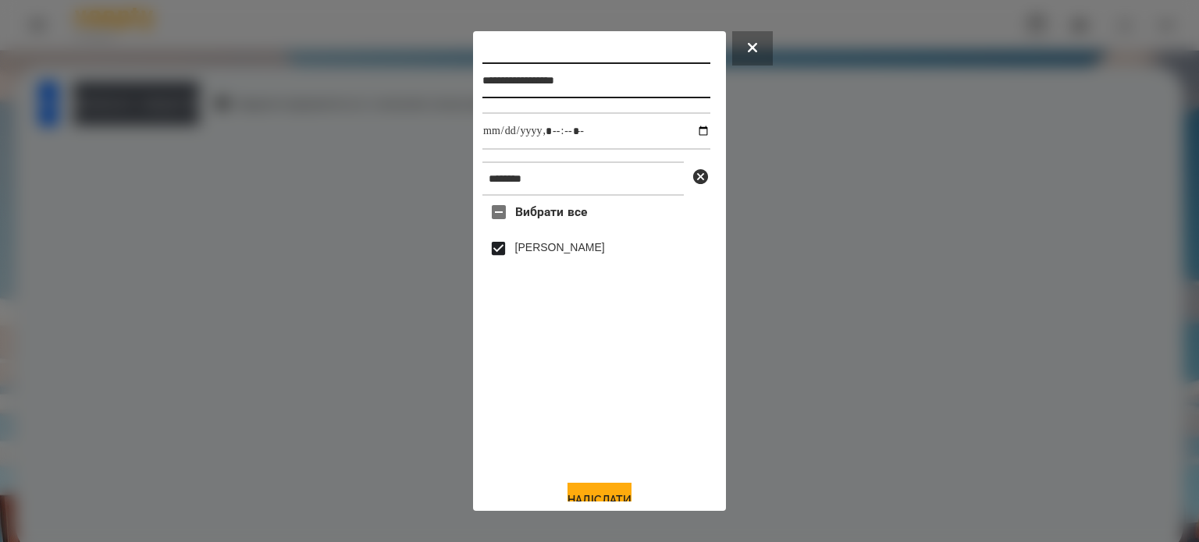
click at [634, 80] on input "**********" at bounding box center [596, 80] width 228 height 36
type input "**********"
drag, startPoint x: 580, startPoint y: 492, endPoint x: 570, endPoint y: 486, distance: 11.9
click at [580, 490] on button "Надіслати" at bounding box center [599, 500] width 64 height 34
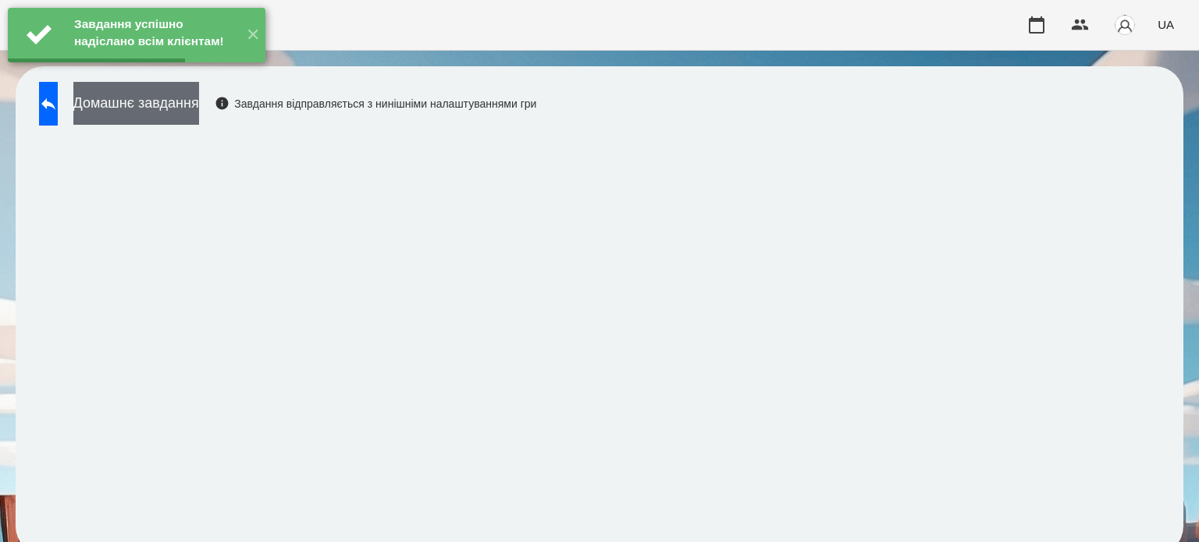
click at [199, 116] on button "Домашнє завдання" at bounding box center [136, 103] width 126 height 43
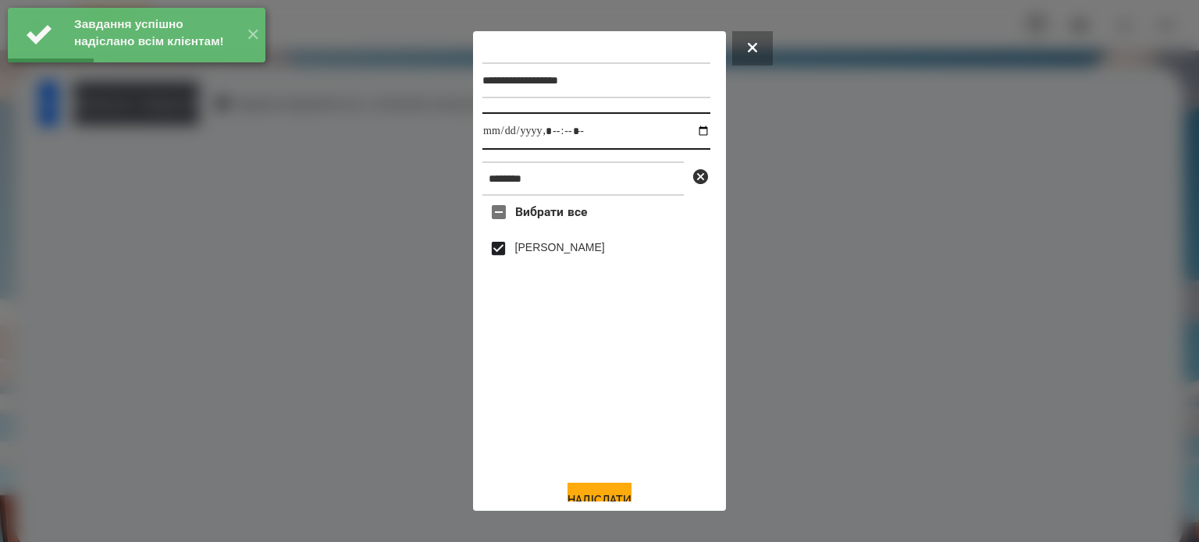
click at [695, 127] on input "datetime-local" at bounding box center [596, 130] width 228 height 37
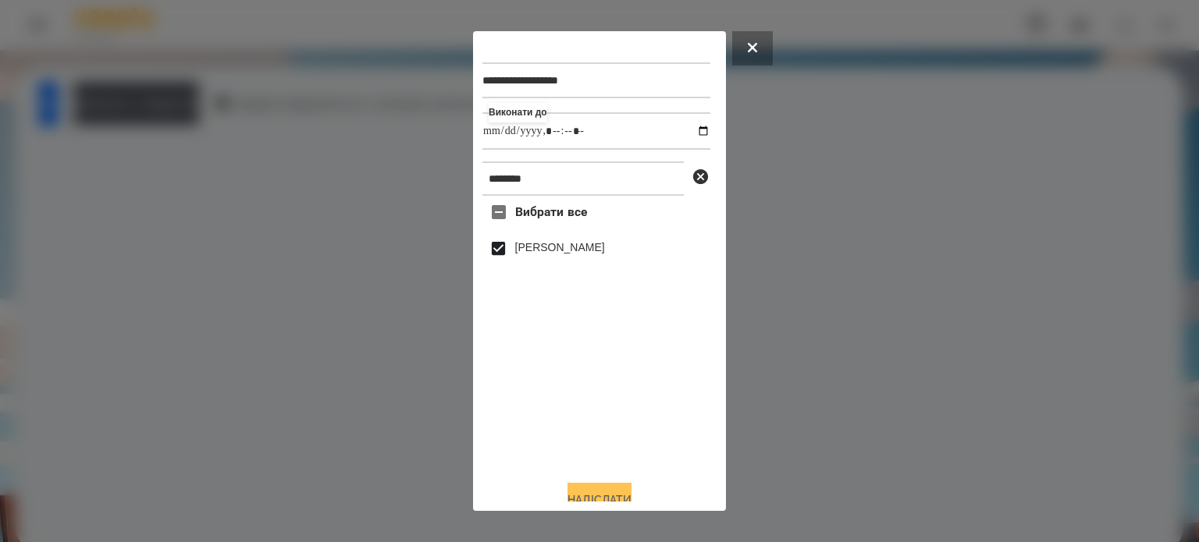
type input "**********"
click at [589, 492] on button "Надіслати" at bounding box center [599, 500] width 64 height 34
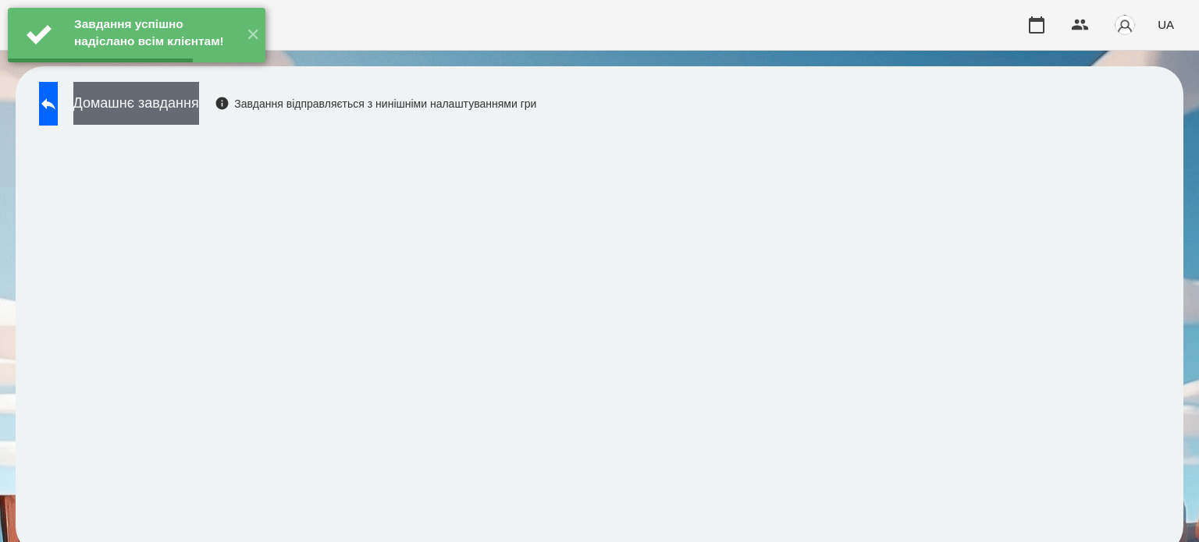
click at [196, 105] on button "Домашнє завдання" at bounding box center [136, 103] width 126 height 43
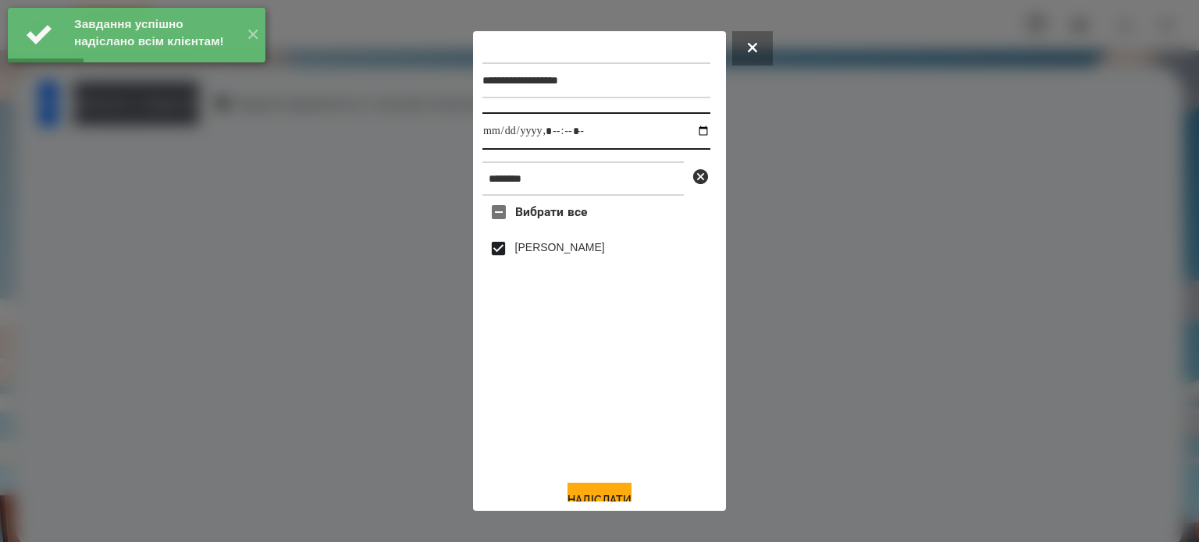
click at [699, 130] on input "datetime-local" at bounding box center [596, 130] width 228 height 37
click at [692, 133] on input "datetime-local" at bounding box center [596, 130] width 228 height 37
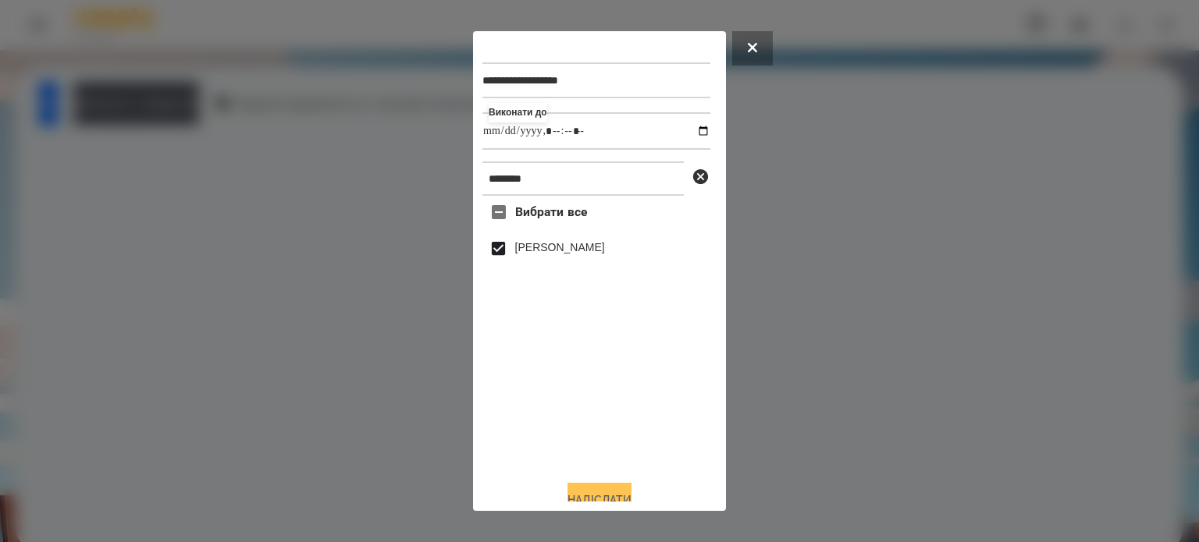
type input "**********"
click at [574, 490] on button "Надіслати" at bounding box center [599, 500] width 64 height 34
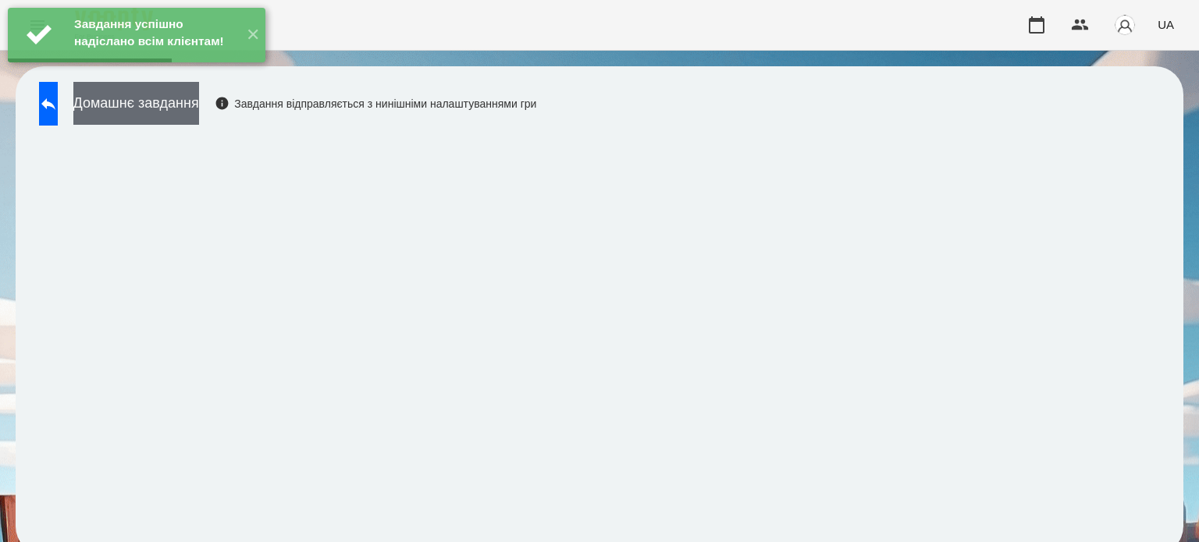
click at [199, 113] on button "Домашнє завдання" at bounding box center [136, 103] width 126 height 43
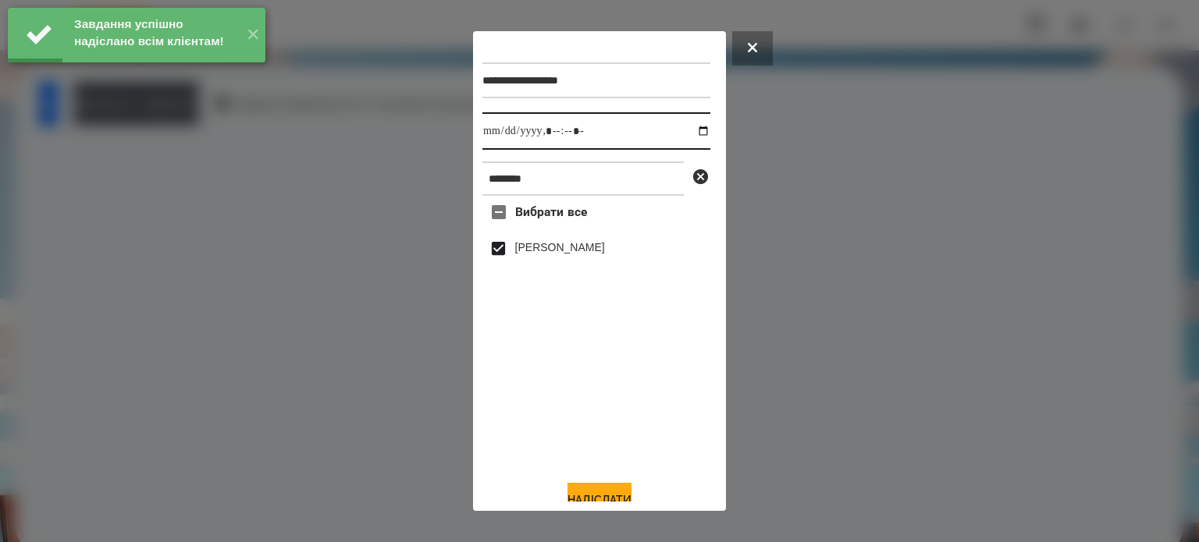
click at [690, 130] on input "datetime-local" at bounding box center [596, 130] width 228 height 37
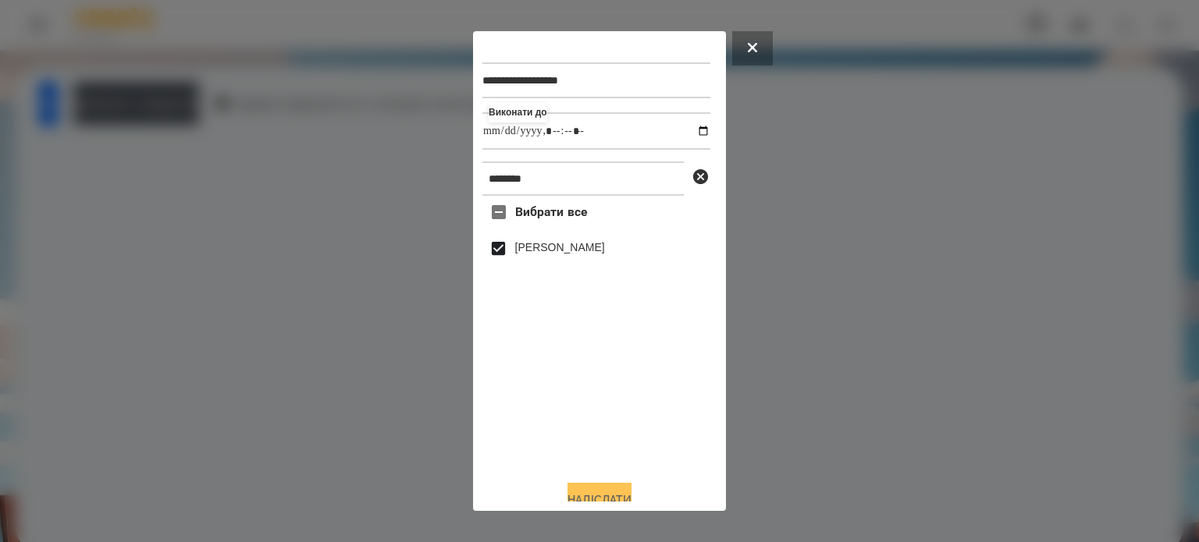
type input "**********"
click at [572, 491] on button "Надіслати" at bounding box center [599, 500] width 64 height 34
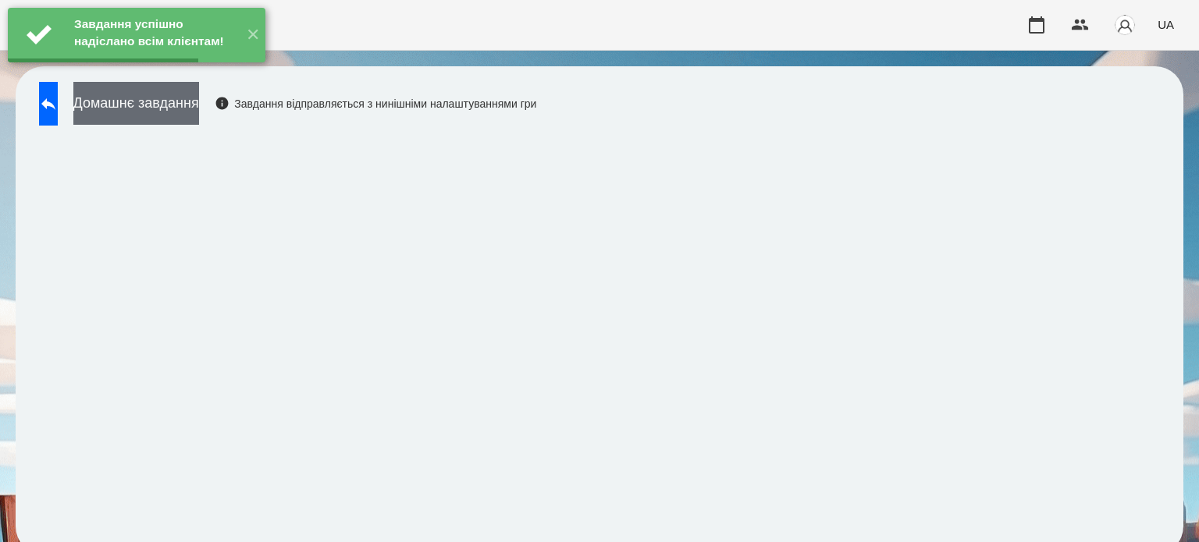
click at [199, 104] on button "Домашнє завдання" at bounding box center [136, 103] width 126 height 43
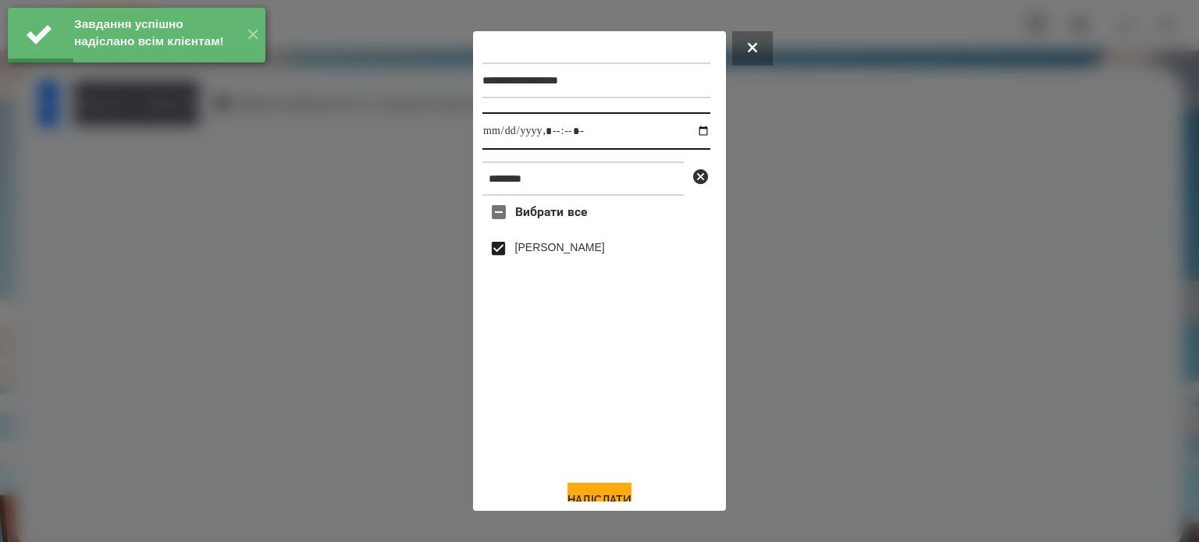
click at [690, 134] on input "datetime-local" at bounding box center [596, 130] width 228 height 37
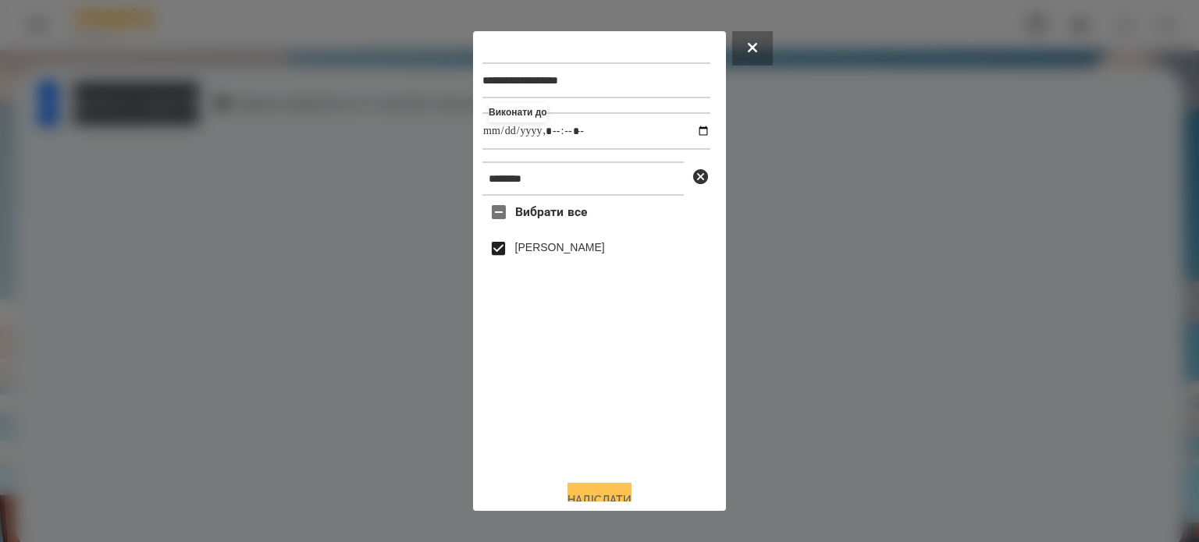
type input "**********"
click at [611, 493] on button "Надіслати" at bounding box center [599, 500] width 64 height 34
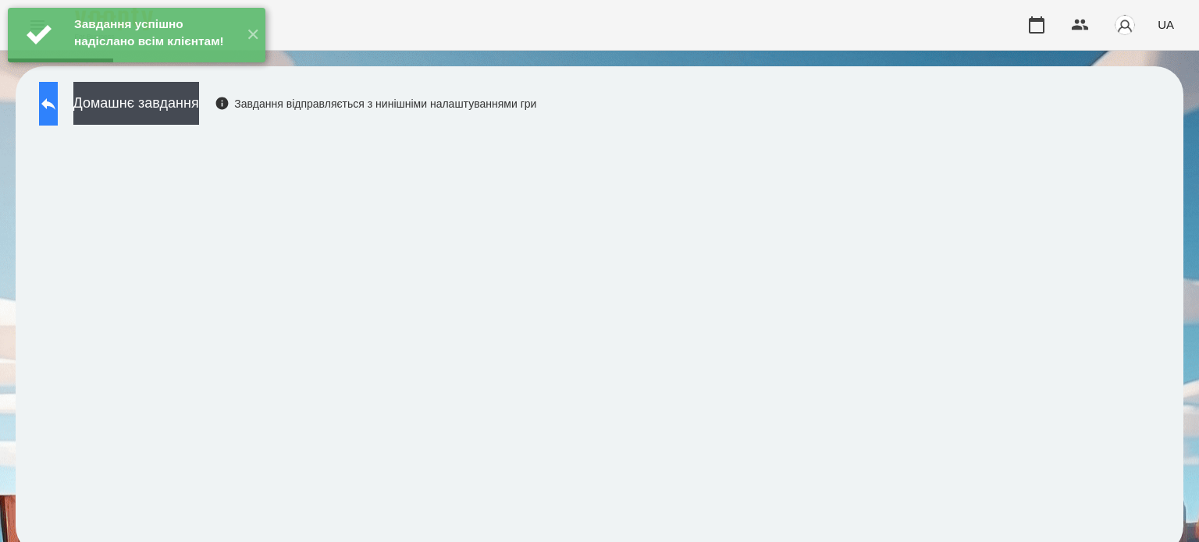
click at [58, 109] on icon at bounding box center [48, 103] width 19 height 19
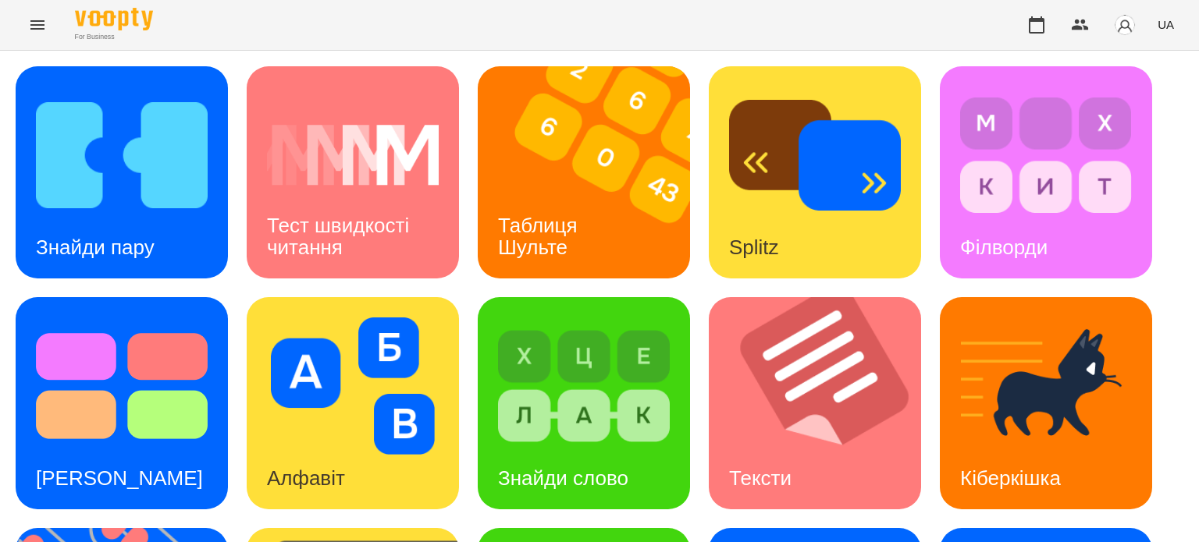
scroll to position [234, 0]
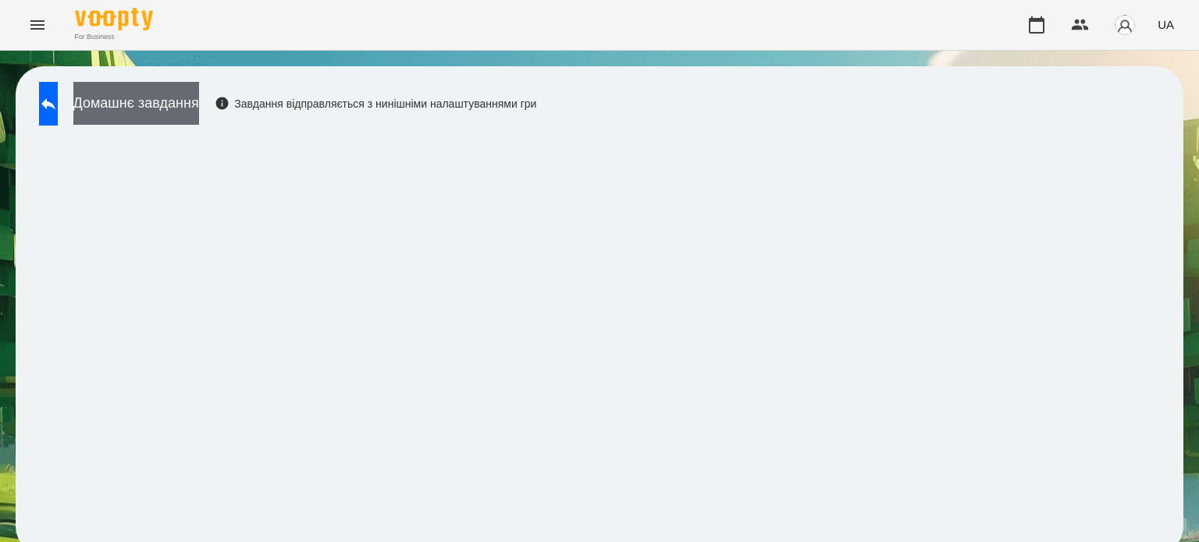
click at [199, 105] on button "Домашнє завдання" at bounding box center [136, 103] width 126 height 43
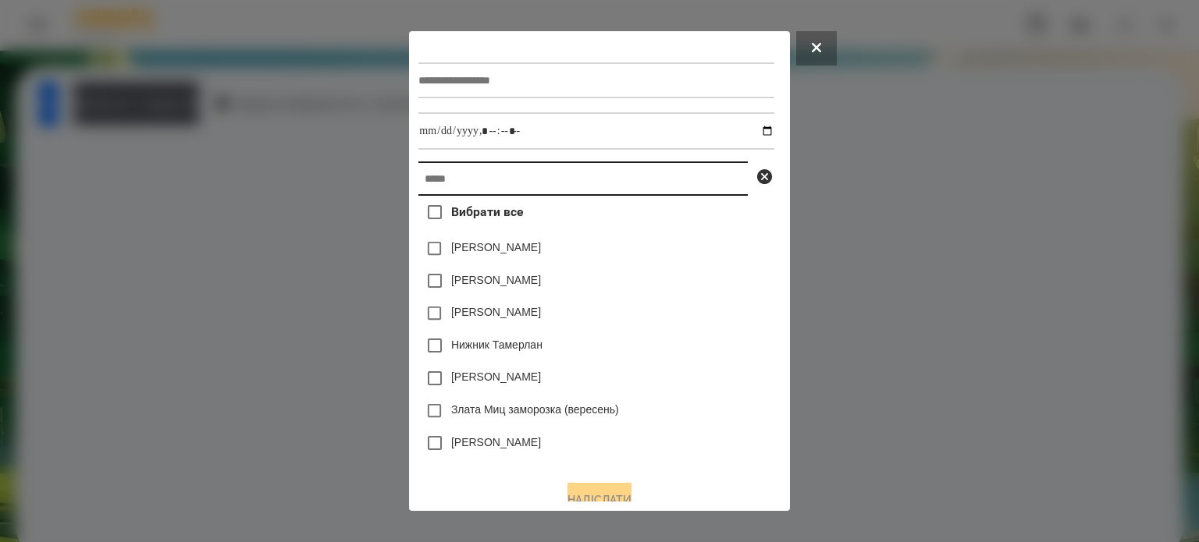
click at [443, 174] on input "text" at bounding box center [582, 179] width 329 height 34
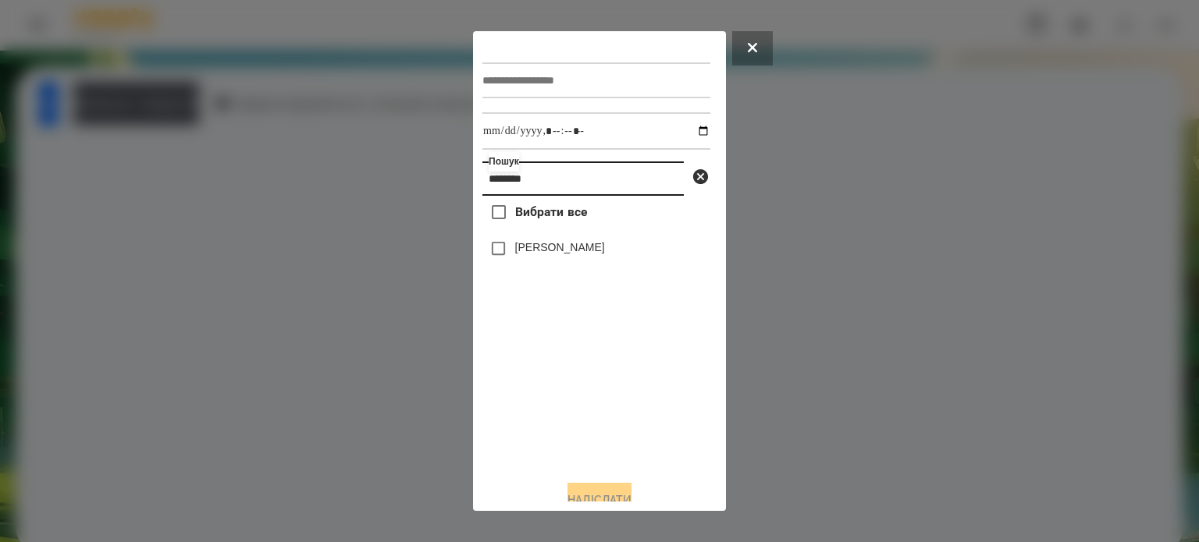
type input "*******"
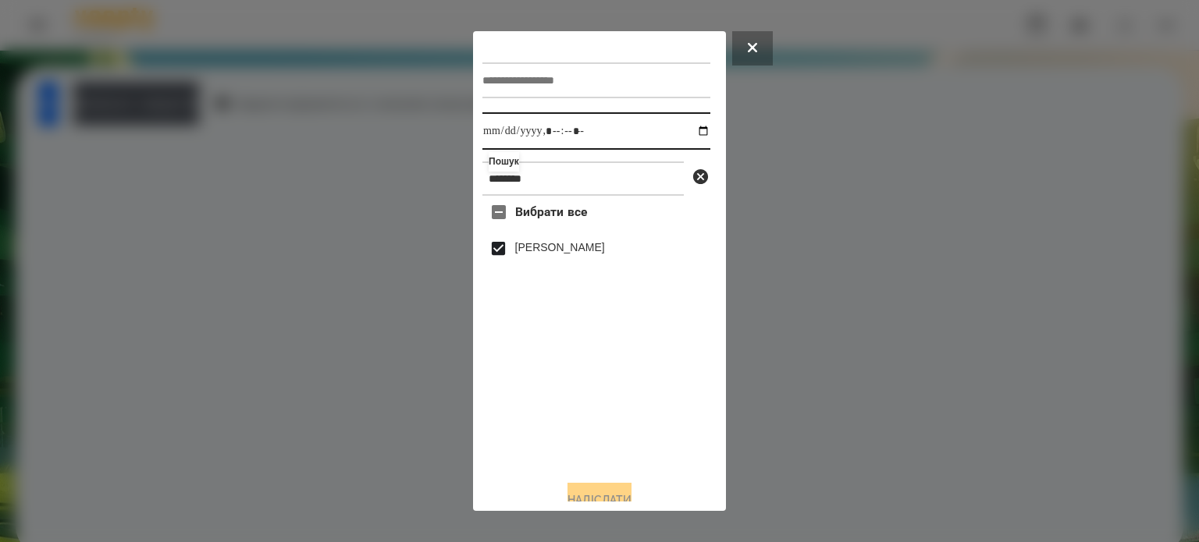
click at [687, 132] on input "datetime-local" at bounding box center [596, 130] width 228 height 37
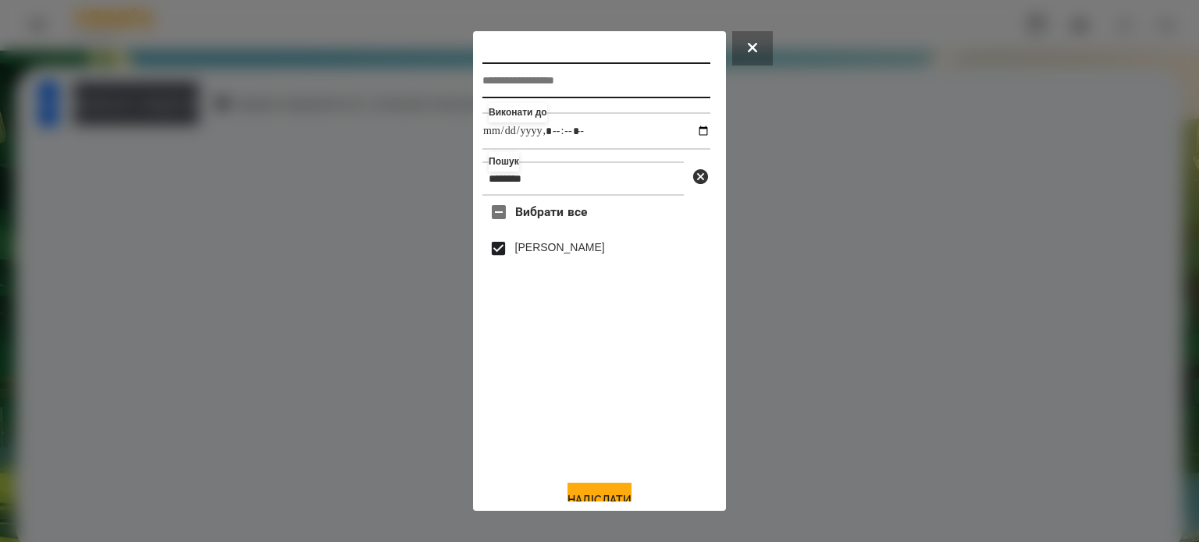
type input "**********"
click at [518, 80] on input "text" at bounding box center [596, 80] width 228 height 36
type input "*********"
click at [599, 493] on button "Надіслати" at bounding box center [599, 500] width 64 height 34
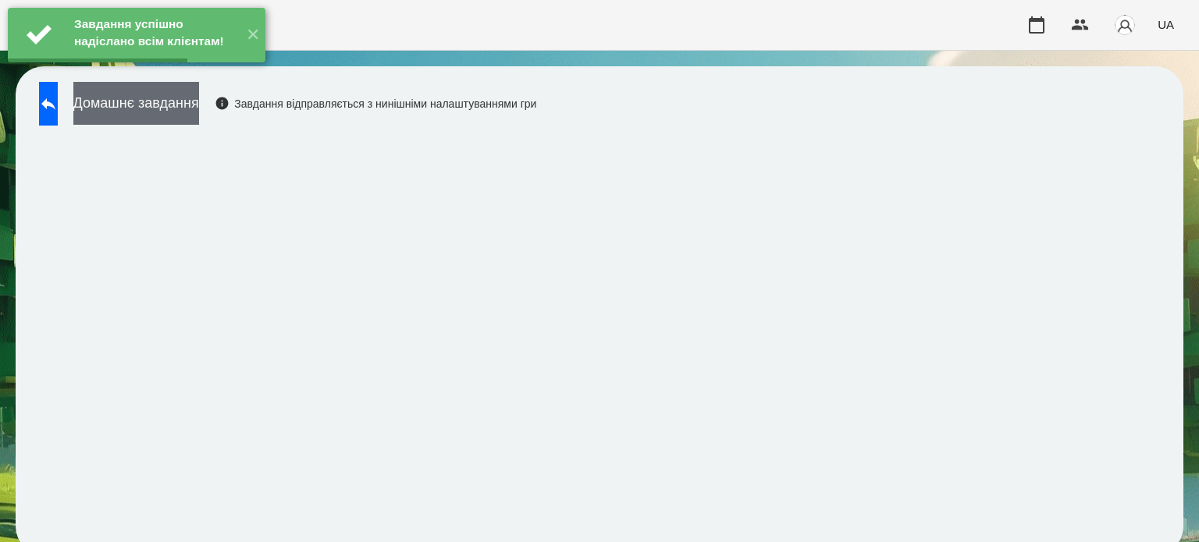
click at [199, 103] on button "Домашнє завдання" at bounding box center [136, 103] width 126 height 43
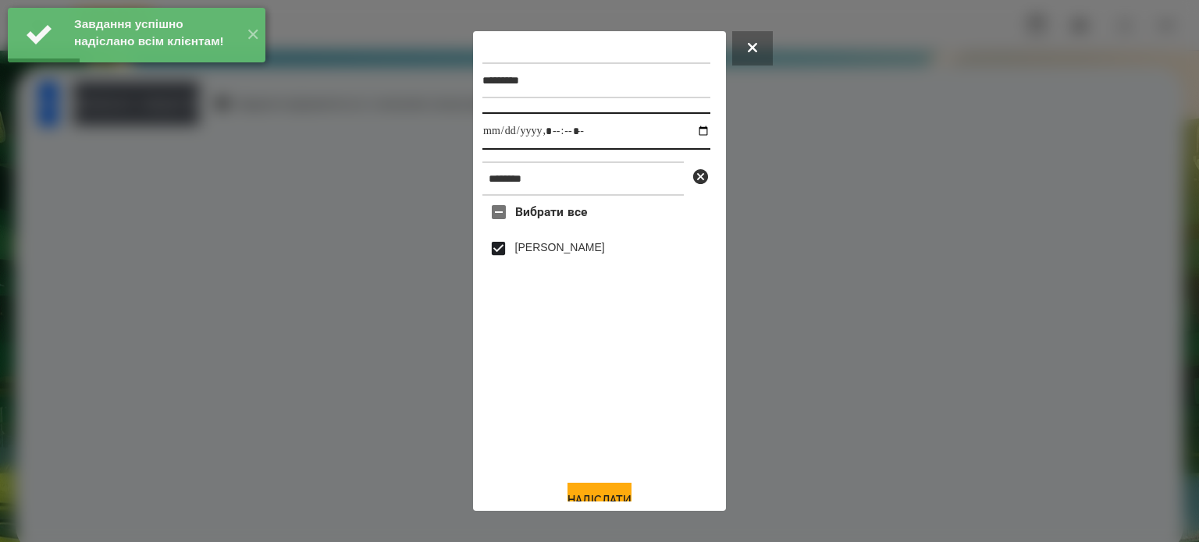
click at [692, 135] on input "datetime-local" at bounding box center [596, 130] width 228 height 37
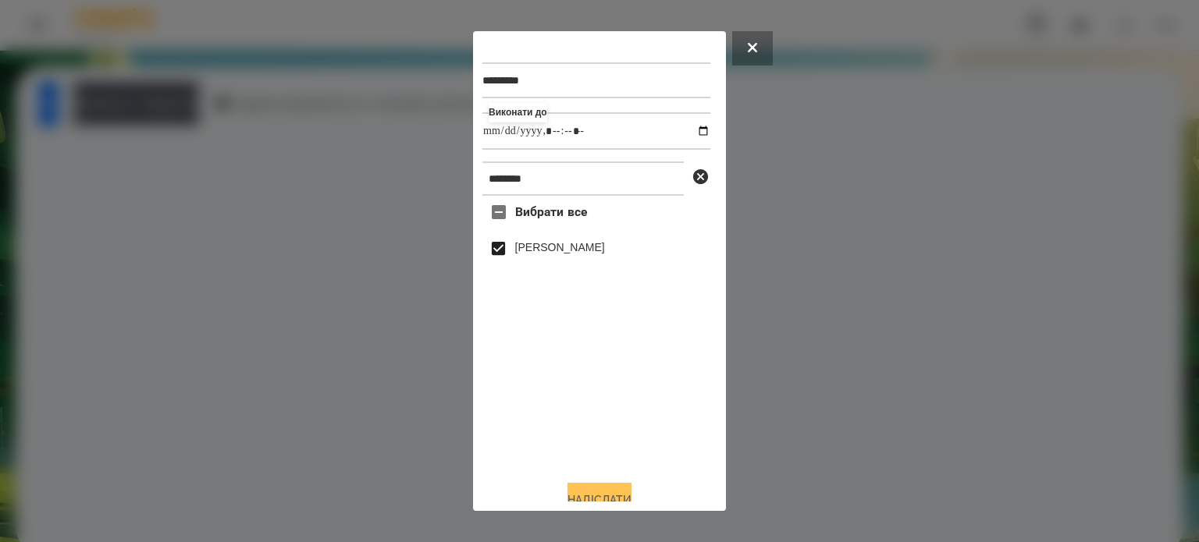
type input "**********"
click at [567, 492] on button "Надіслати" at bounding box center [599, 500] width 64 height 34
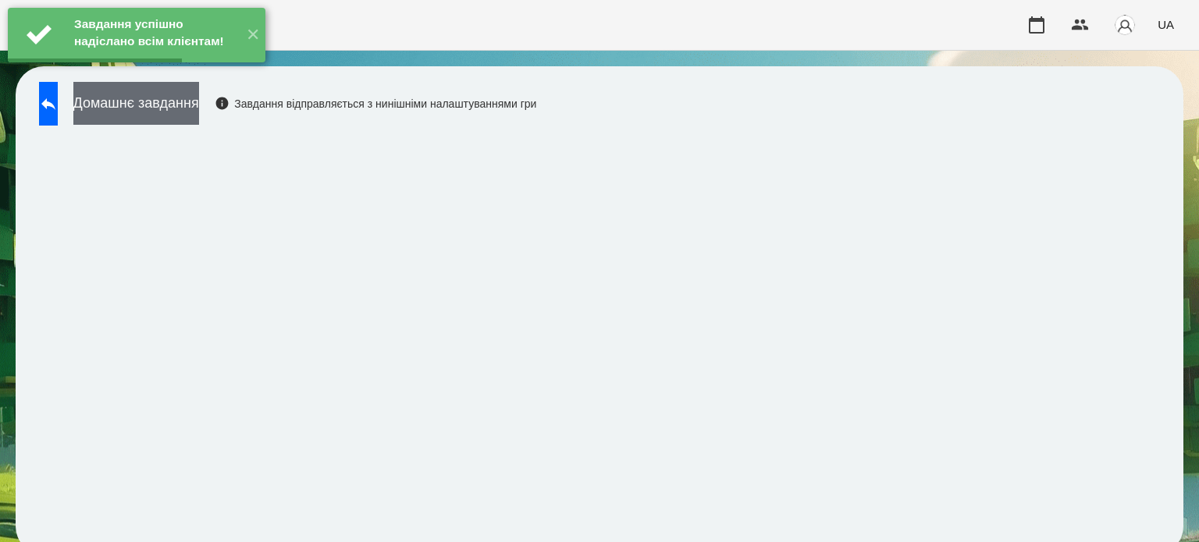
click at [199, 117] on button "Домашнє завдання" at bounding box center [136, 103] width 126 height 43
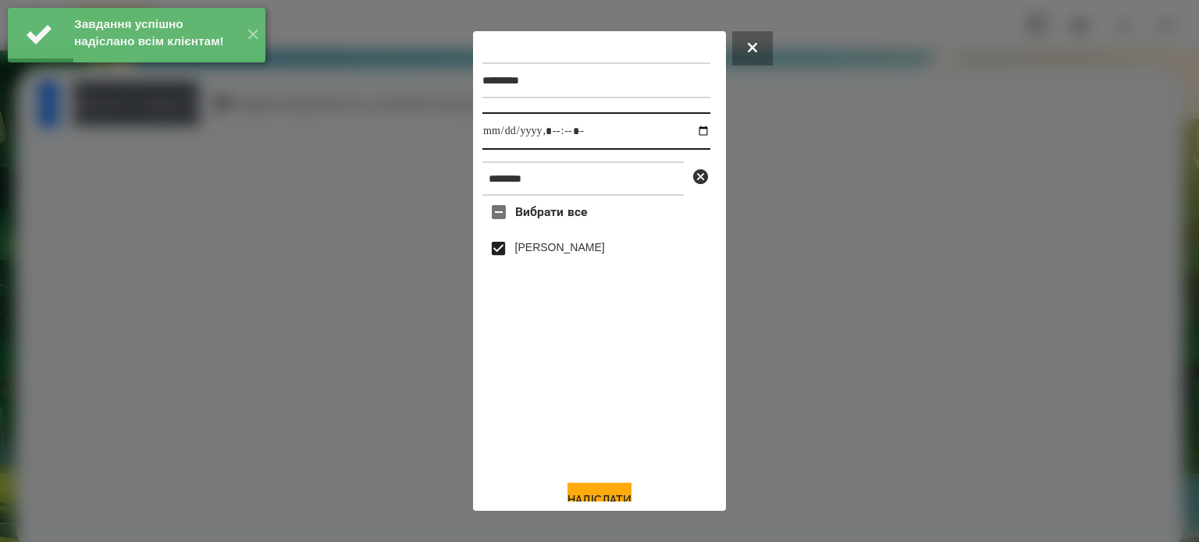
click at [691, 133] on input "datetime-local" at bounding box center [596, 130] width 228 height 37
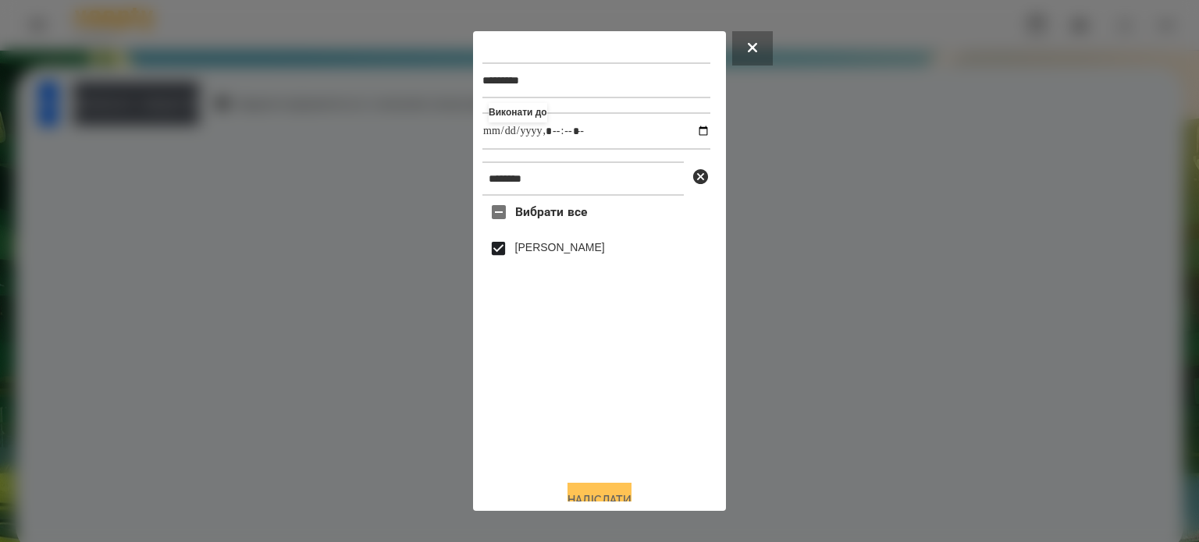
type input "**********"
click at [609, 492] on button "Надіслати" at bounding box center [599, 500] width 64 height 34
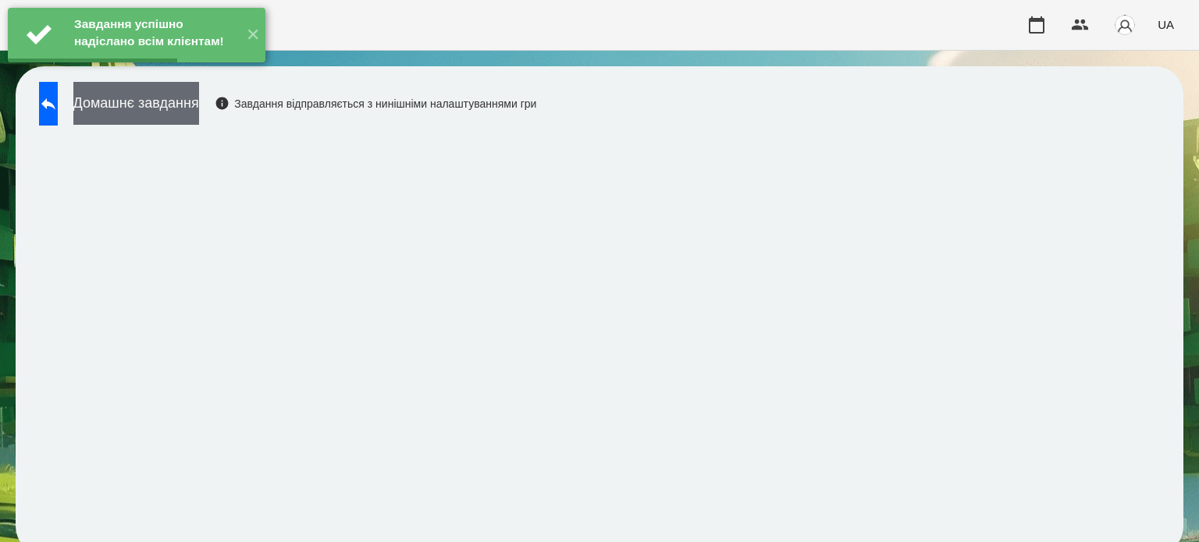
click at [185, 99] on button "Домашнє завдання" at bounding box center [136, 103] width 126 height 43
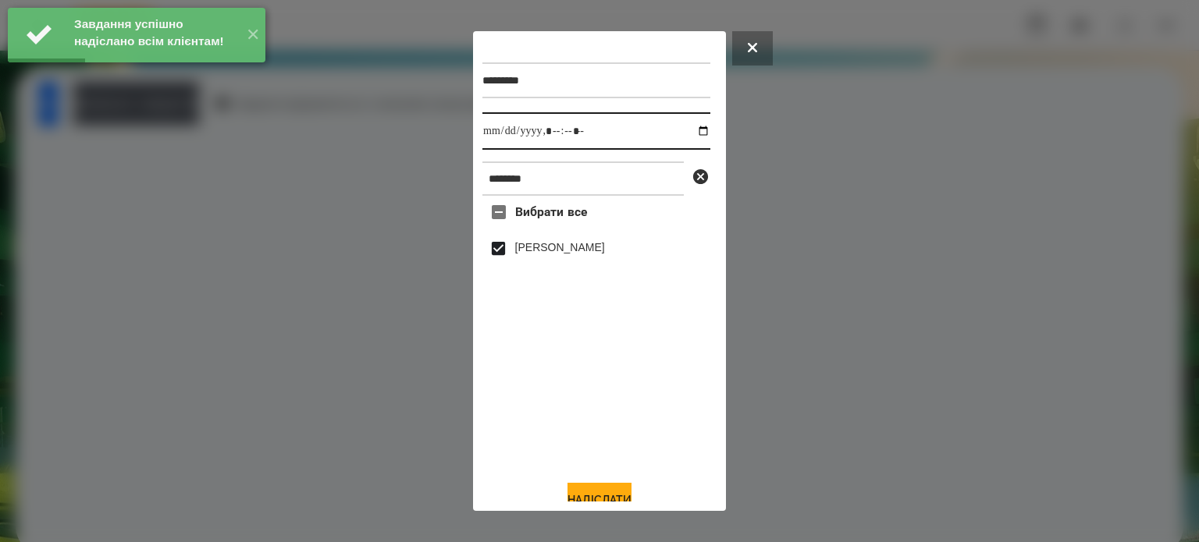
click at [687, 132] on input "datetime-local" at bounding box center [596, 130] width 228 height 37
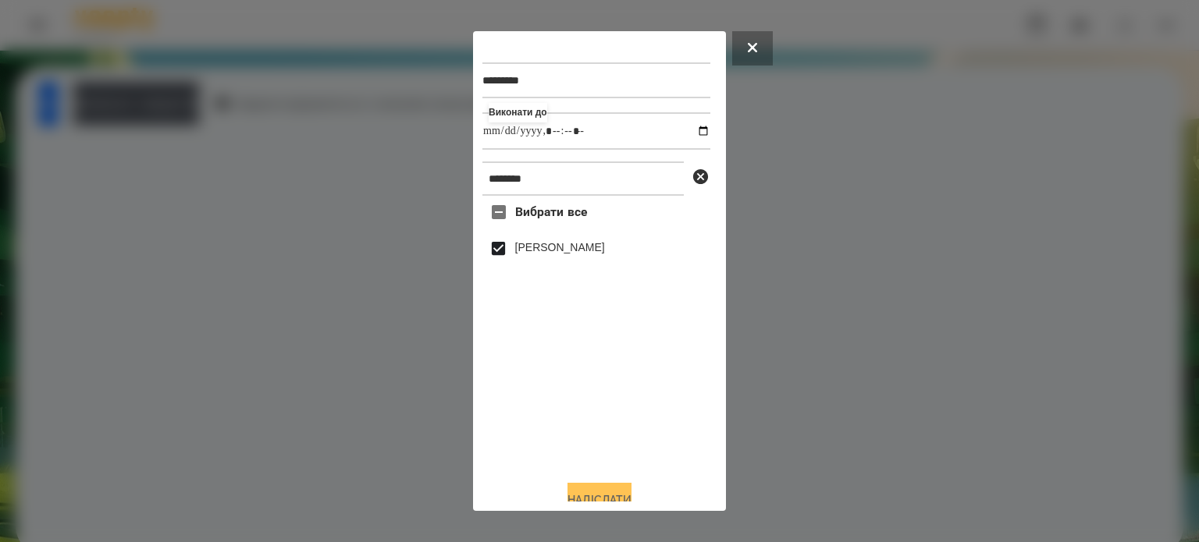
type input "**********"
click at [581, 491] on button "Надіслати" at bounding box center [599, 500] width 64 height 34
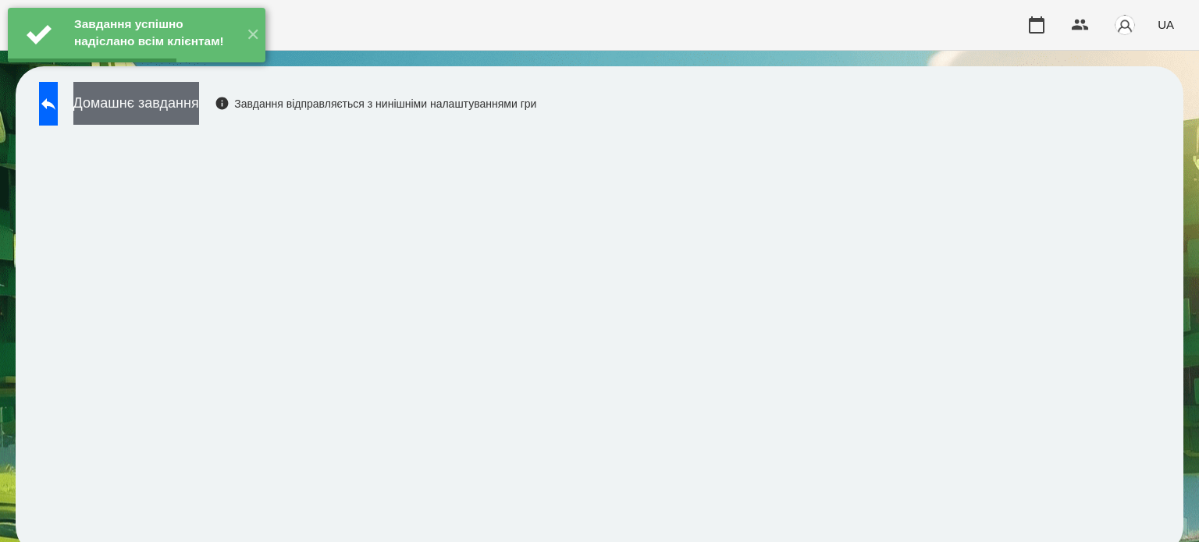
click at [176, 106] on button "Домашнє завдання" at bounding box center [136, 103] width 126 height 43
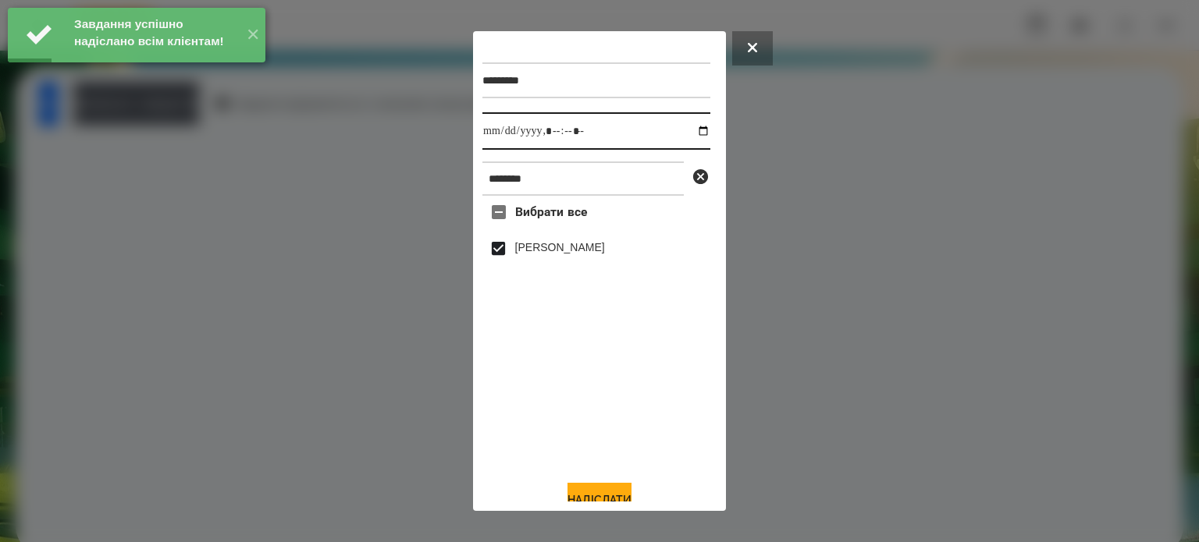
click at [677, 133] on input "datetime-local" at bounding box center [596, 130] width 228 height 37
click at [688, 130] on input "datetime-local" at bounding box center [596, 130] width 228 height 37
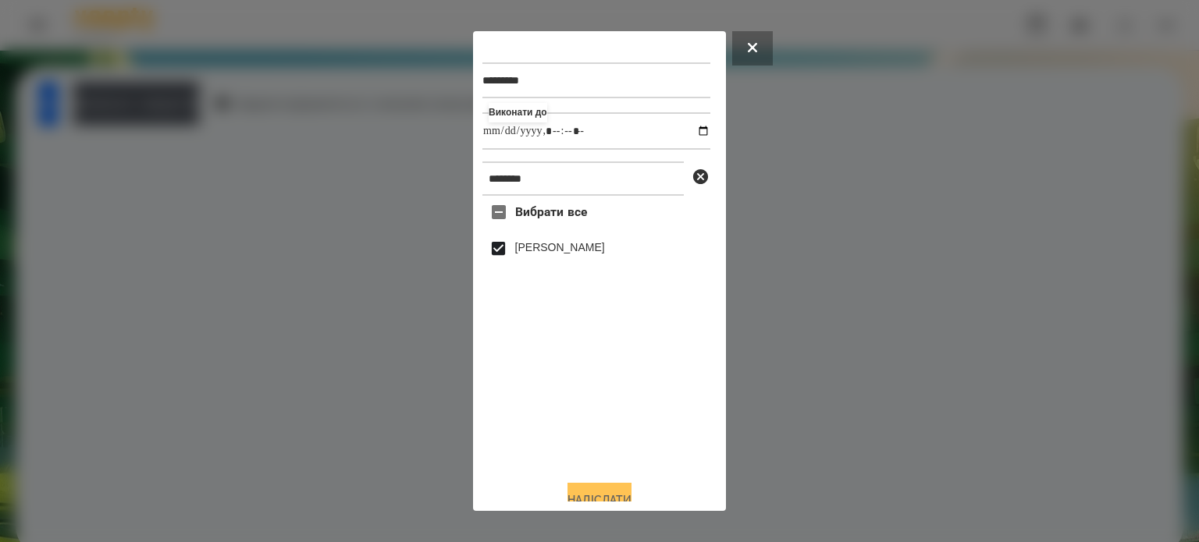
type input "**********"
click at [593, 491] on button "Надіслати" at bounding box center [599, 500] width 64 height 34
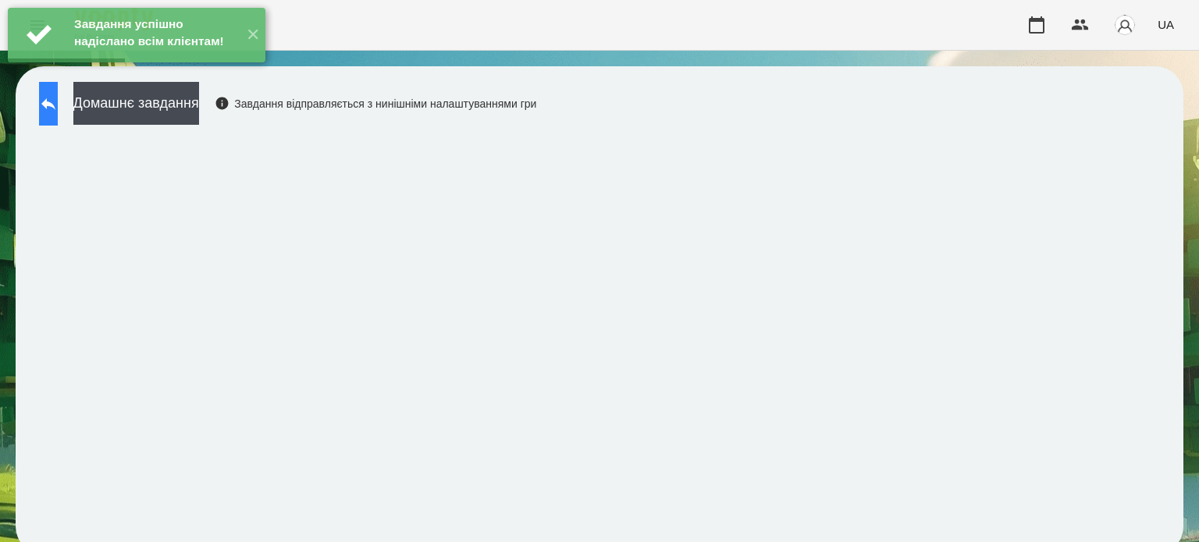
click at [58, 99] on icon at bounding box center [48, 103] width 19 height 19
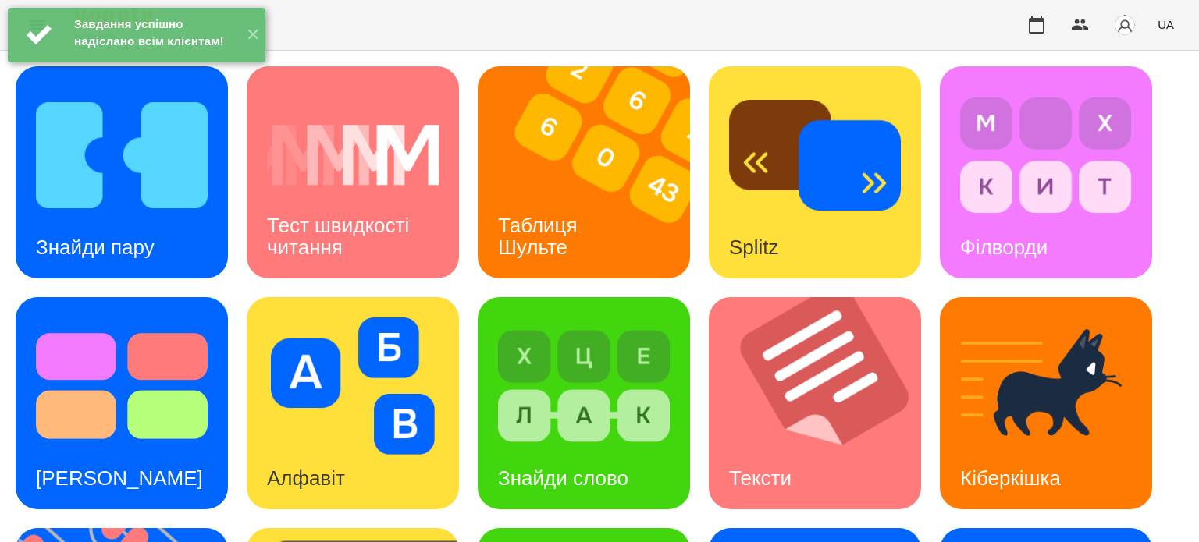
scroll to position [444, 0]
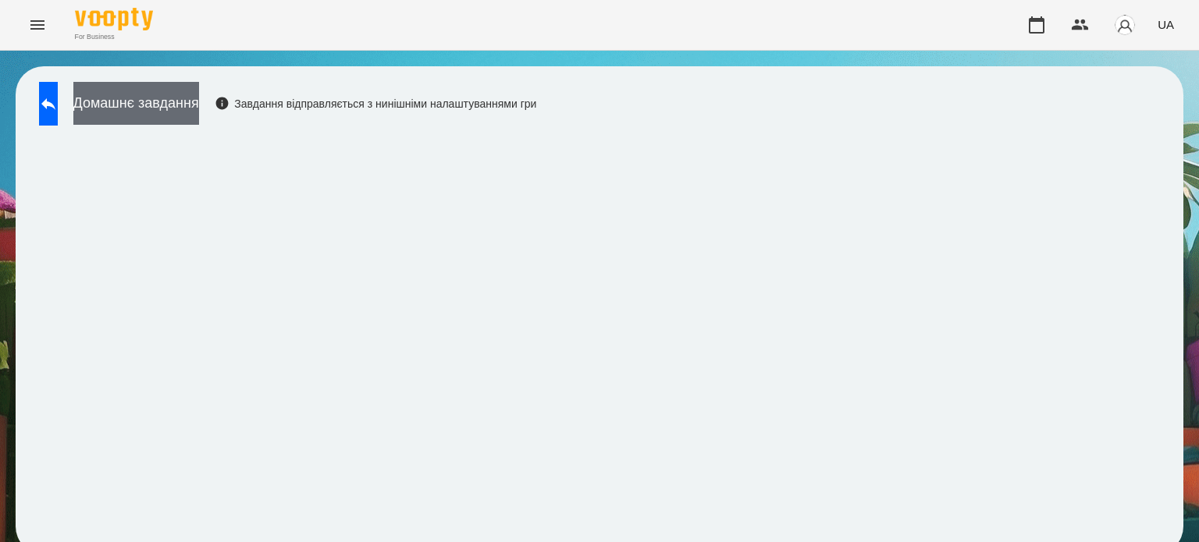
click at [199, 110] on button "Домашнє завдання" at bounding box center [136, 103] width 126 height 43
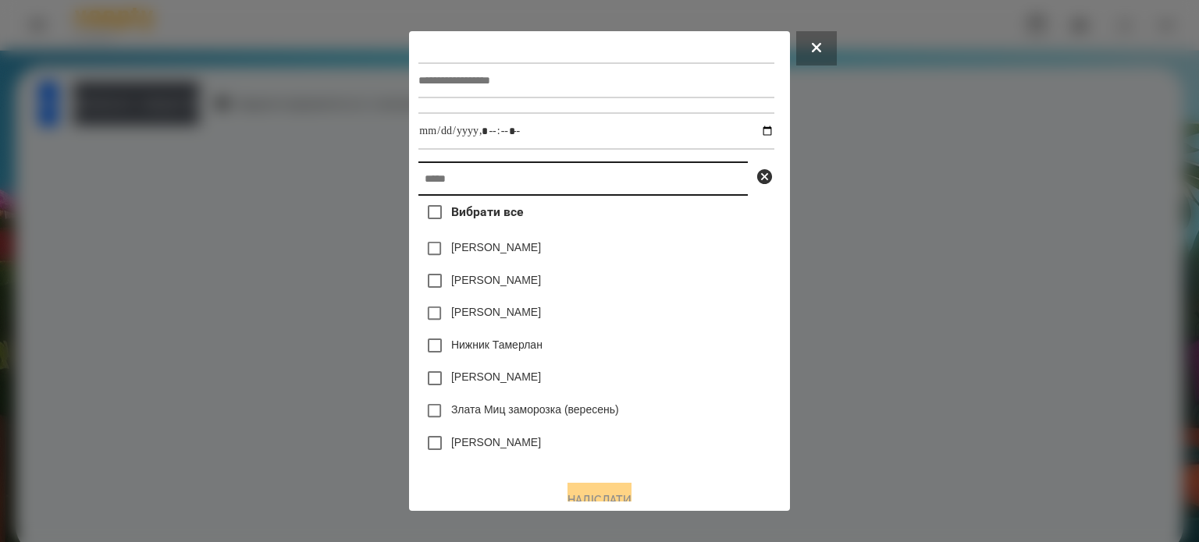
click at [443, 185] on input "text" at bounding box center [582, 179] width 329 height 34
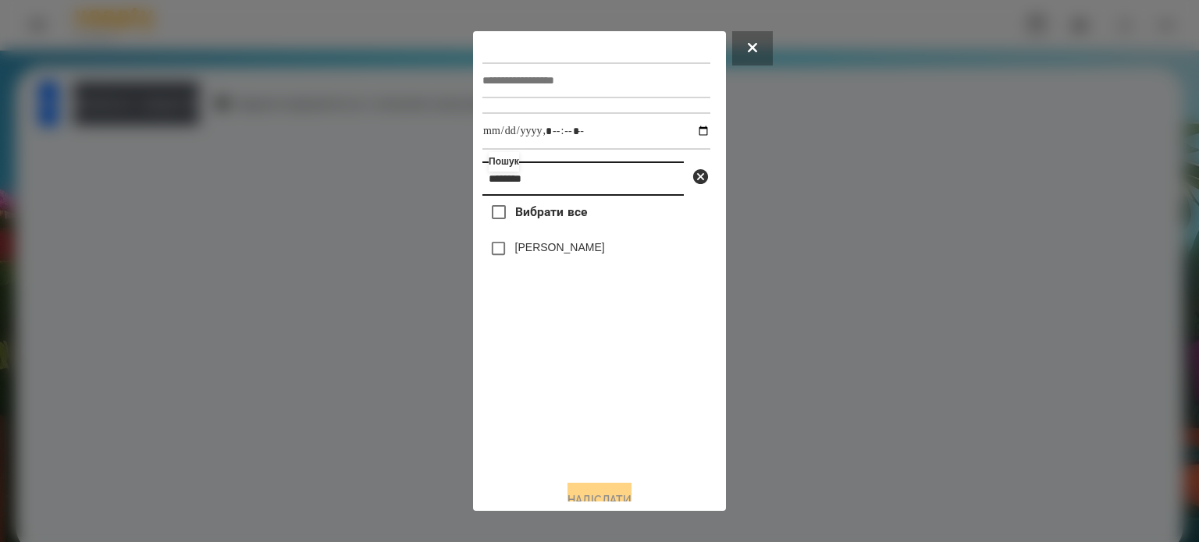
type input "*******"
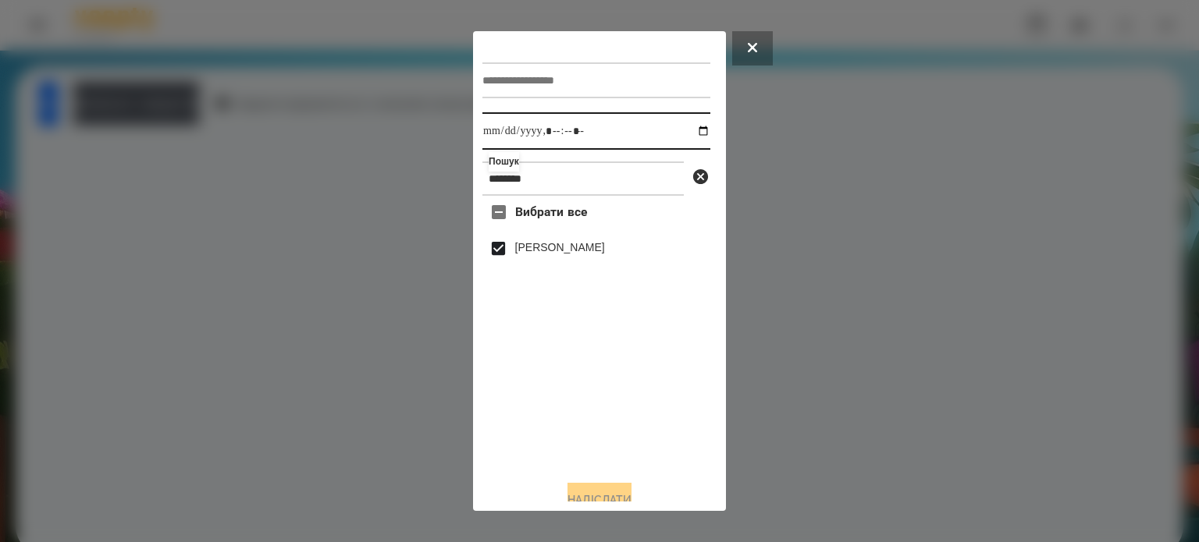
click at [693, 133] on input "datetime-local" at bounding box center [596, 130] width 228 height 37
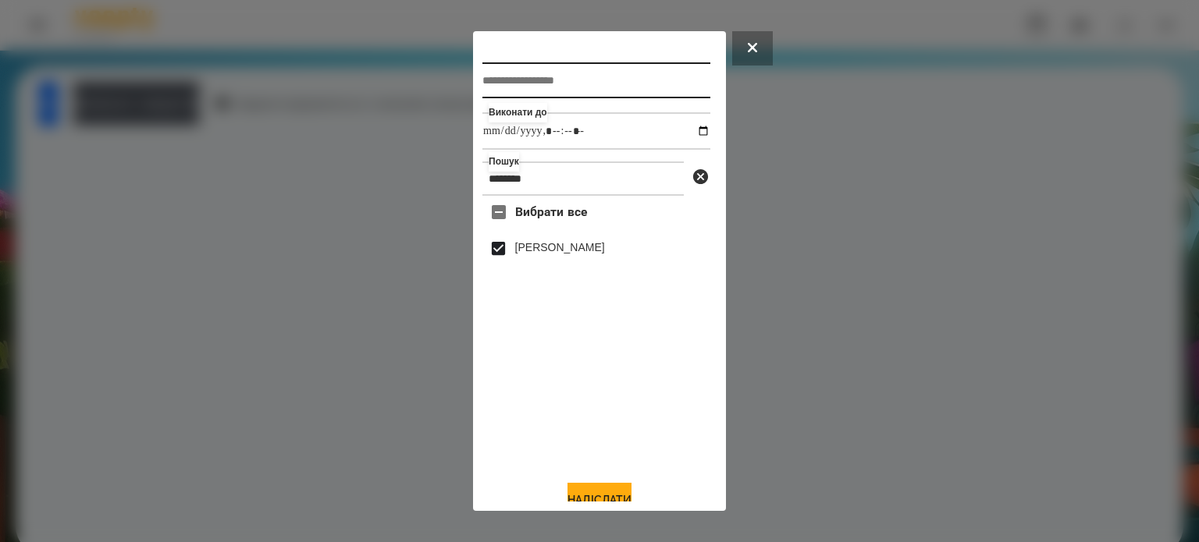
type input "**********"
click at [546, 83] on input "text" at bounding box center [596, 80] width 228 height 36
type input "********"
click at [578, 498] on button "Надіслати" at bounding box center [599, 500] width 64 height 34
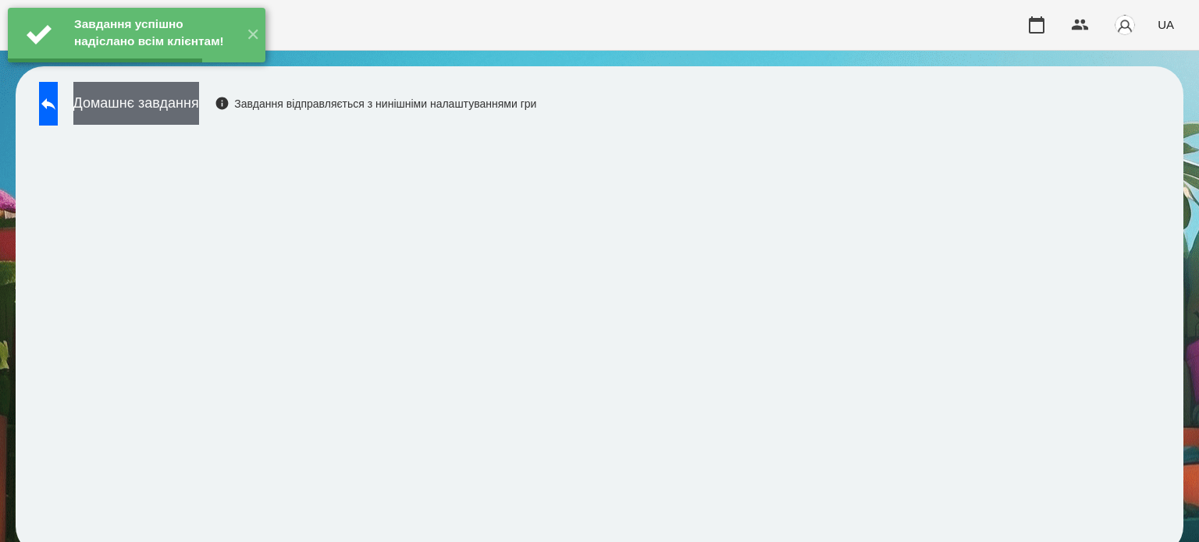
drag, startPoint x: 187, startPoint y: 94, endPoint x: 197, endPoint y: 98, distance: 11.2
click at [190, 93] on div "Завдання успішно надіслано всім клієнтам! ✕ For Business UA Домашнє завдання За…" at bounding box center [599, 285] width 1199 height 570
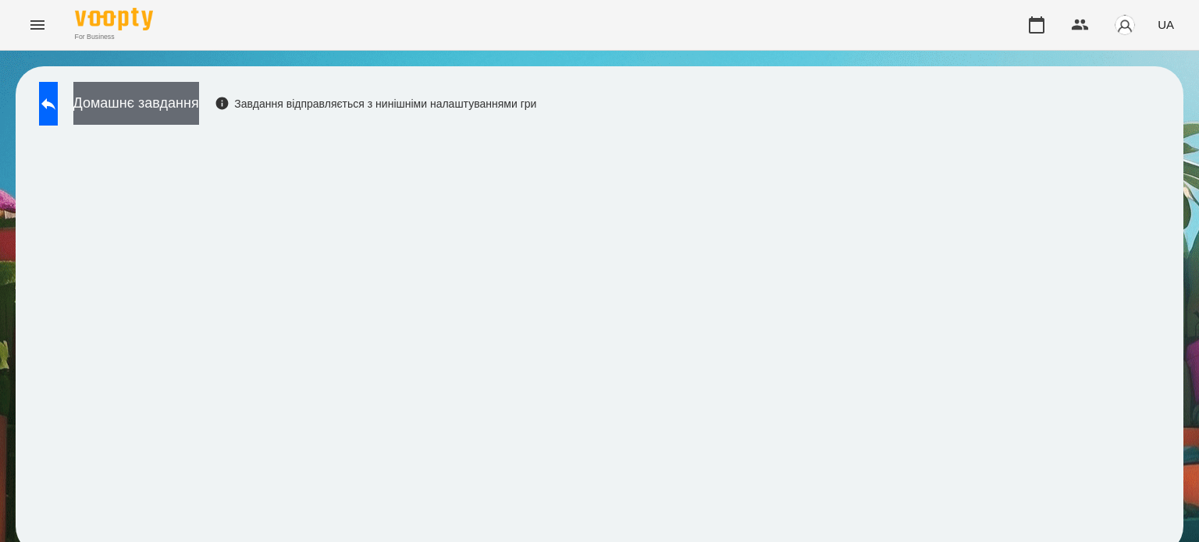
click at [199, 110] on button "Домашнє завдання" at bounding box center [136, 103] width 126 height 43
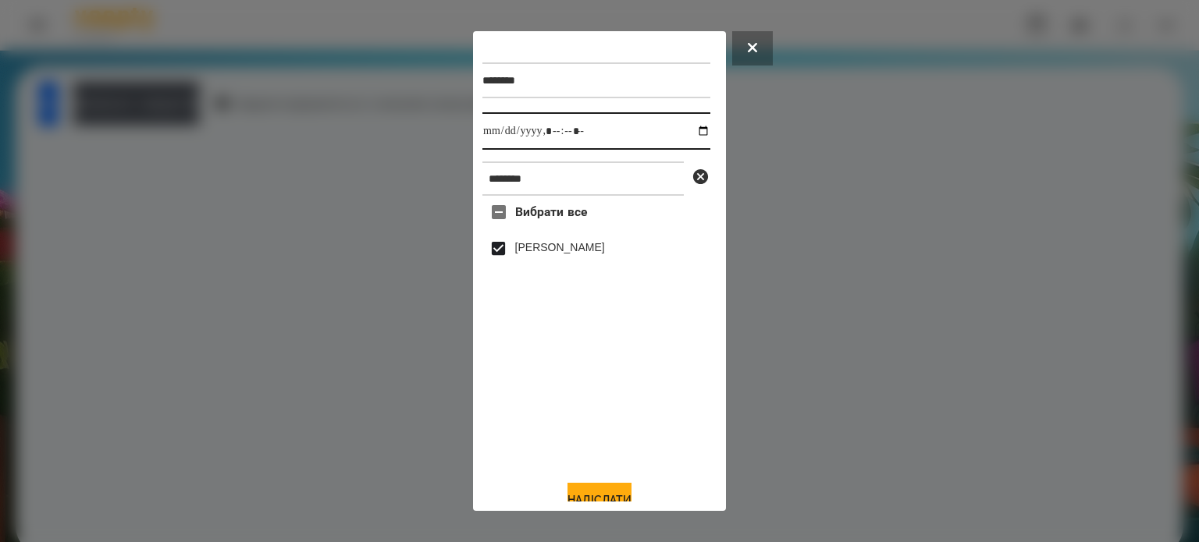
click at [689, 131] on input "datetime-local" at bounding box center [596, 130] width 228 height 37
type input "**********"
click at [595, 492] on button "Надіслати" at bounding box center [599, 500] width 64 height 34
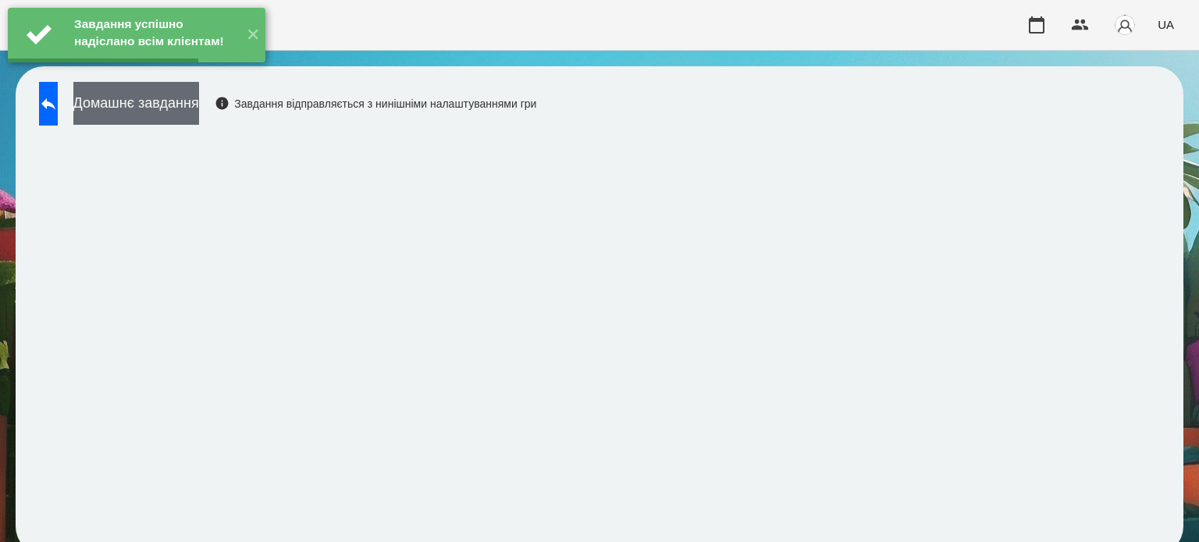
click at [169, 101] on button "Домашнє завдання" at bounding box center [136, 103] width 126 height 43
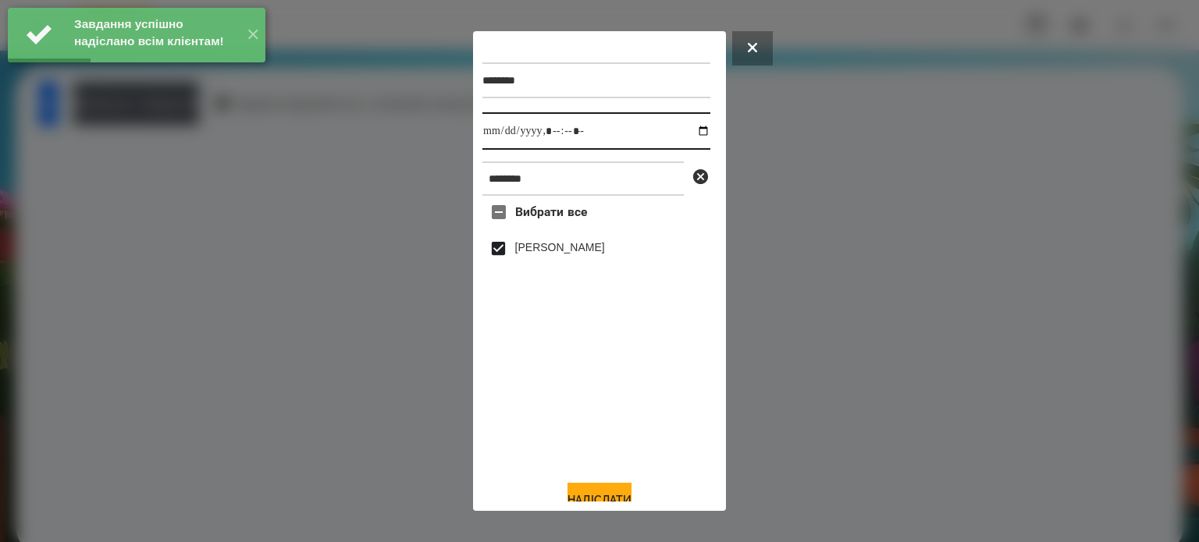
click at [683, 133] on input "datetime-local" at bounding box center [596, 130] width 228 height 37
type input "**********"
click at [593, 493] on button "Надіслати" at bounding box center [599, 500] width 64 height 34
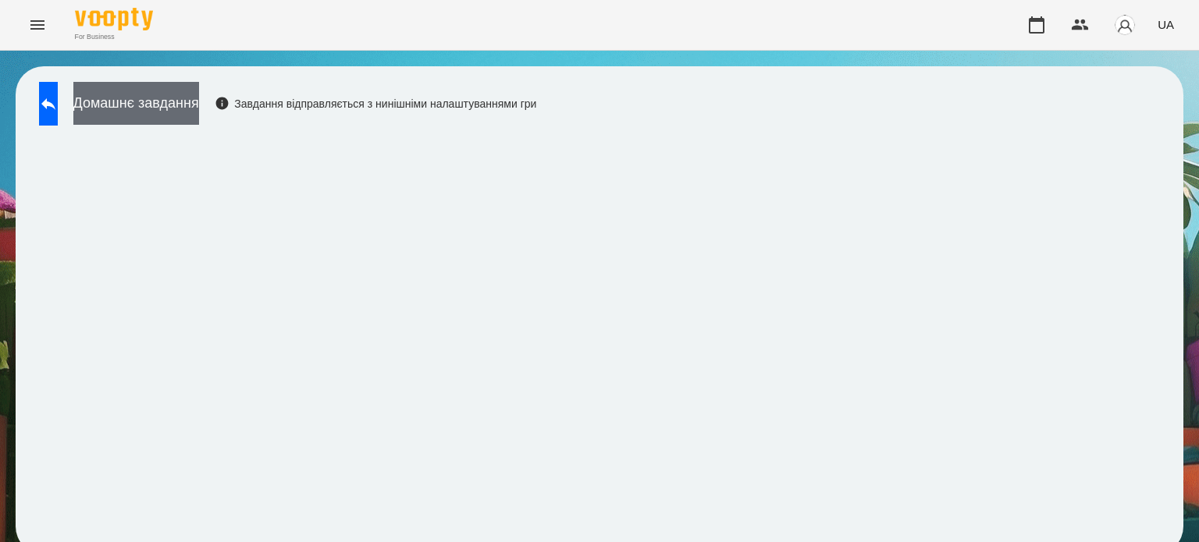
click at [143, 100] on button "Домашнє завдання" at bounding box center [136, 103] width 126 height 43
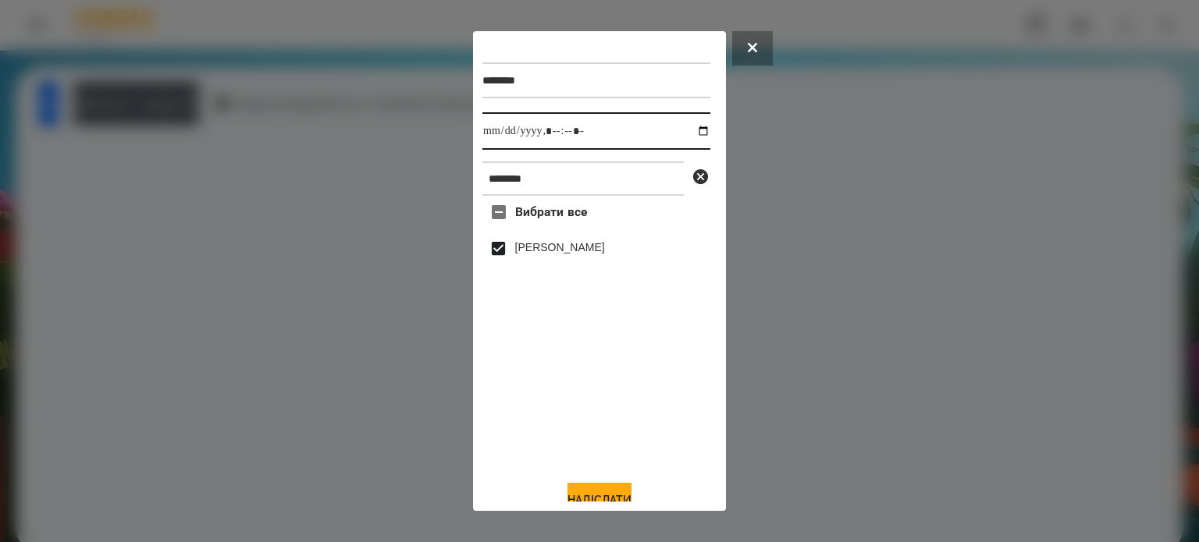
click at [688, 131] on input "datetime-local" at bounding box center [596, 130] width 228 height 37
type input "**********"
click at [608, 485] on div "******** Виконати до ******* Вибрати все Назарій Бондаренко Надіслати" at bounding box center [599, 271] width 234 height 461
click at [608, 489] on button "Надіслати" at bounding box center [599, 500] width 64 height 34
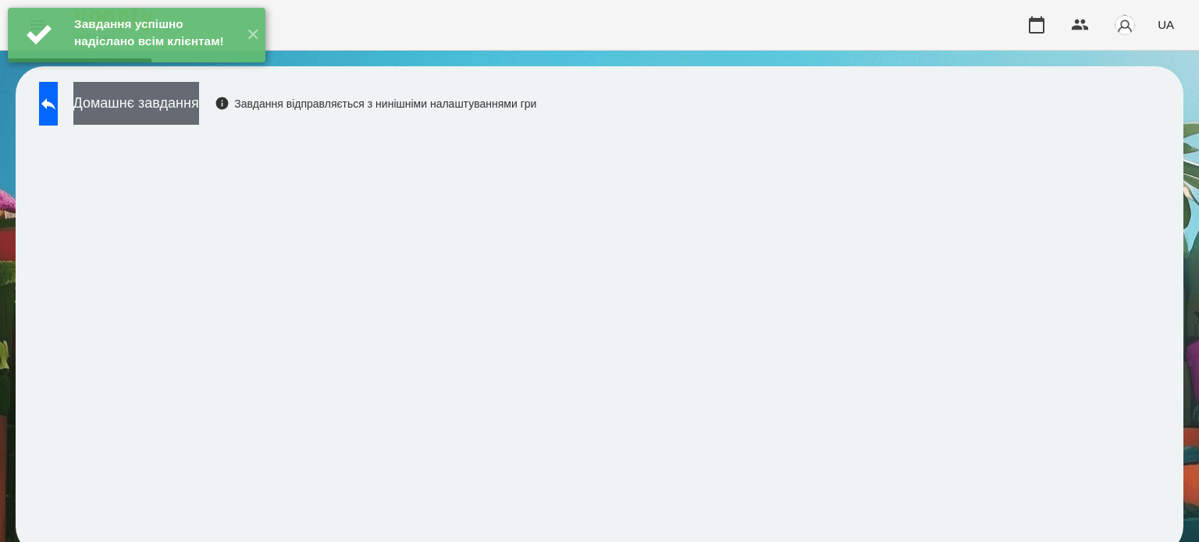
click at [190, 119] on button "Домашнє завдання" at bounding box center [136, 103] width 126 height 43
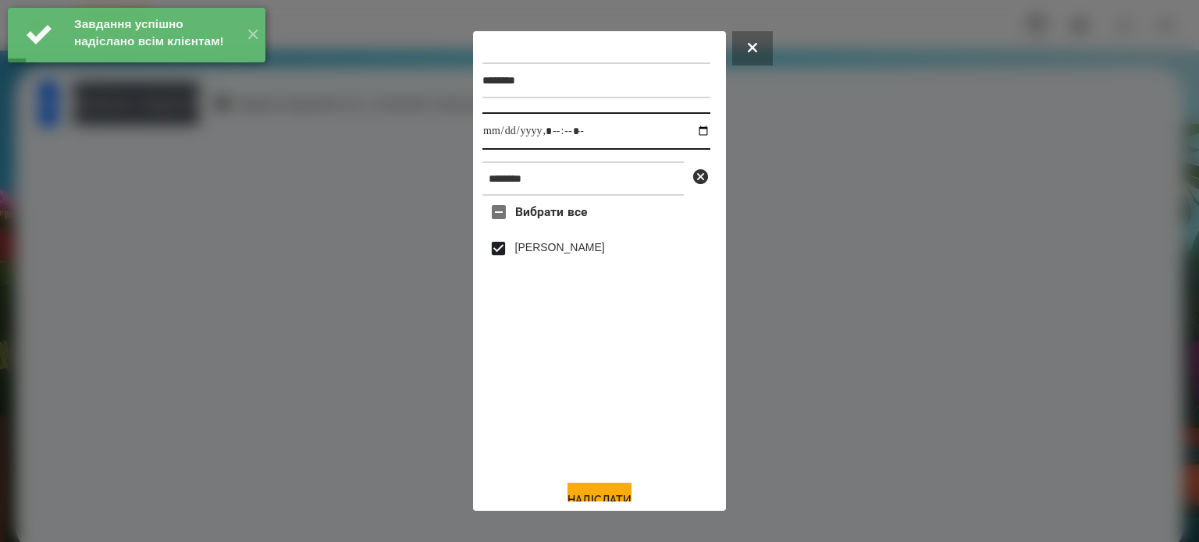
click at [687, 130] on input "datetime-local" at bounding box center [596, 130] width 228 height 37
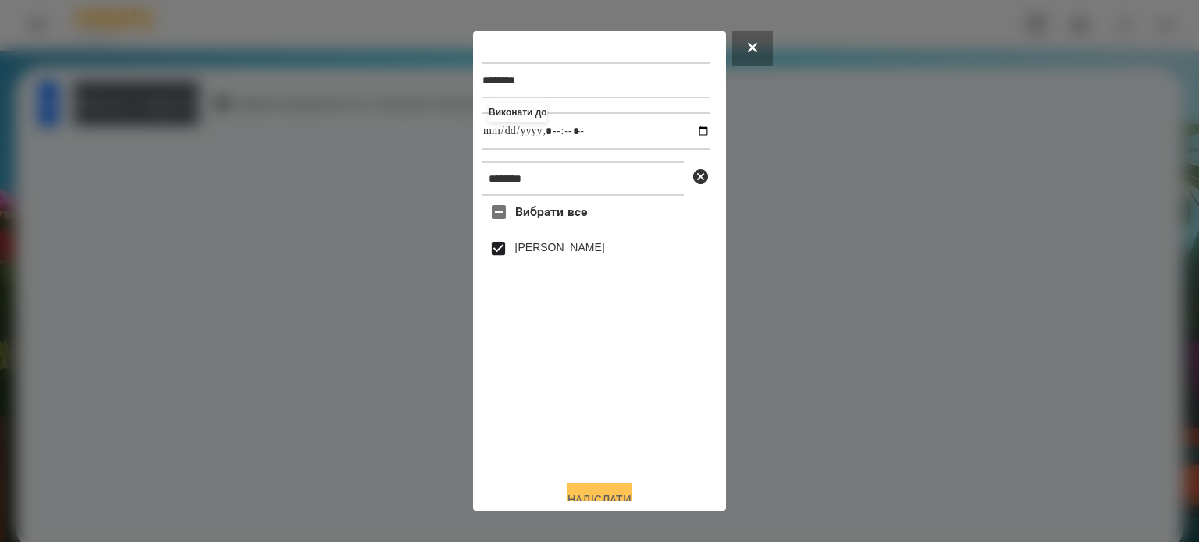
type input "**********"
drag, startPoint x: 596, startPoint y: 492, endPoint x: 584, endPoint y: 492, distance: 11.7
click at [596, 489] on button "Надіслати" at bounding box center [599, 500] width 64 height 34
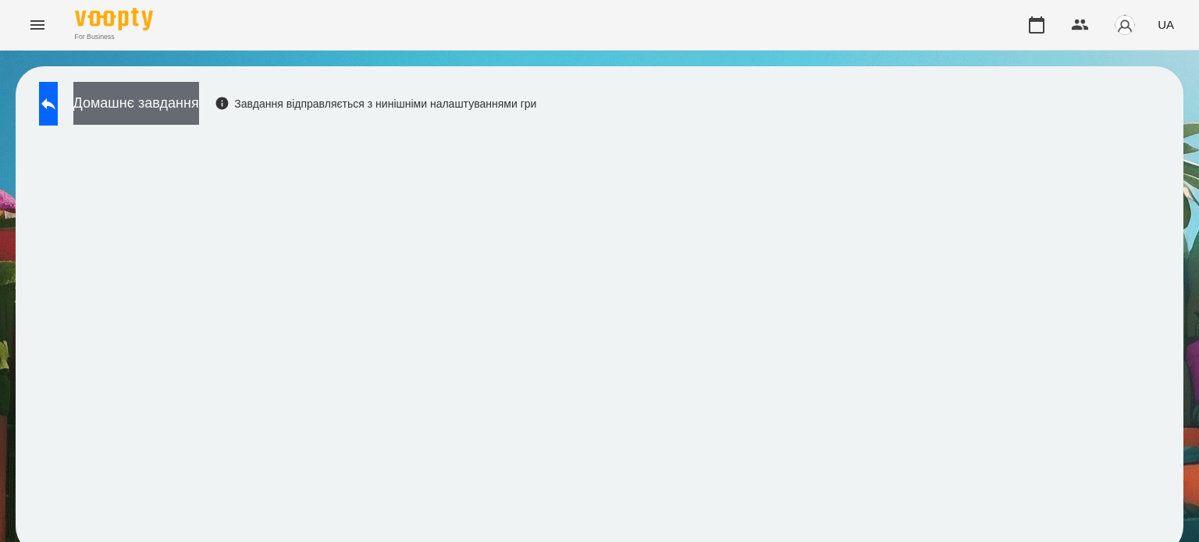
click at [187, 99] on button "Домашнє завдання" at bounding box center [136, 103] width 126 height 43
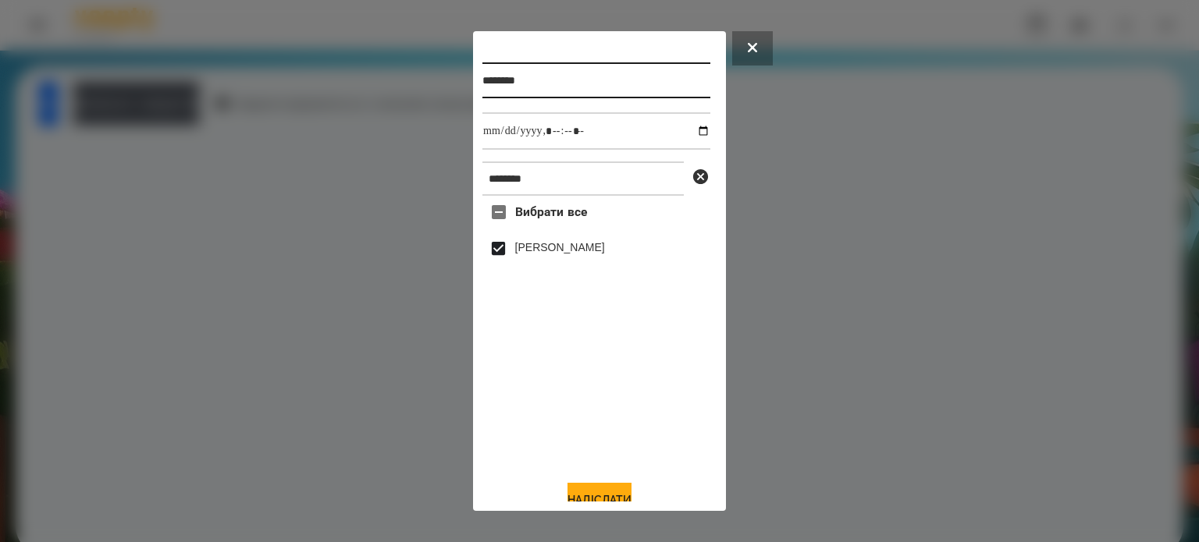
click at [544, 77] on input "********" at bounding box center [596, 80] width 228 height 36
type input "********"
click at [590, 499] on button "Надіслати" at bounding box center [599, 500] width 64 height 34
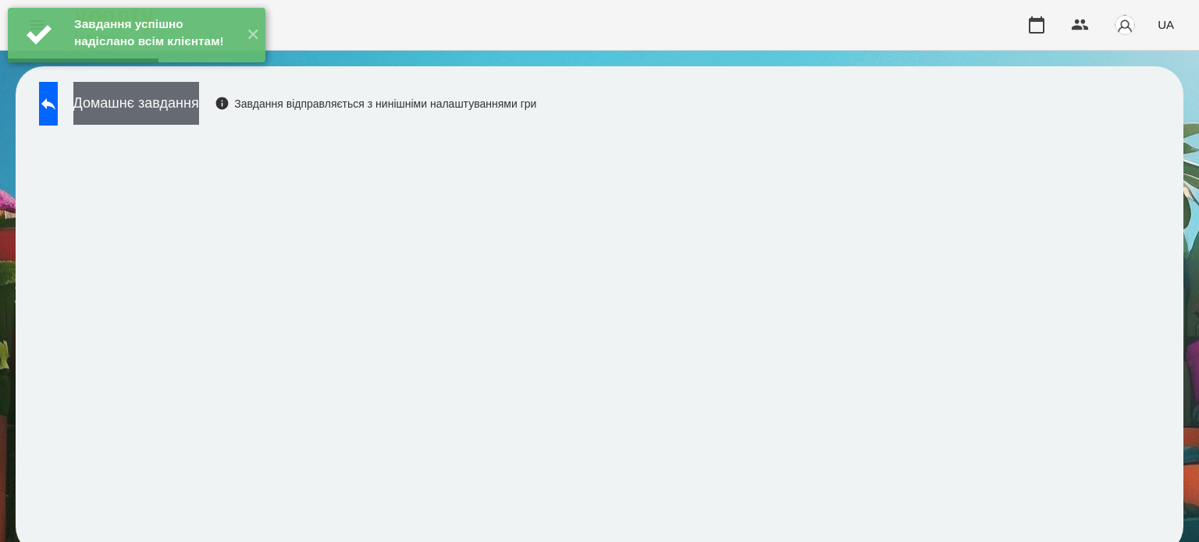
click at [181, 116] on button "Домашнє завдання" at bounding box center [136, 103] width 126 height 43
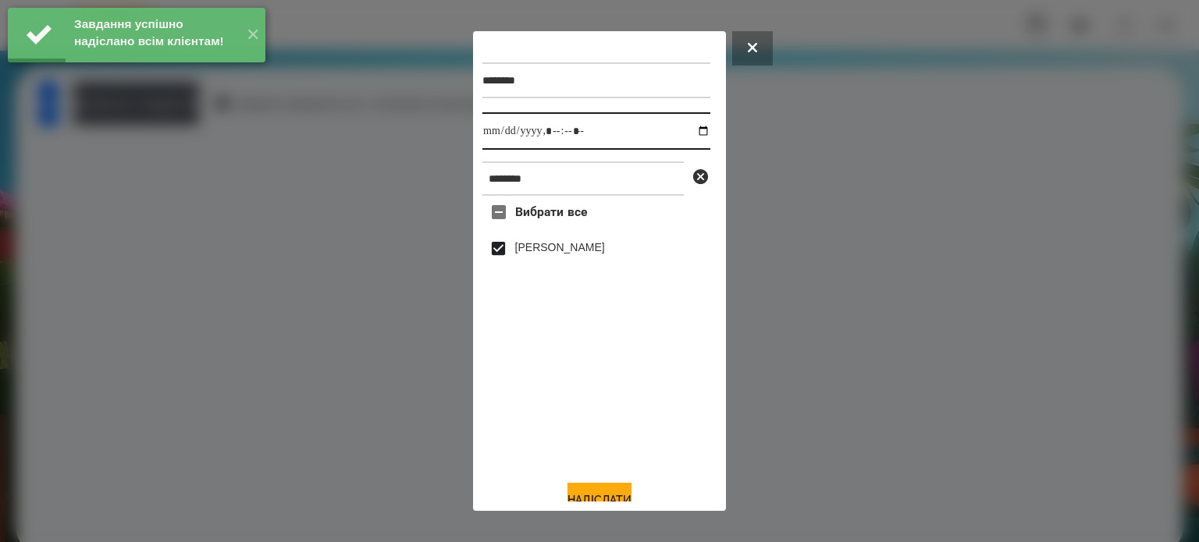
click at [684, 135] on input "datetime-local" at bounding box center [596, 130] width 228 height 37
type input "**********"
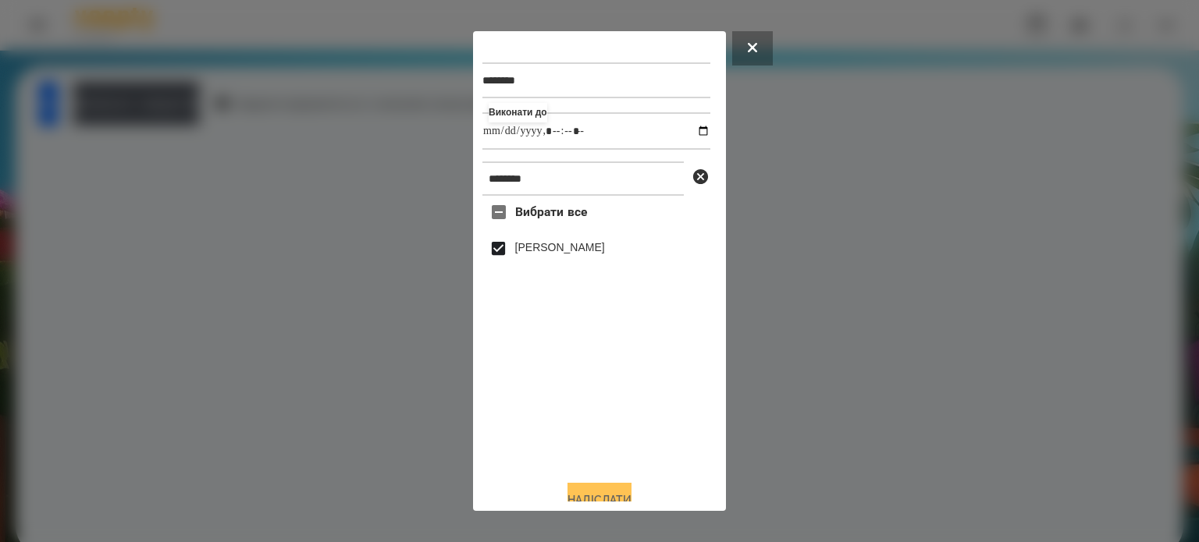
click at [590, 493] on button "Надіслати" at bounding box center [599, 500] width 64 height 34
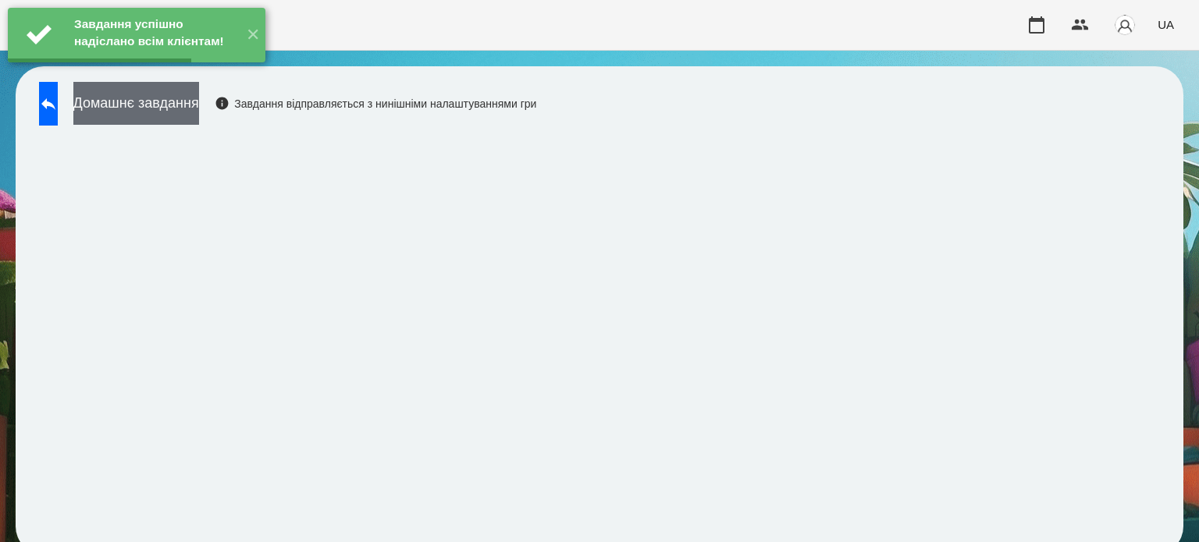
click at [181, 99] on button "Домашнє завдання" at bounding box center [136, 103] width 126 height 43
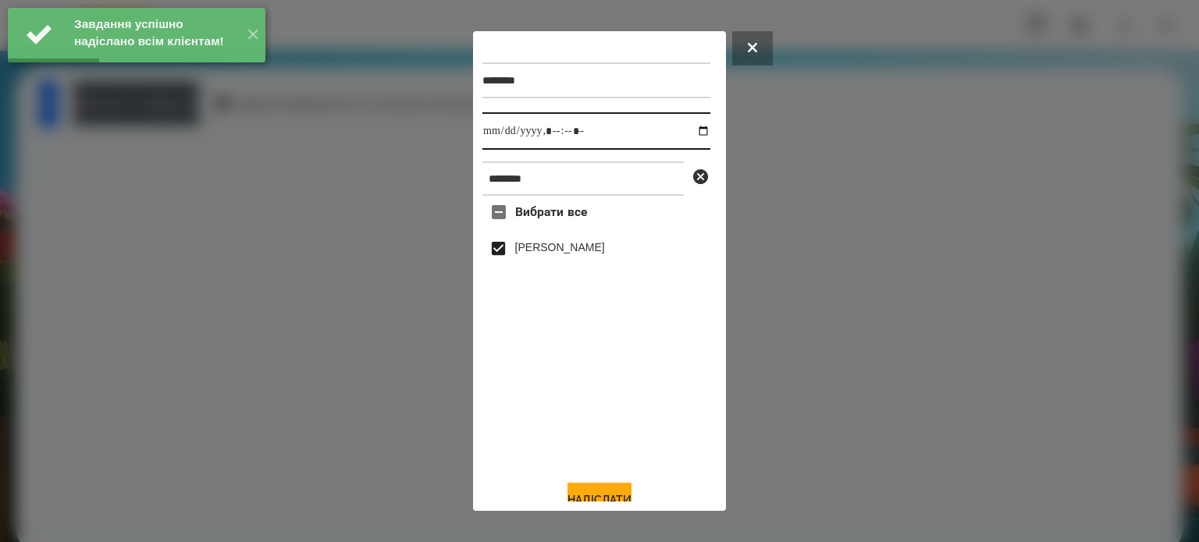
click at [683, 129] on input "datetime-local" at bounding box center [596, 130] width 228 height 37
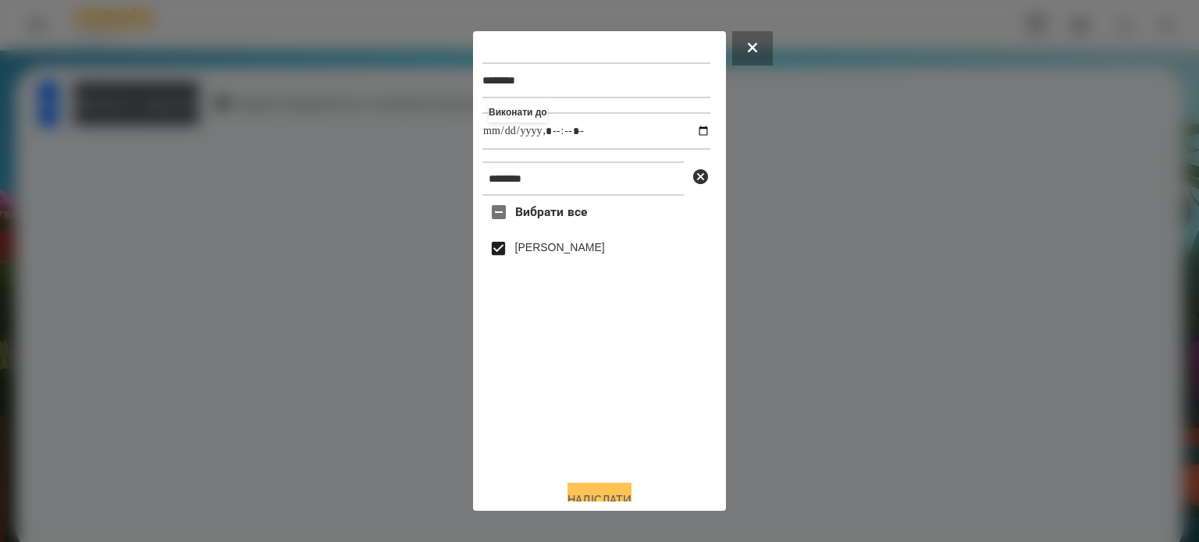
type input "**********"
click at [594, 492] on button "Надіслати" at bounding box center [599, 500] width 64 height 34
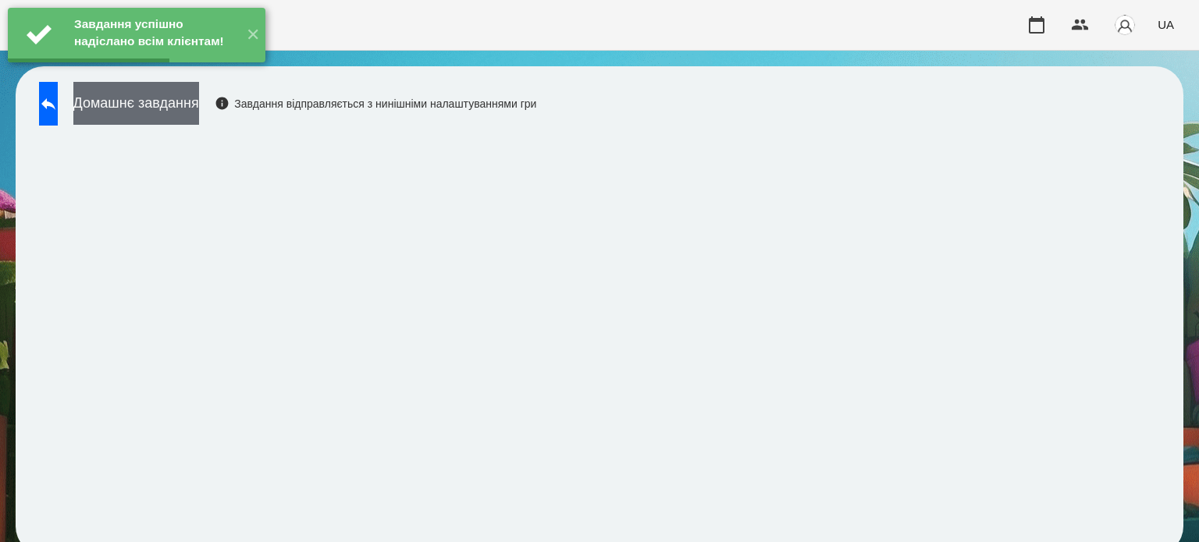
click at [199, 94] on button "Домашнє завдання" at bounding box center [136, 103] width 126 height 43
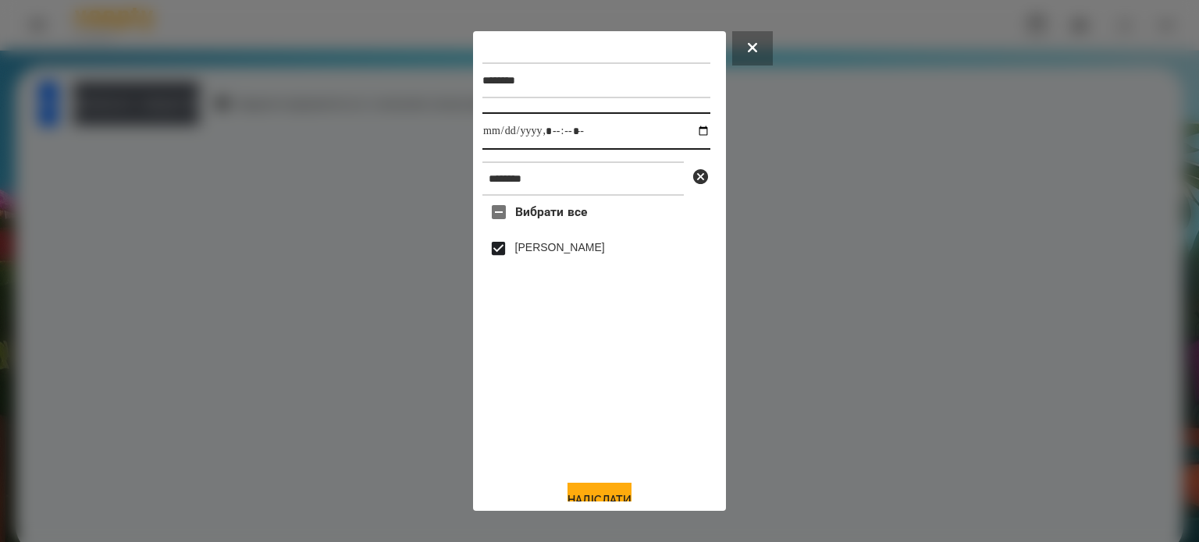
click at [696, 127] on input "datetime-local" at bounding box center [596, 130] width 228 height 37
type input "**********"
drag, startPoint x: 584, startPoint y: 492, endPoint x: 575, endPoint y: 488, distance: 9.4
click at [584, 492] on button "Надіслати" at bounding box center [599, 500] width 64 height 34
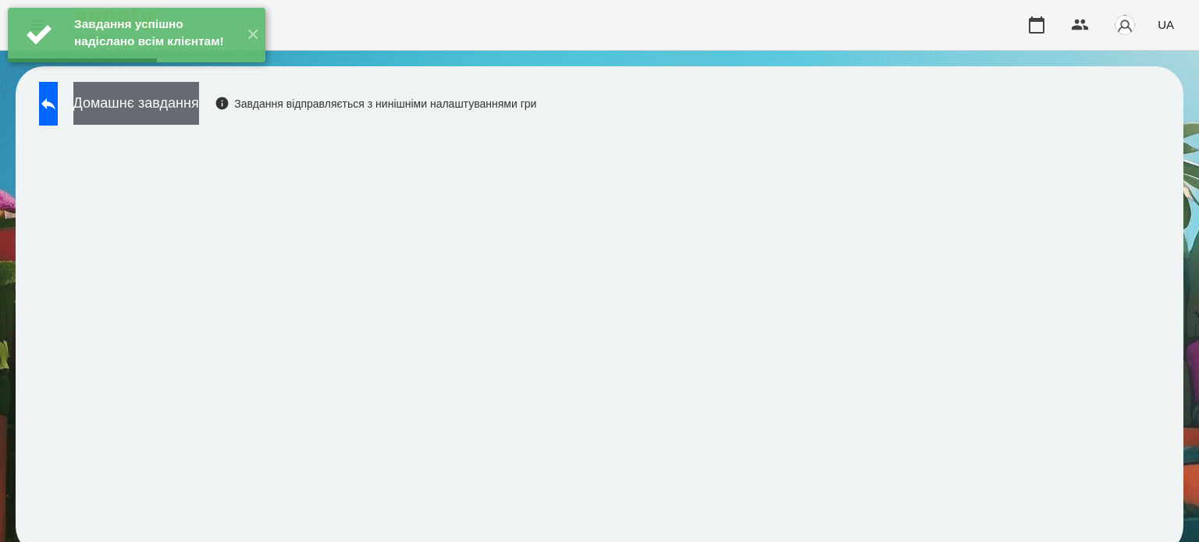
click at [199, 101] on button "Домашнє завдання" at bounding box center [136, 103] width 126 height 43
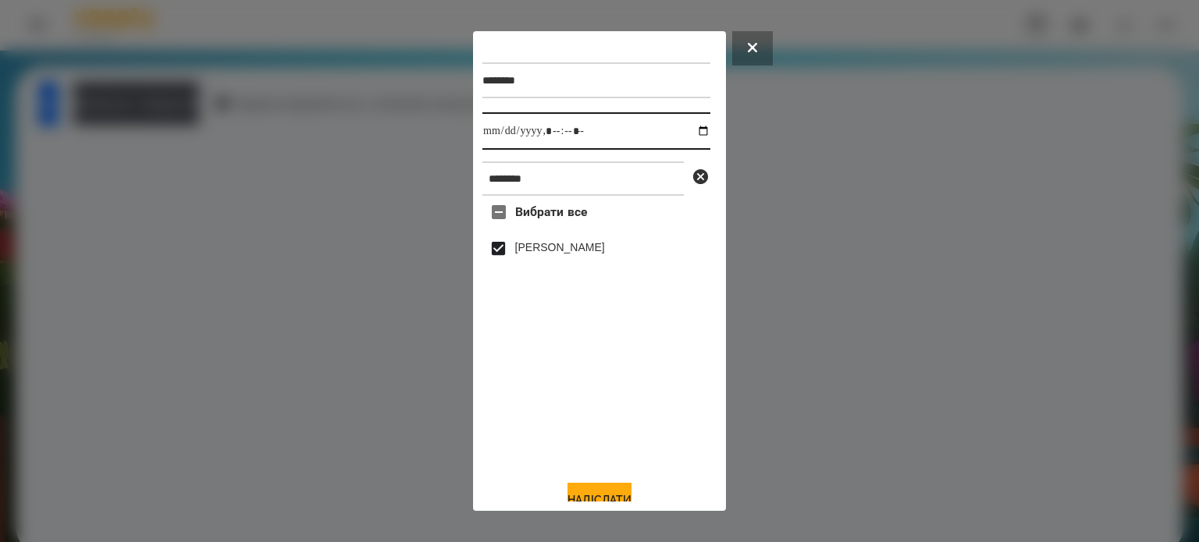
click at [691, 135] on input "datetime-local" at bounding box center [596, 130] width 228 height 37
type input "**********"
click at [593, 492] on button "Надіслати" at bounding box center [599, 500] width 64 height 34
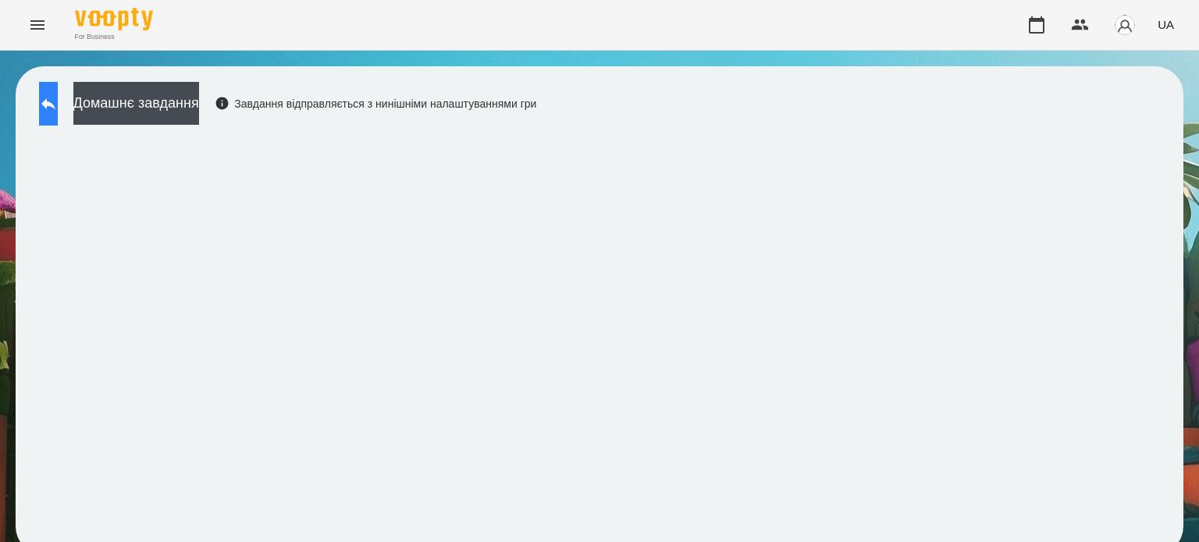
click at [58, 110] on icon at bounding box center [48, 103] width 19 height 19
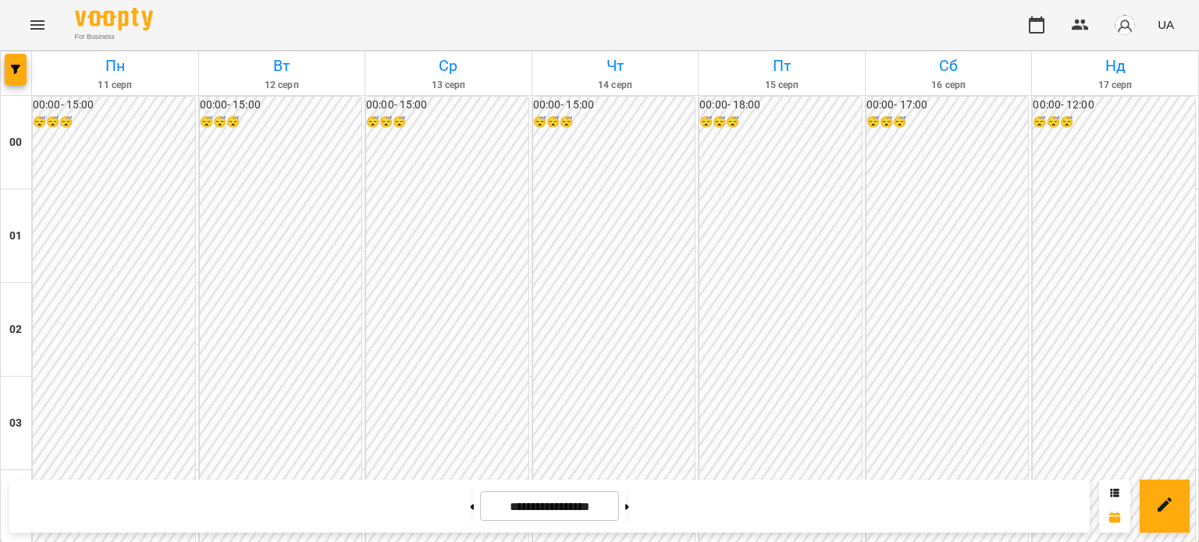
scroll to position [1483, 0]
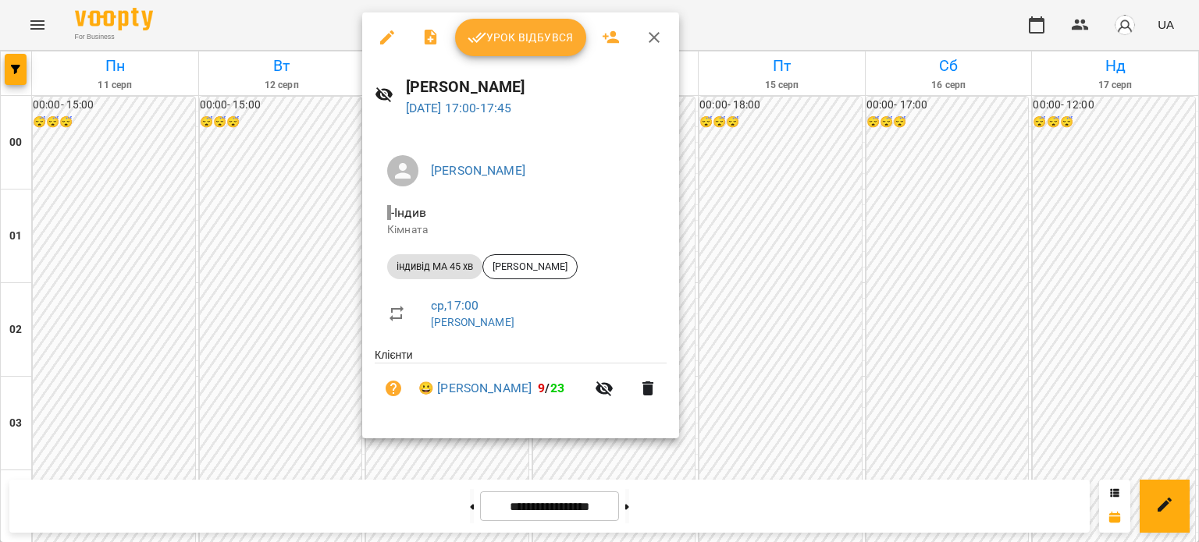
click at [531, 37] on span "Урок відбувся" at bounding box center [520, 37] width 106 height 19
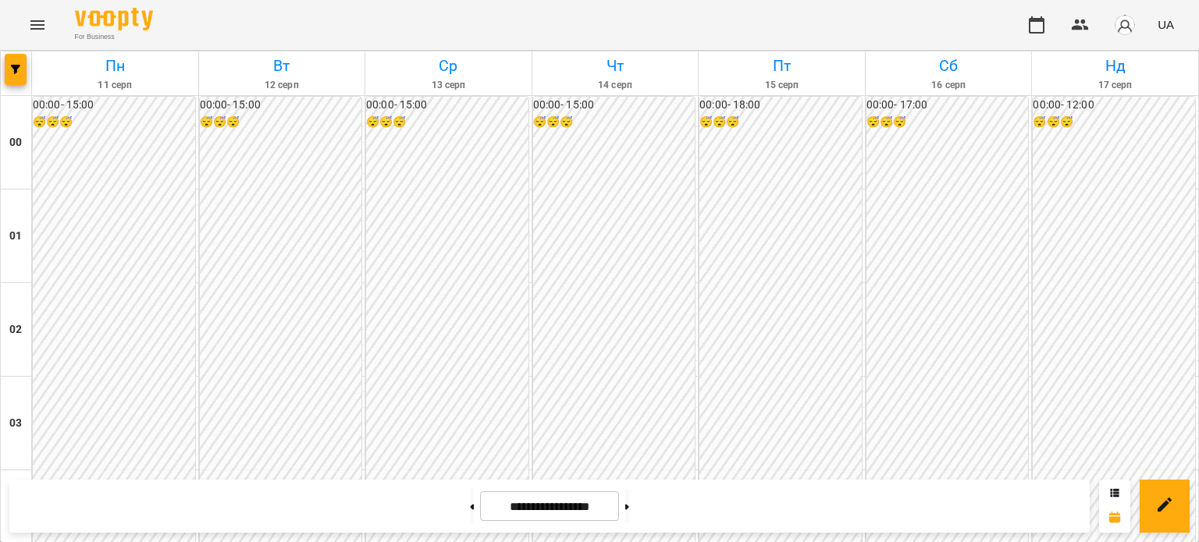
scroll to position [1483, 0]
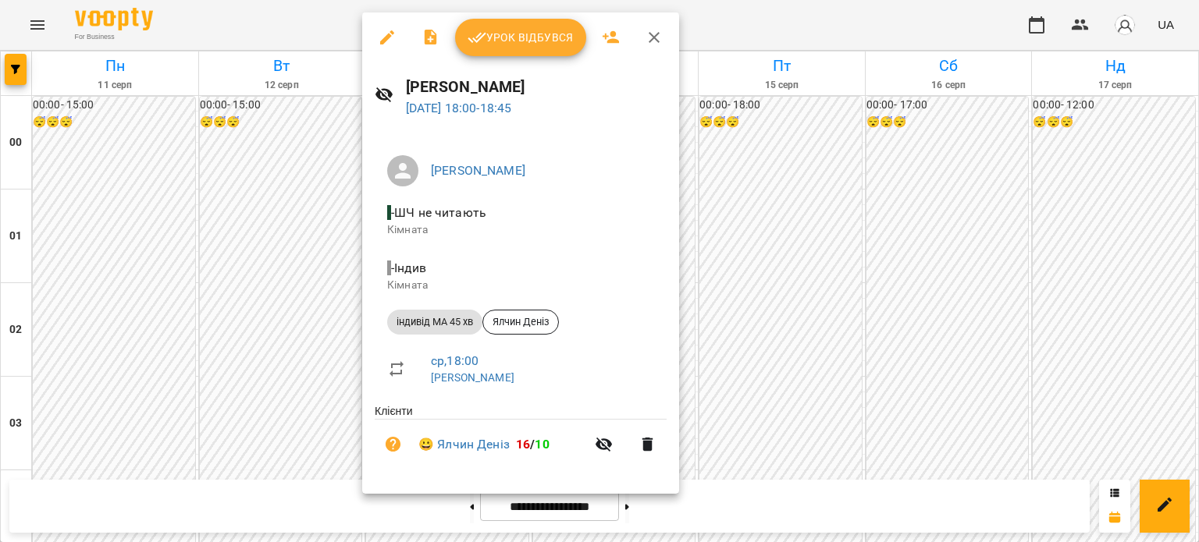
click at [528, 38] on span "Урок відбувся" at bounding box center [520, 37] width 106 height 19
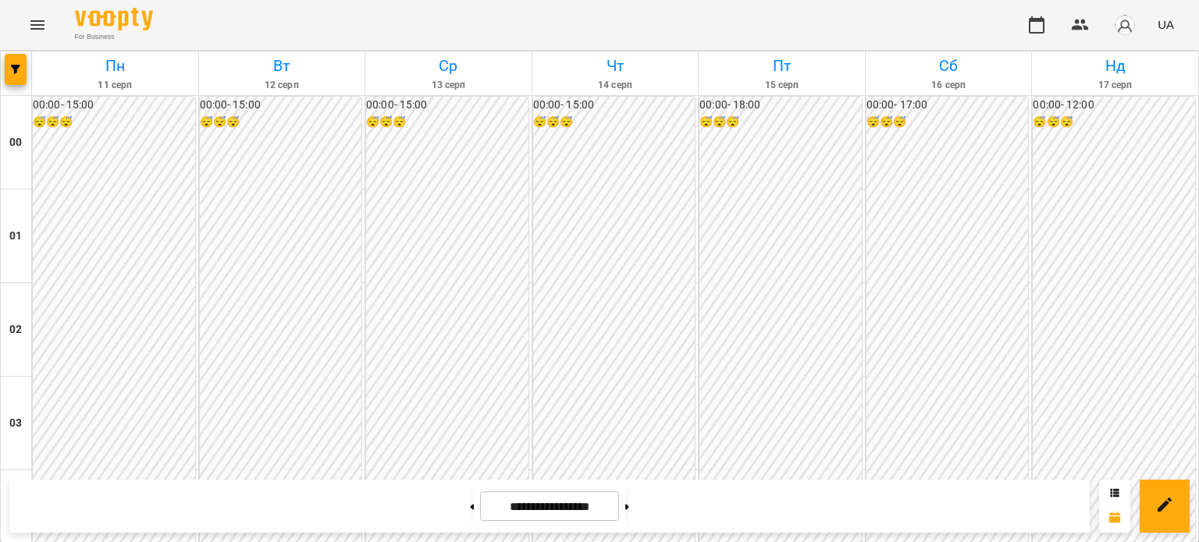
scroll to position [1561, 0]
